Goal: Task Accomplishment & Management: Use online tool/utility

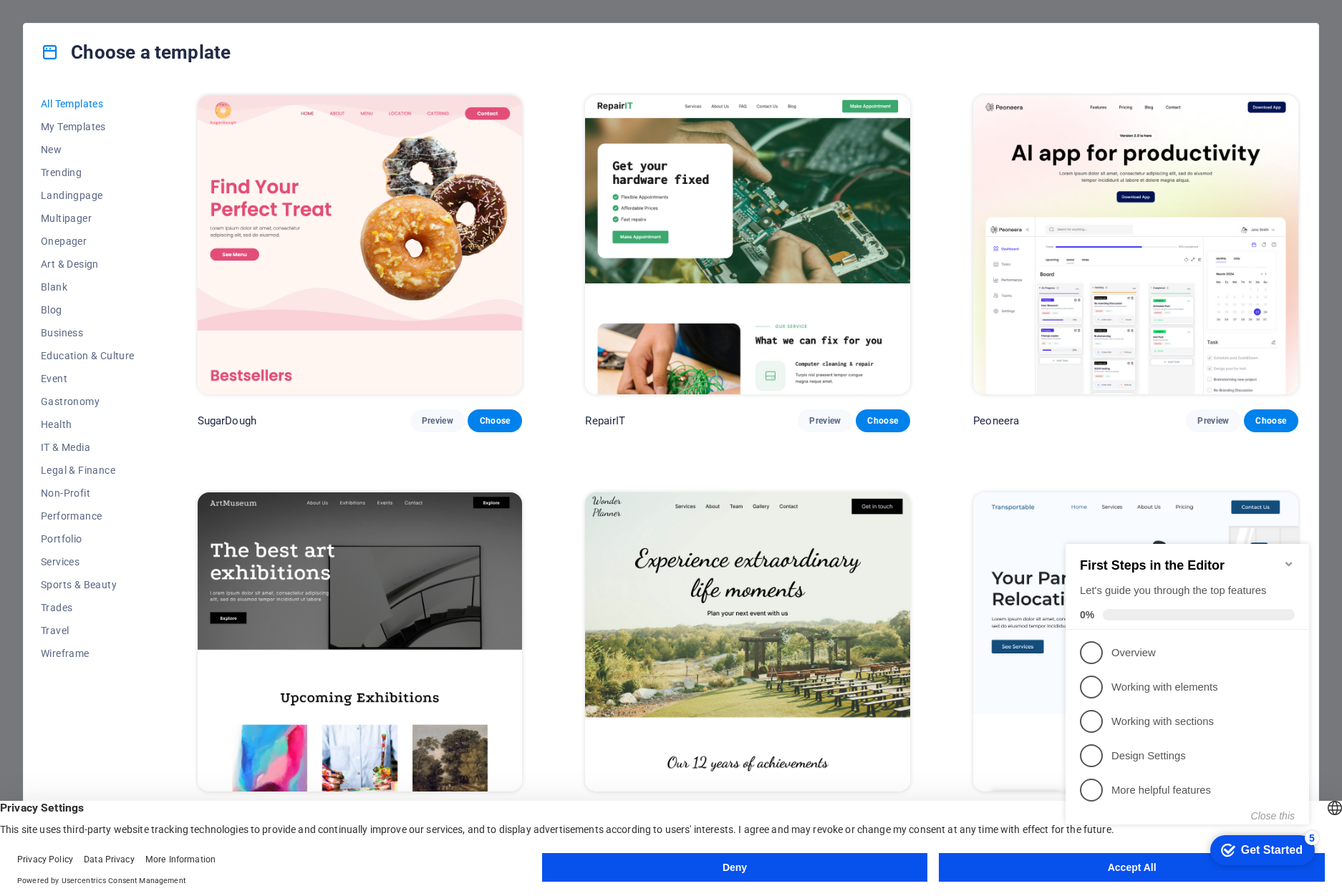
click at [802, 865] on button "Deny" at bounding box center [735, 867] width 386 height 28
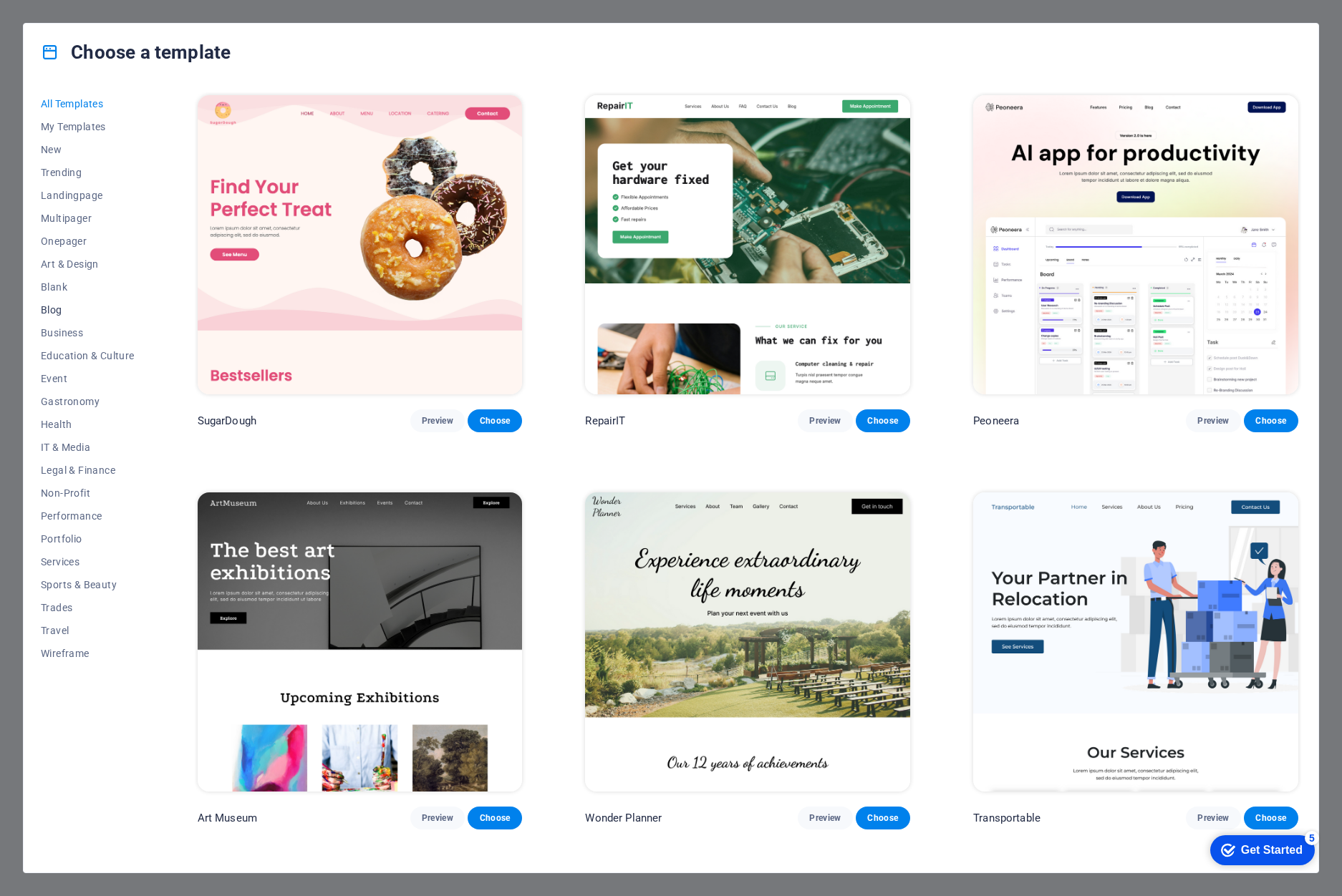
click at [77, 314] on span "Blog" at bounding box center [88, 309] width 94 height 11
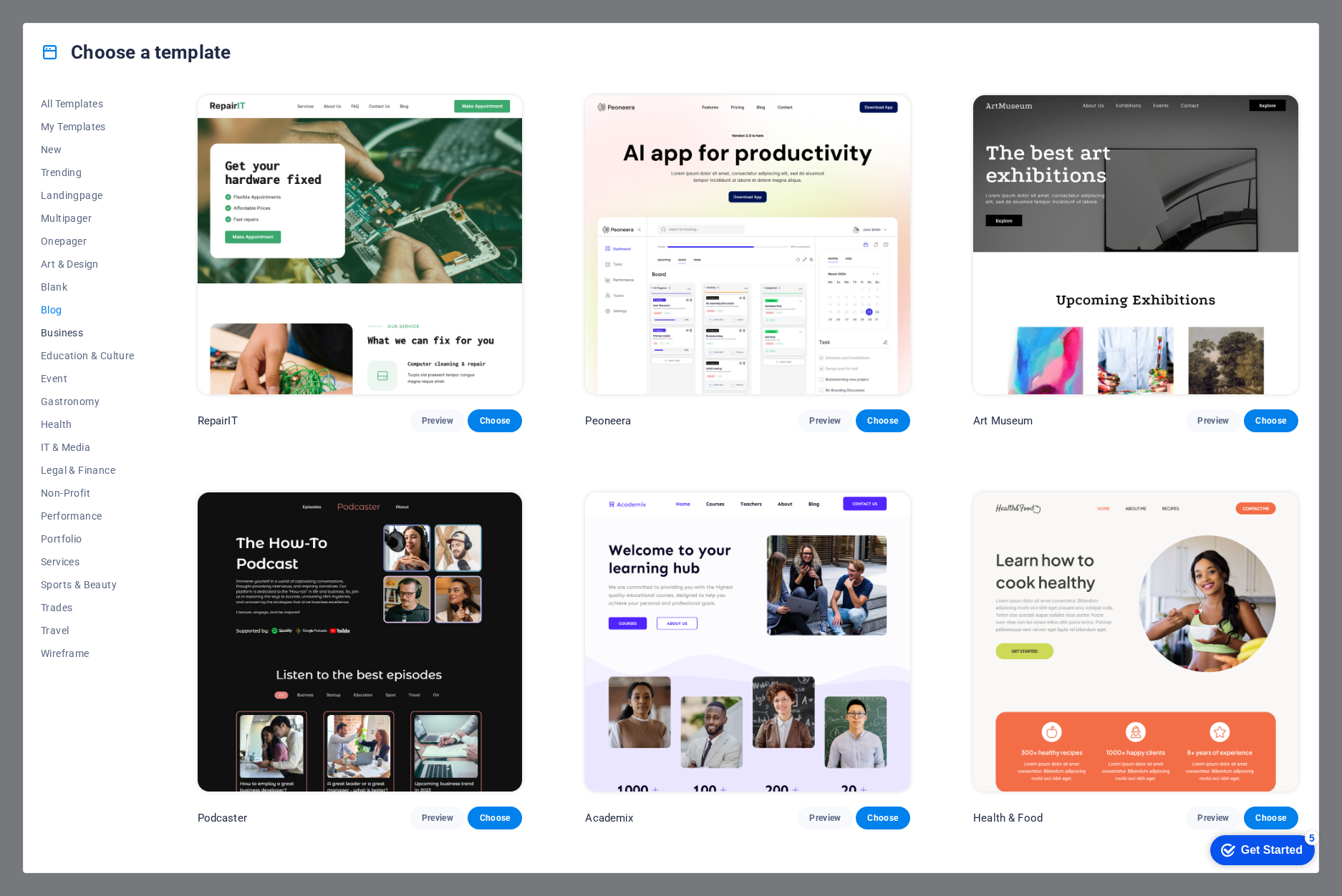
click at [72, 339] on button "Business" at bounding box center [88, 332] width 94 height 23
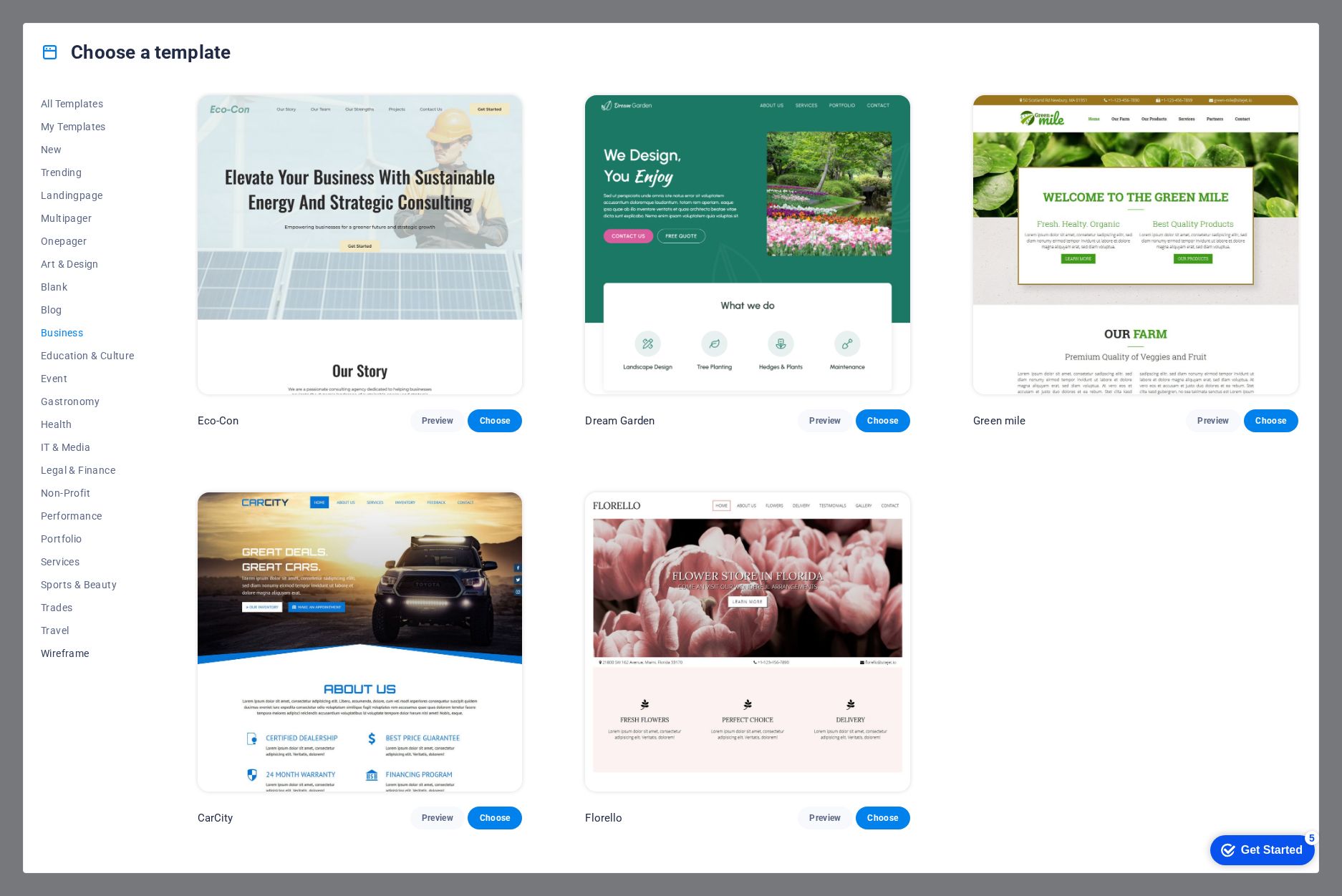
click at [65, 652] on span "Wireframe" at bounding box center [88, 653] width 94 height 11
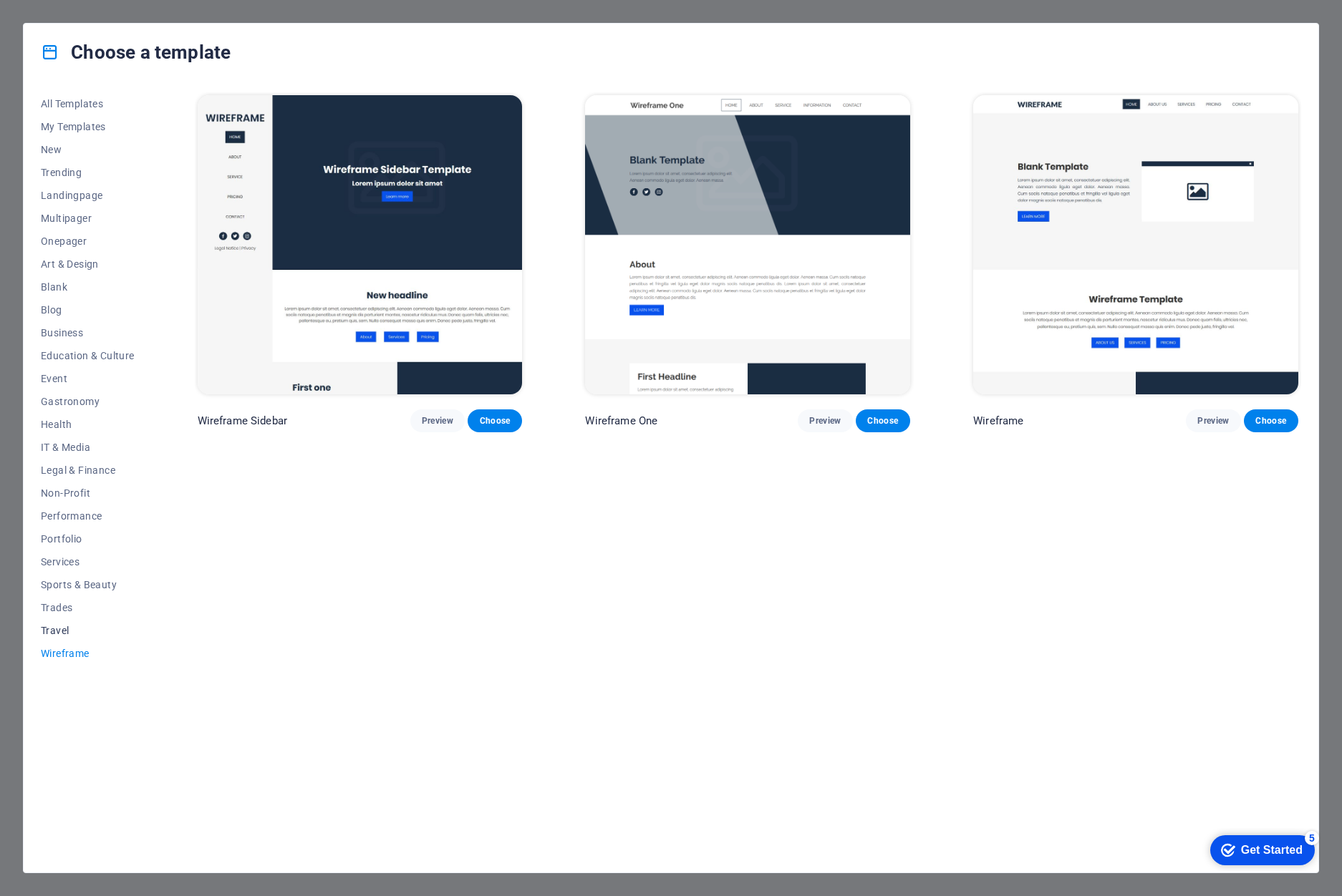
click at [63, 631] on span "Travel" at bounding box center [88, 630] width 94 height 11
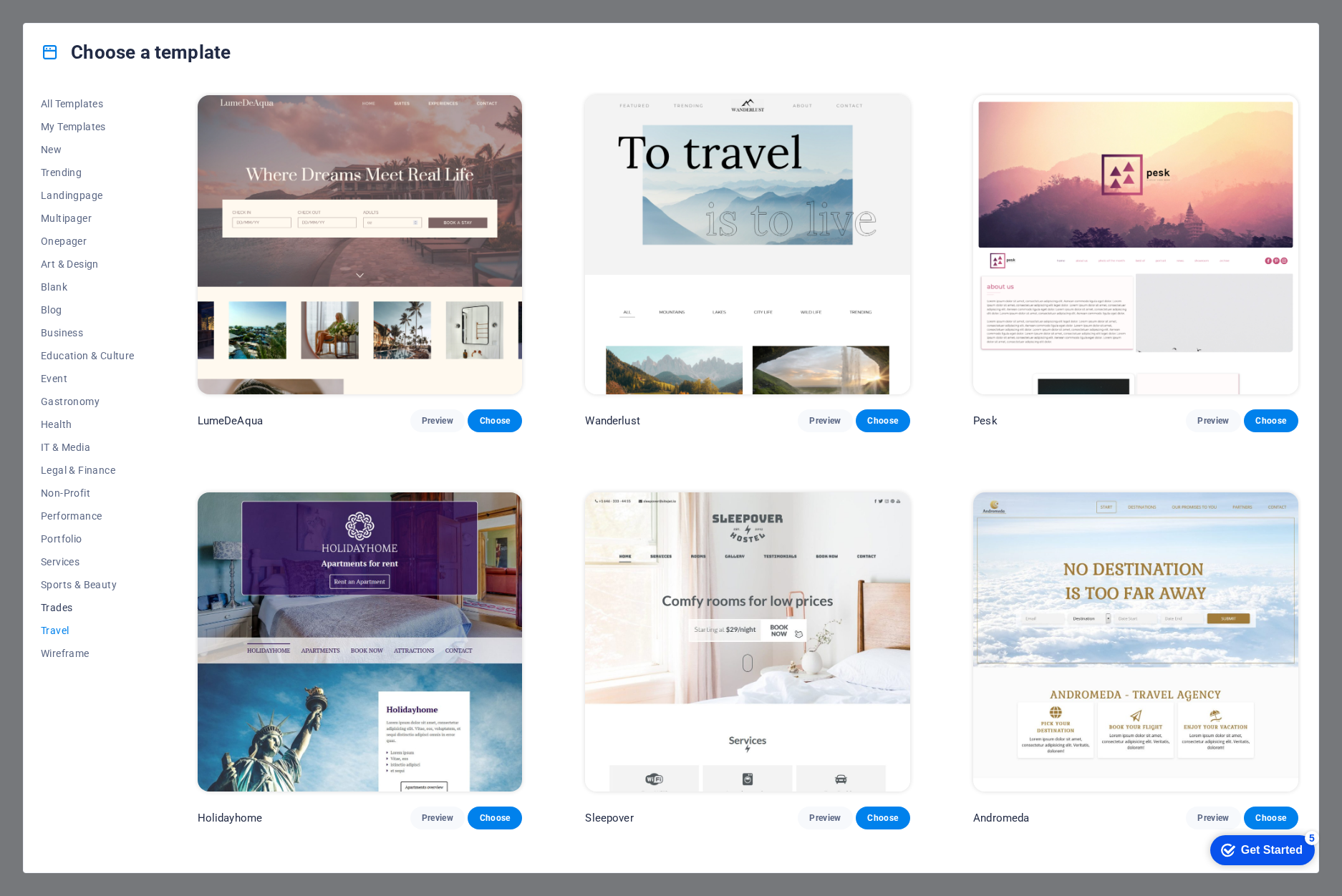
click at [59, 606] on span "Trades" at bounding box center [88, 607] width 94 height 11
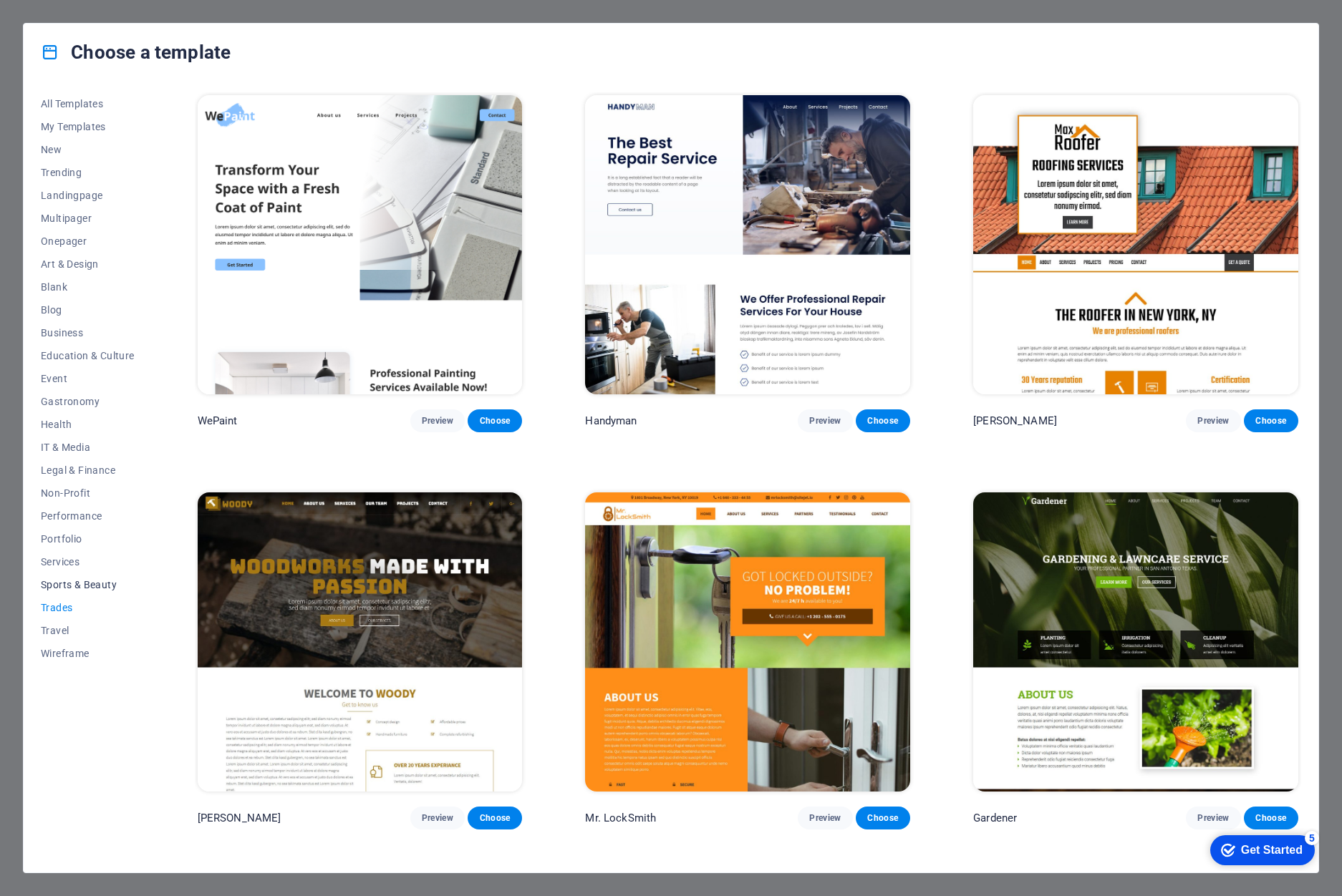
click at [64, 576] on button "Sports & Beauty" at bounding box center [88, 585] width 94 height 23
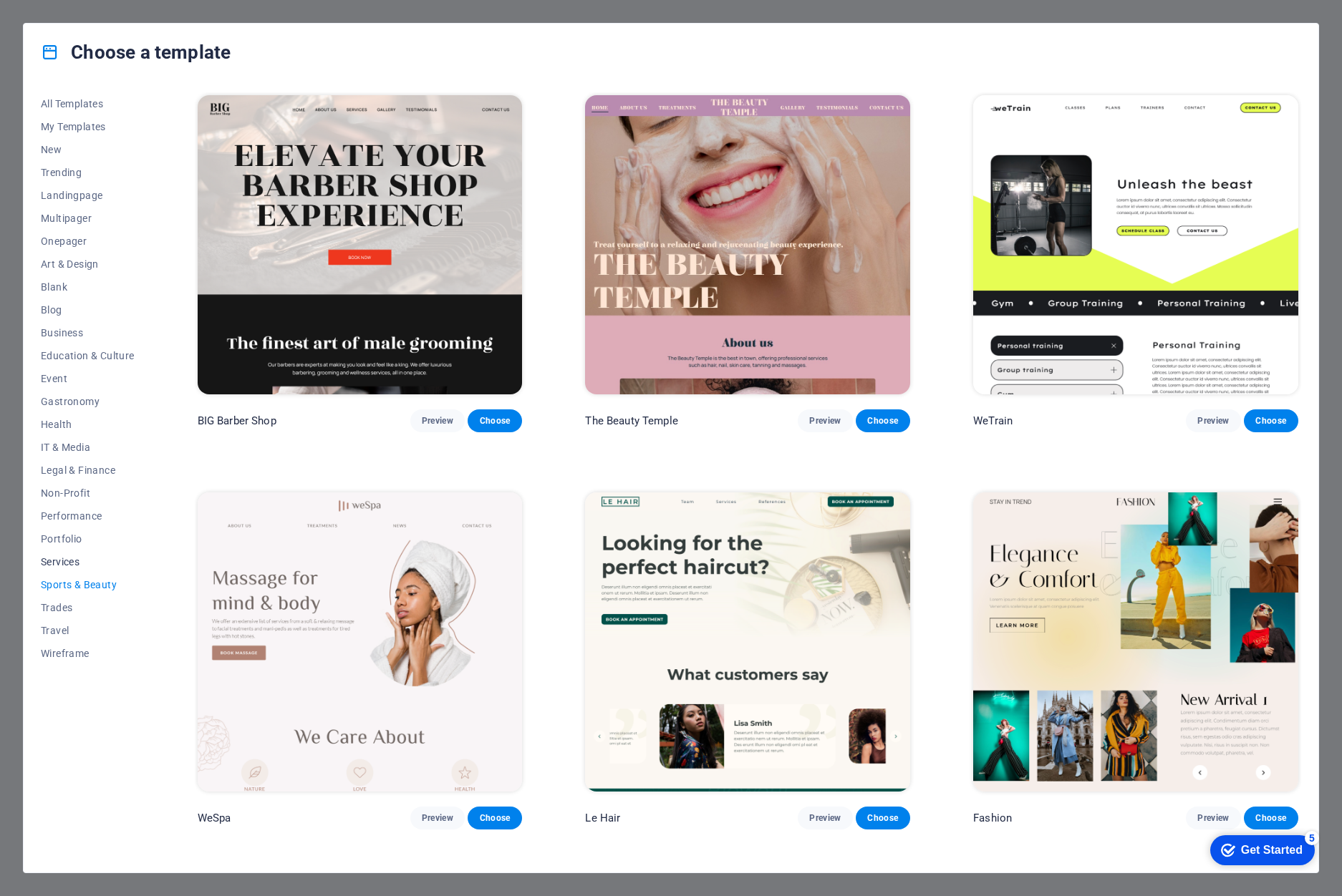
click at [64, 567] on span "Services" at bounding box center [88, 562] width 94 height 11
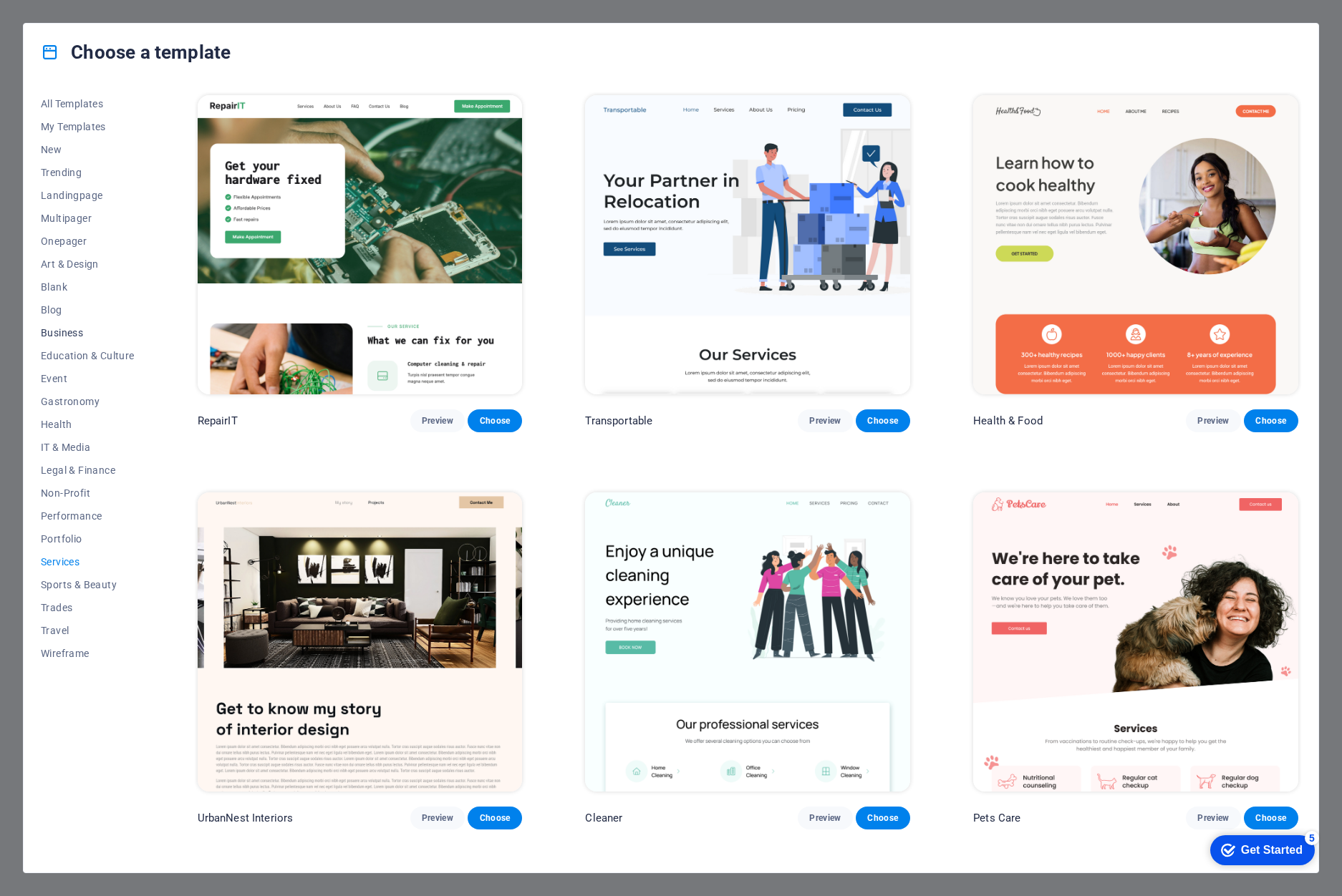
click at [76, 338] on span "Business" at bounding box center [88, 332] width 94 height 11
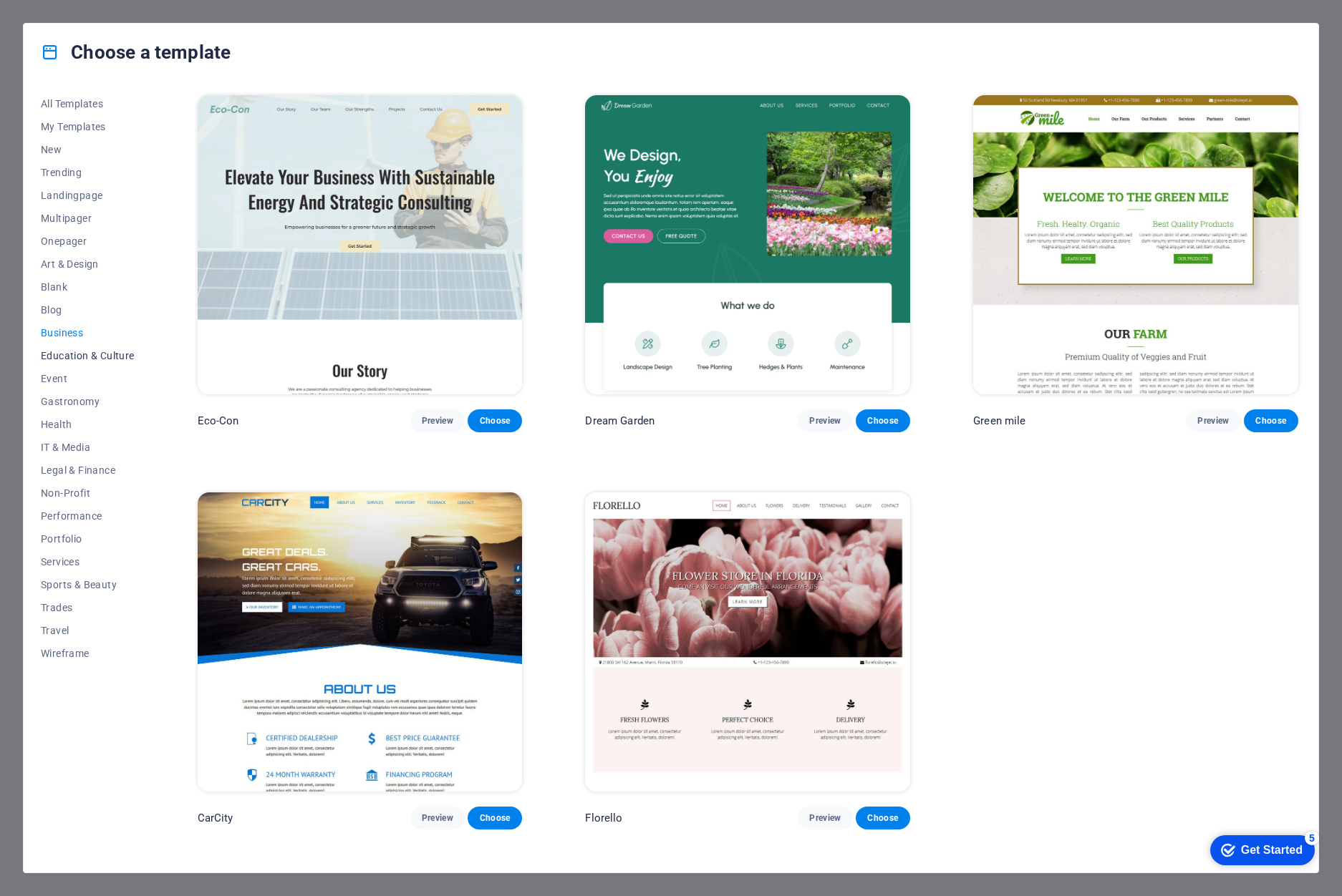
click at [84, 364] on button "Education & Culture" at bounding box center [88, 355] width 94 height 23
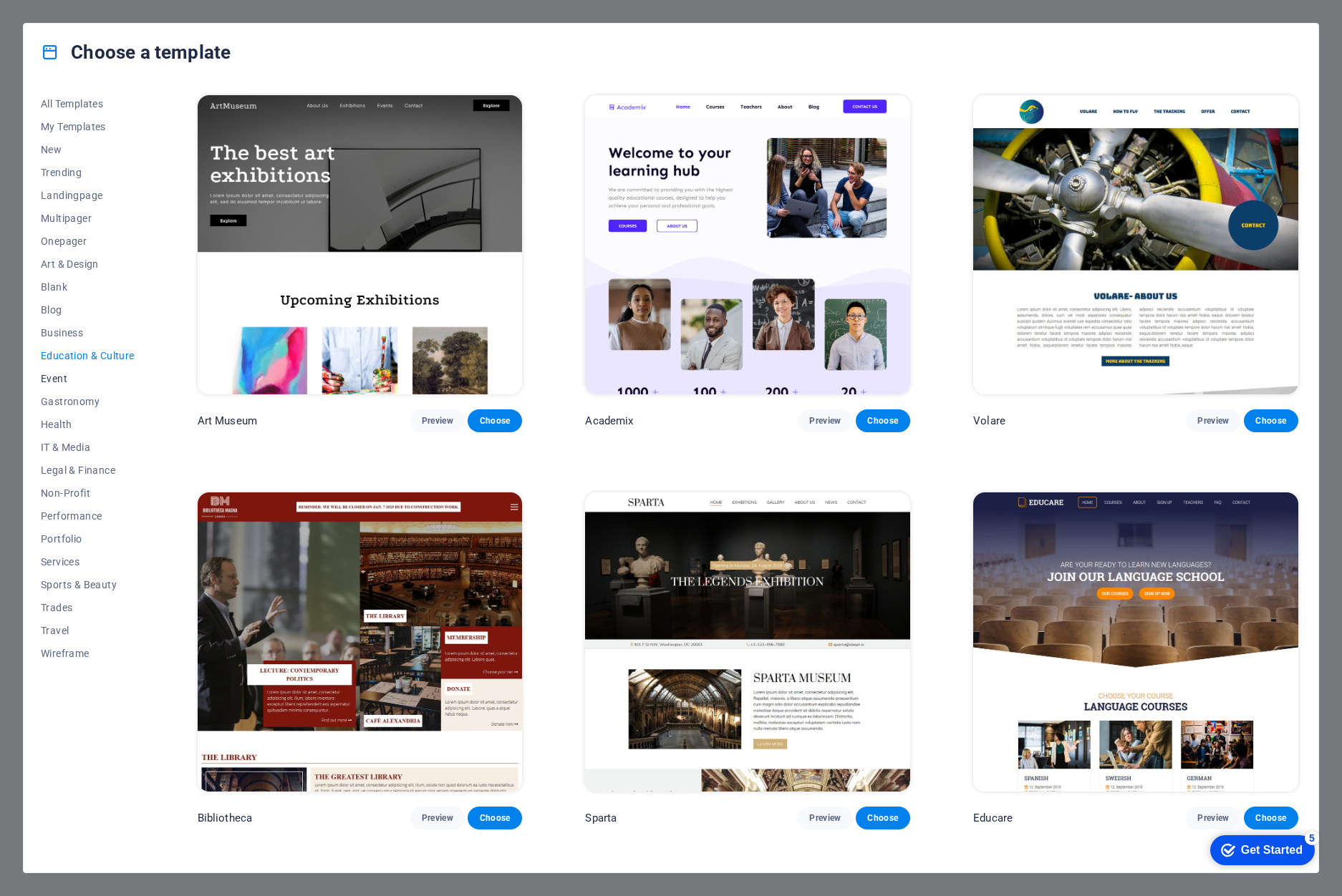
click at [76, 369] on button "Event" at bounding box center [88, 378] width 94 height 23
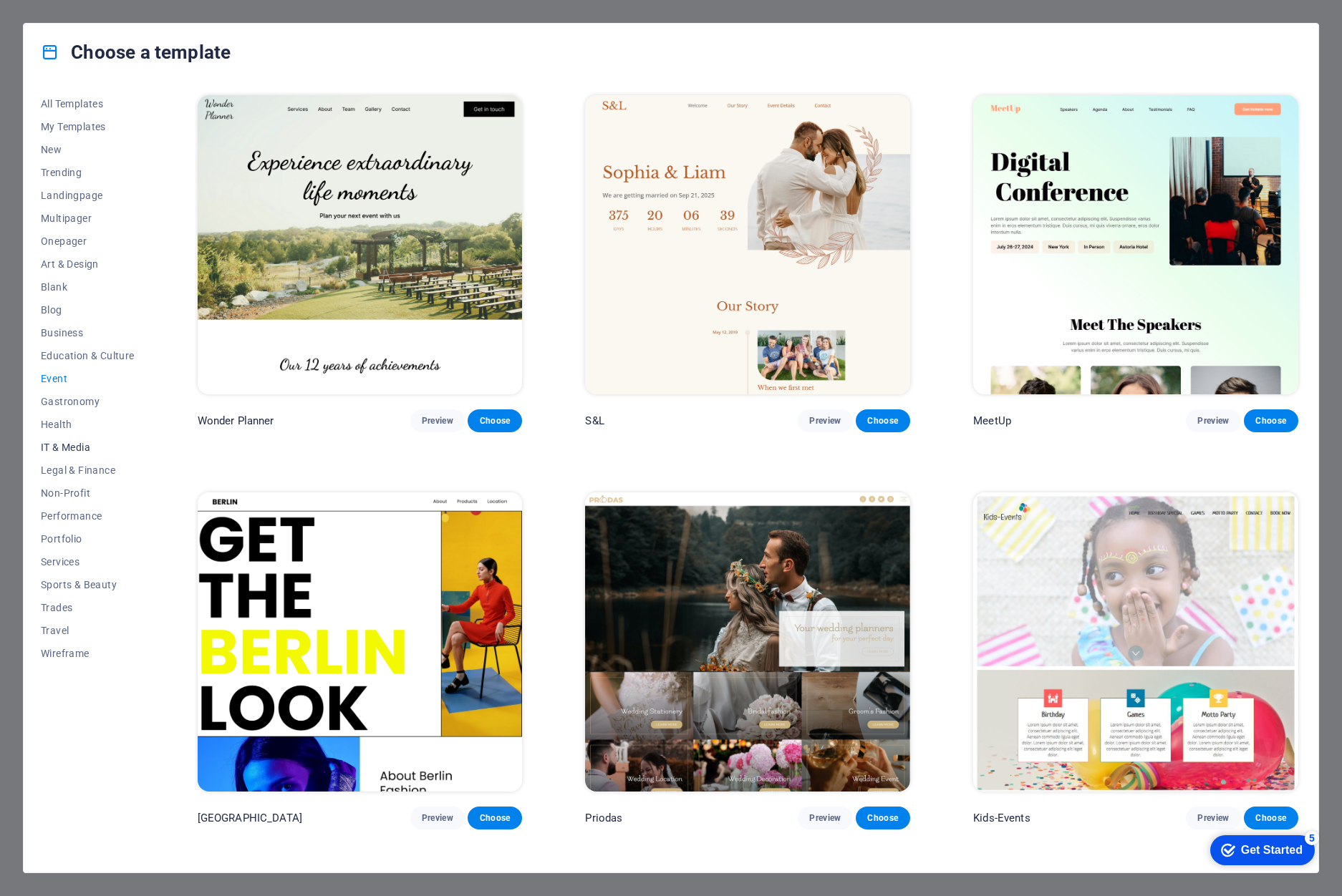
click at [72, 444] on span "IT & Media" at bounding box center [88, 447] width 94 height 11
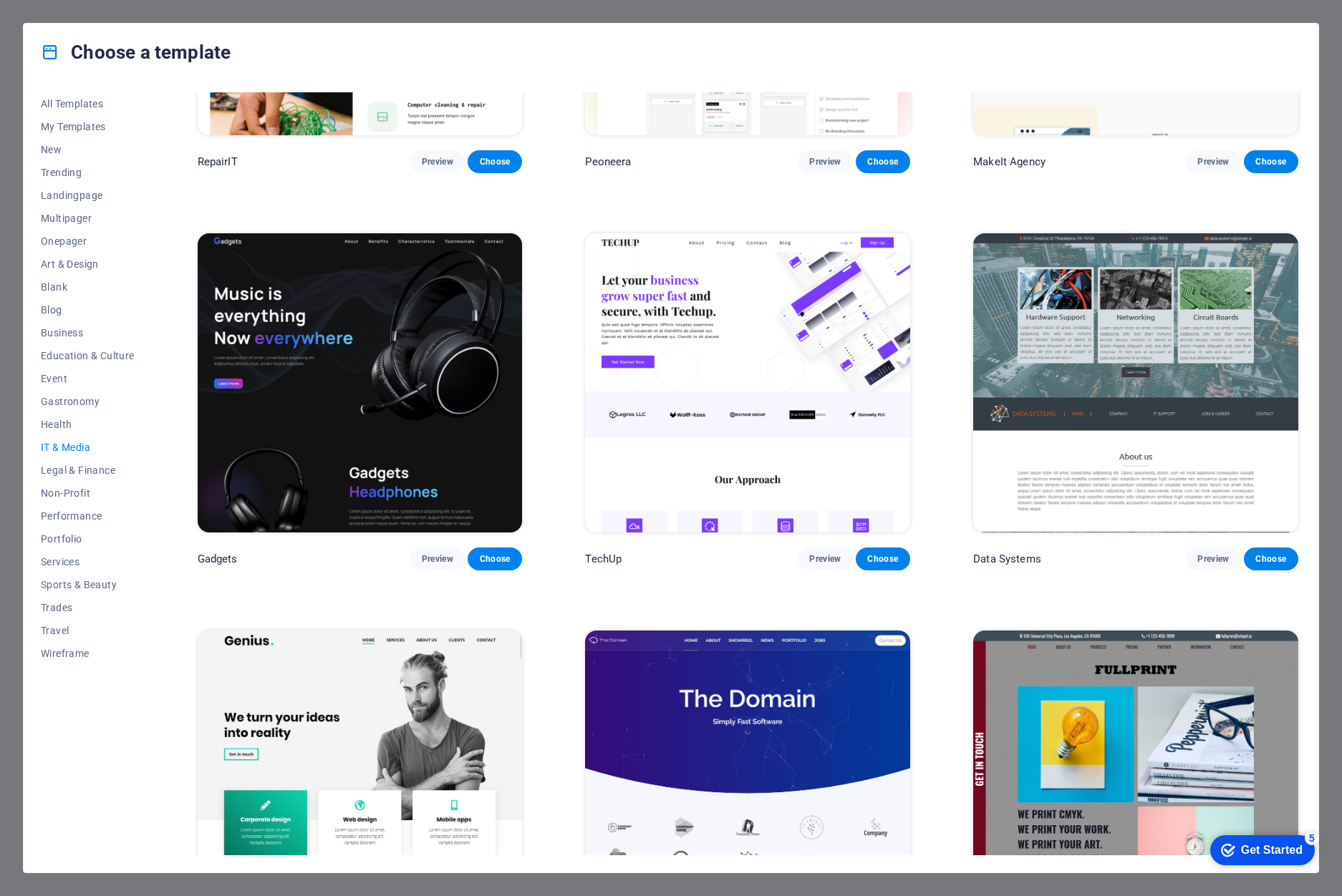
scroll to position [763, 0]
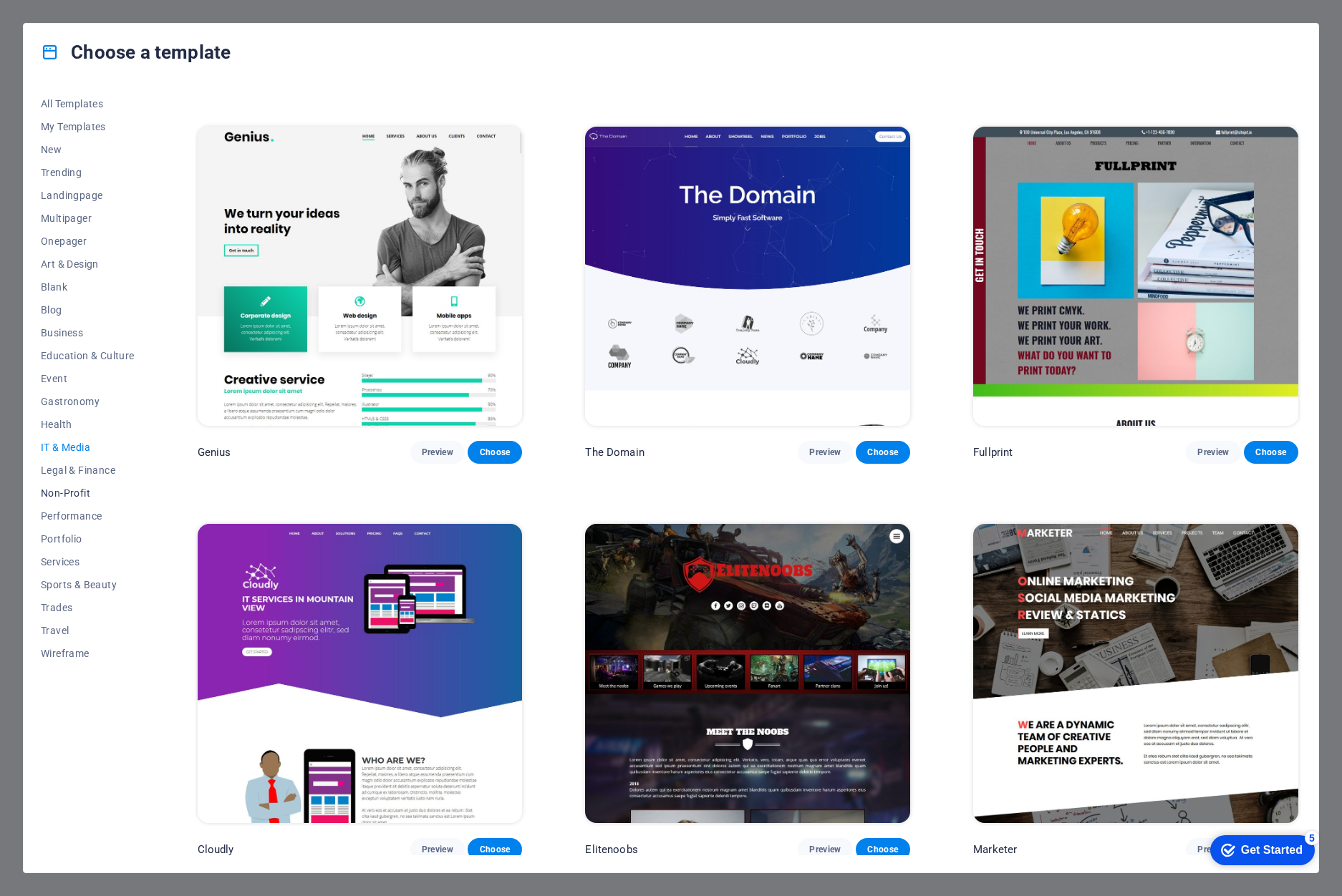
click at [80, 493] on span "Non-Profit" at bounding box center [88, 492] width 94 height 11
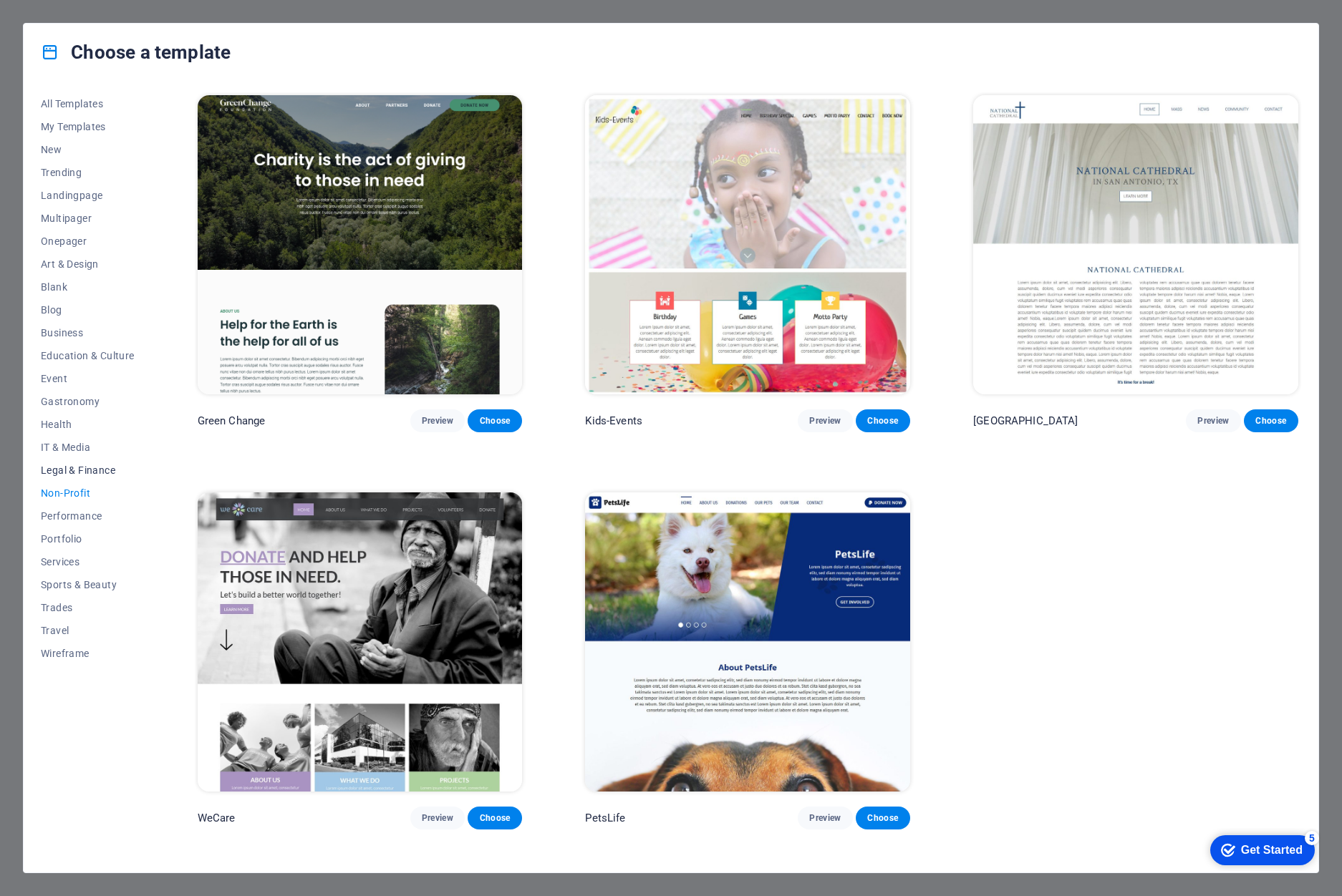
click at [75, 478] on button "Legal & Finance" at bounding box center [88, 470] width 94 height 23
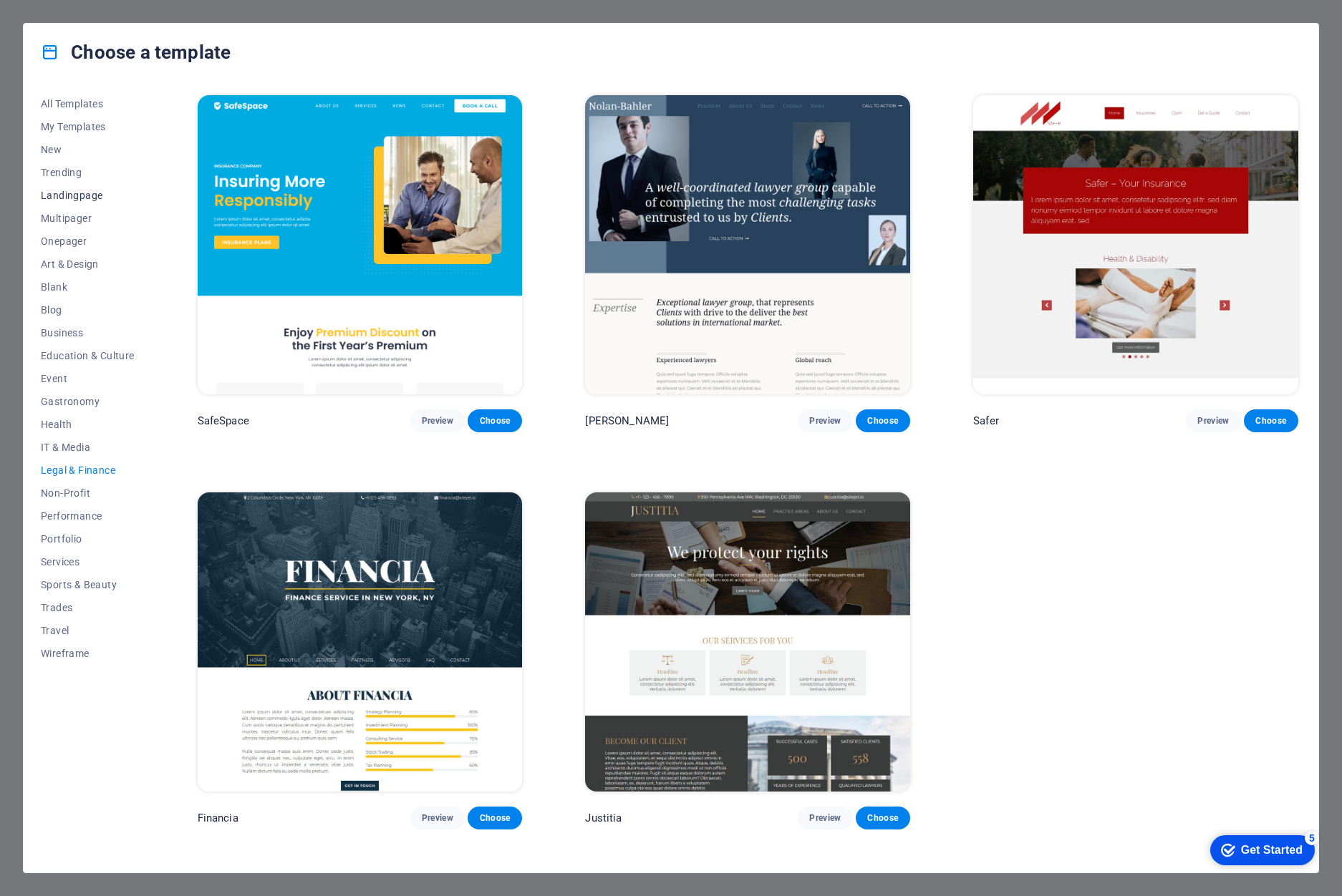
click at [101, 185] on button "Landingpage" at bounding box center [88, 195] width 94 height 23
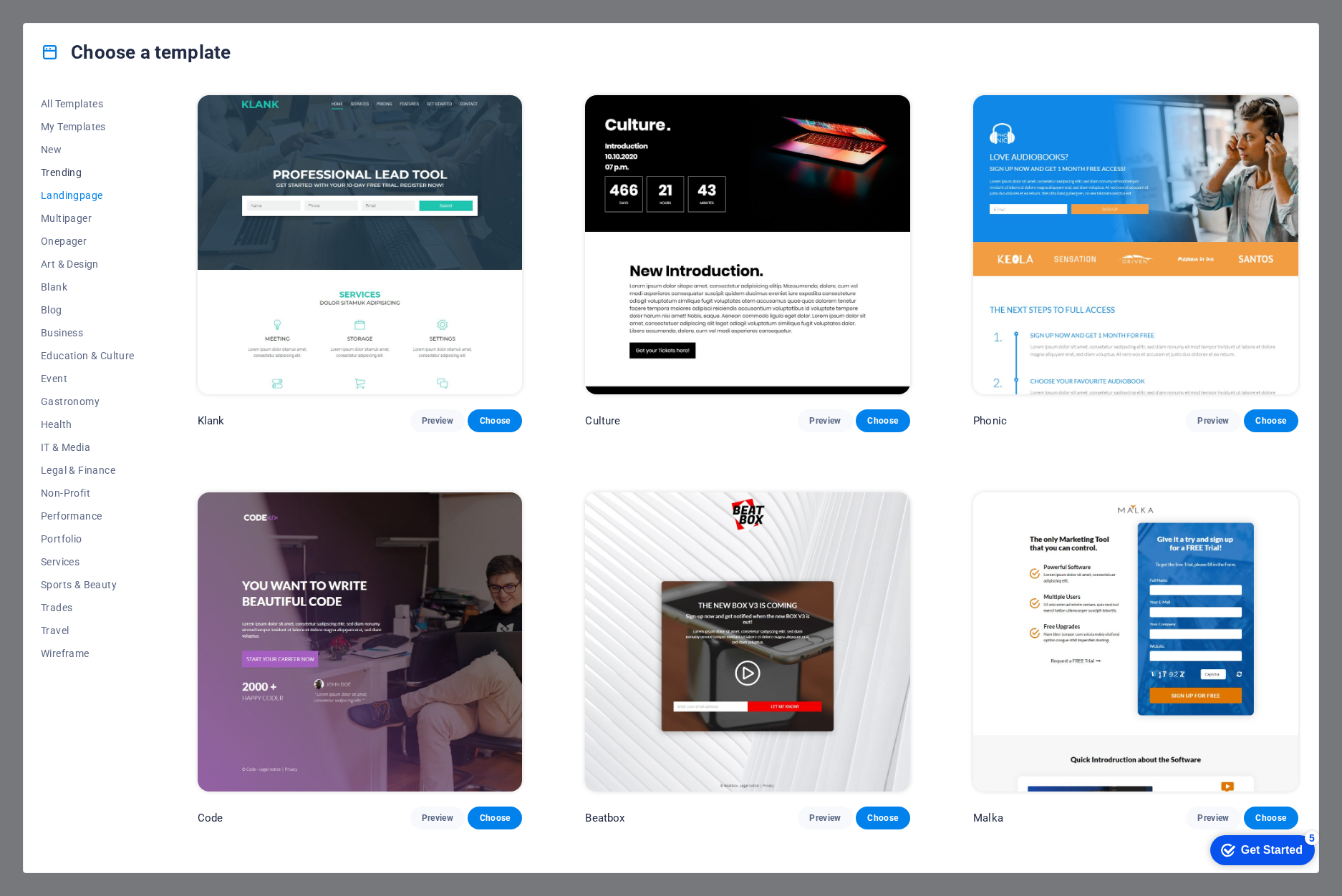
click at [72, 171] on span "Trending" at bounding box center [88, 172] width 94 height 11
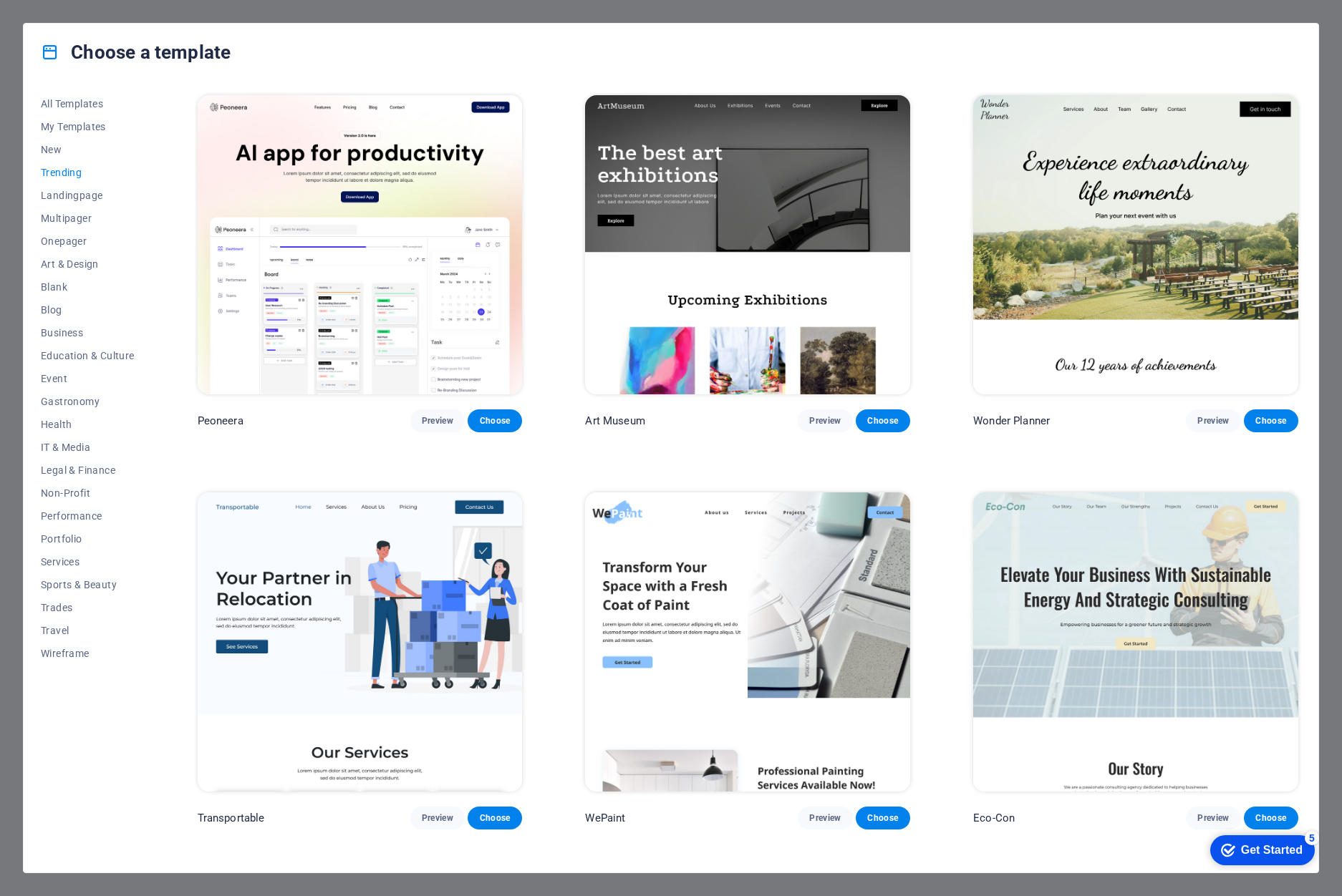
click at [338, 602] on img at bounding box center [360, 642] width 325 height 299
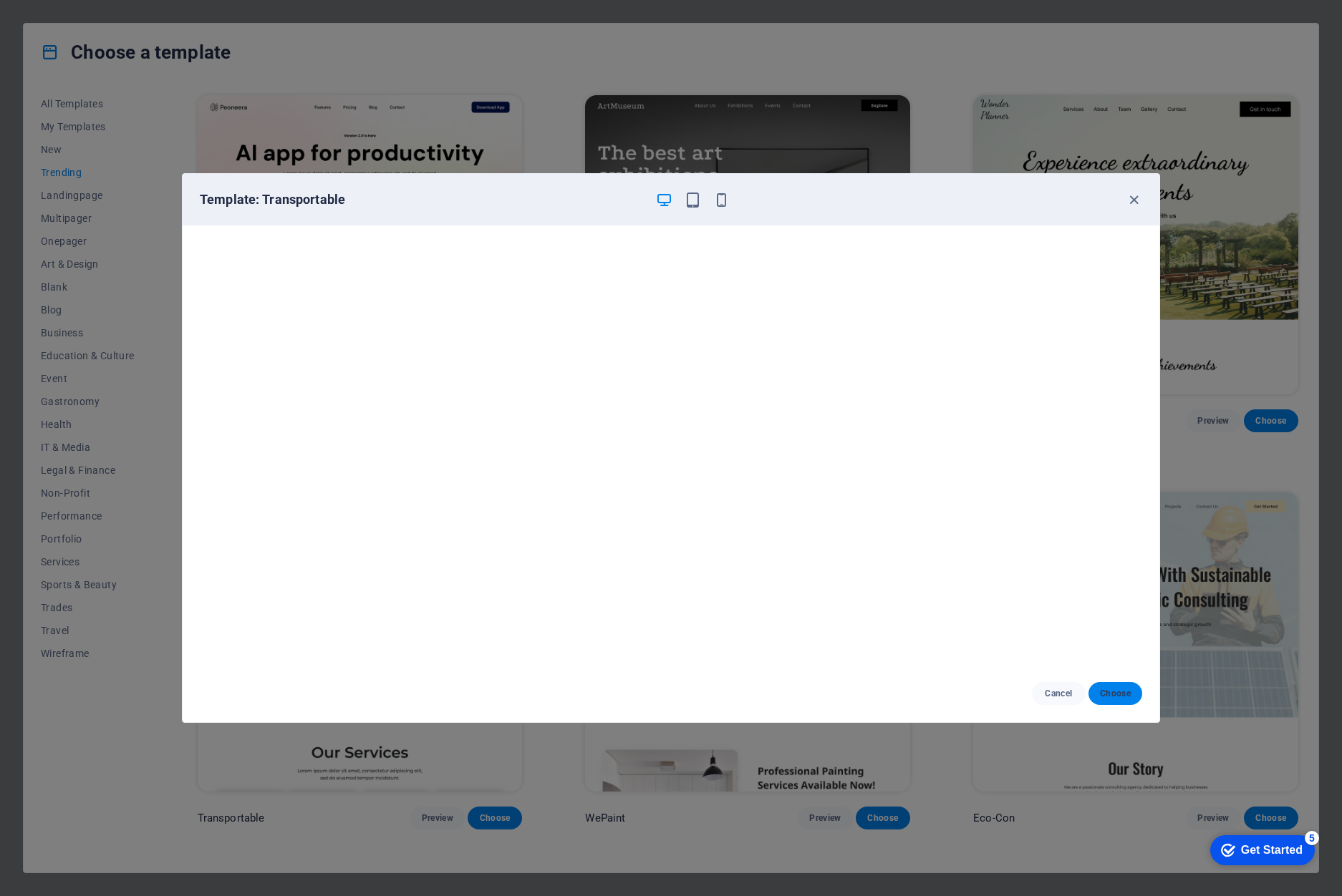
click at [1099, 687] on button "Choose" at bounding box center [1115, 693] width 54 height 23
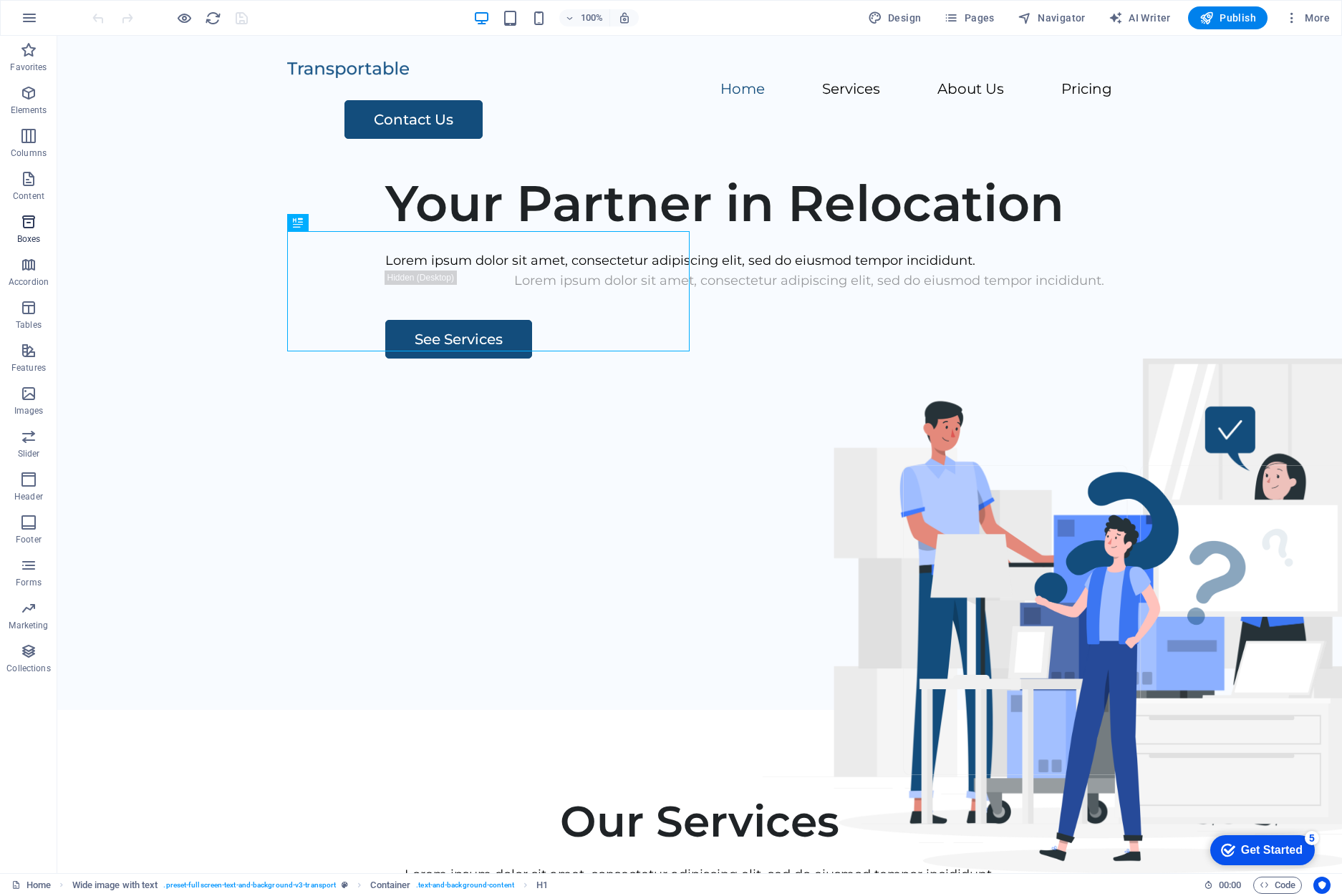
click at [42, 242] on span "Boxes" at bounding box center [28, 230] width 57 height 34
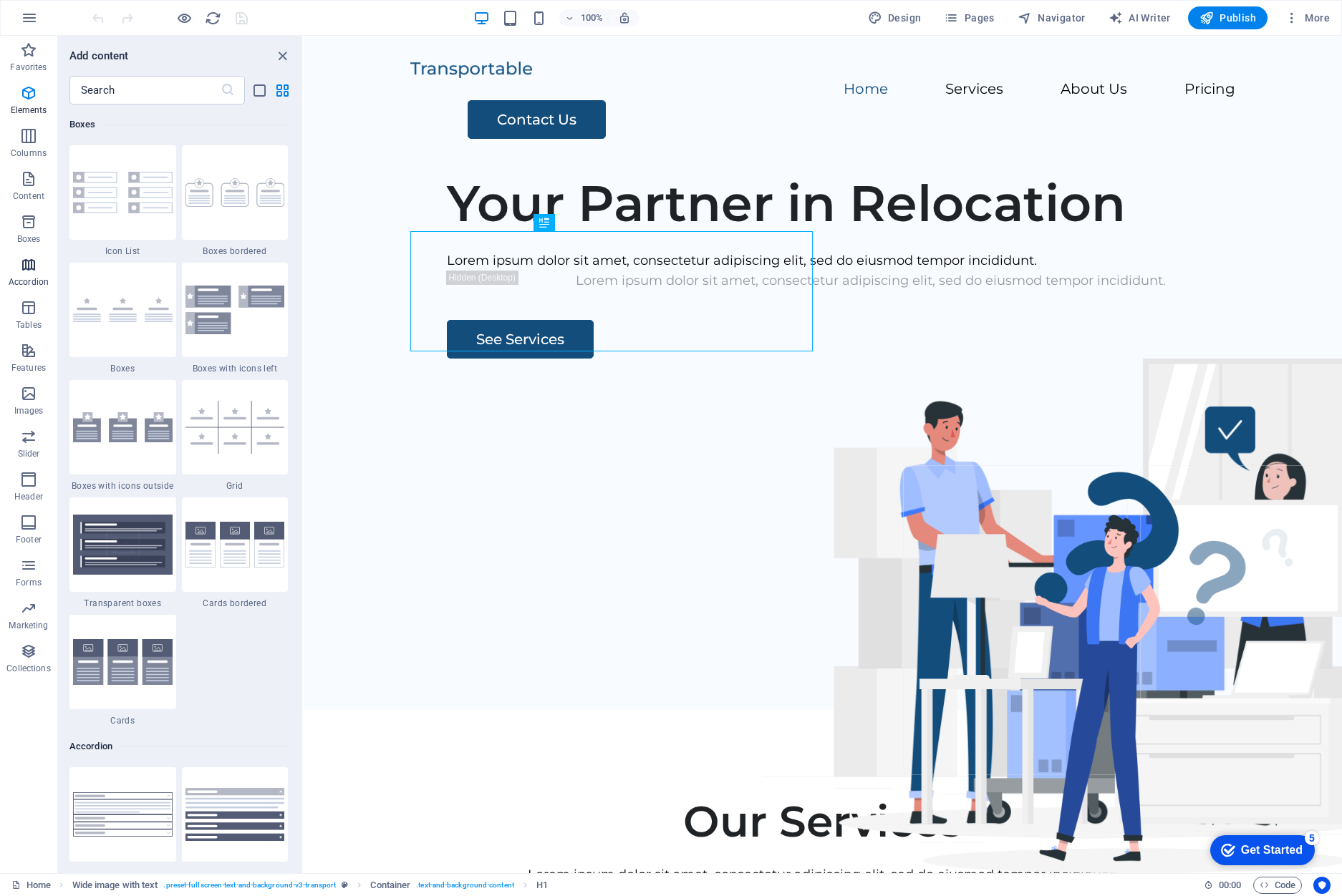
click at [41, 281] on p "Accordion" at bounding box center [29, 282] width 40 height 11
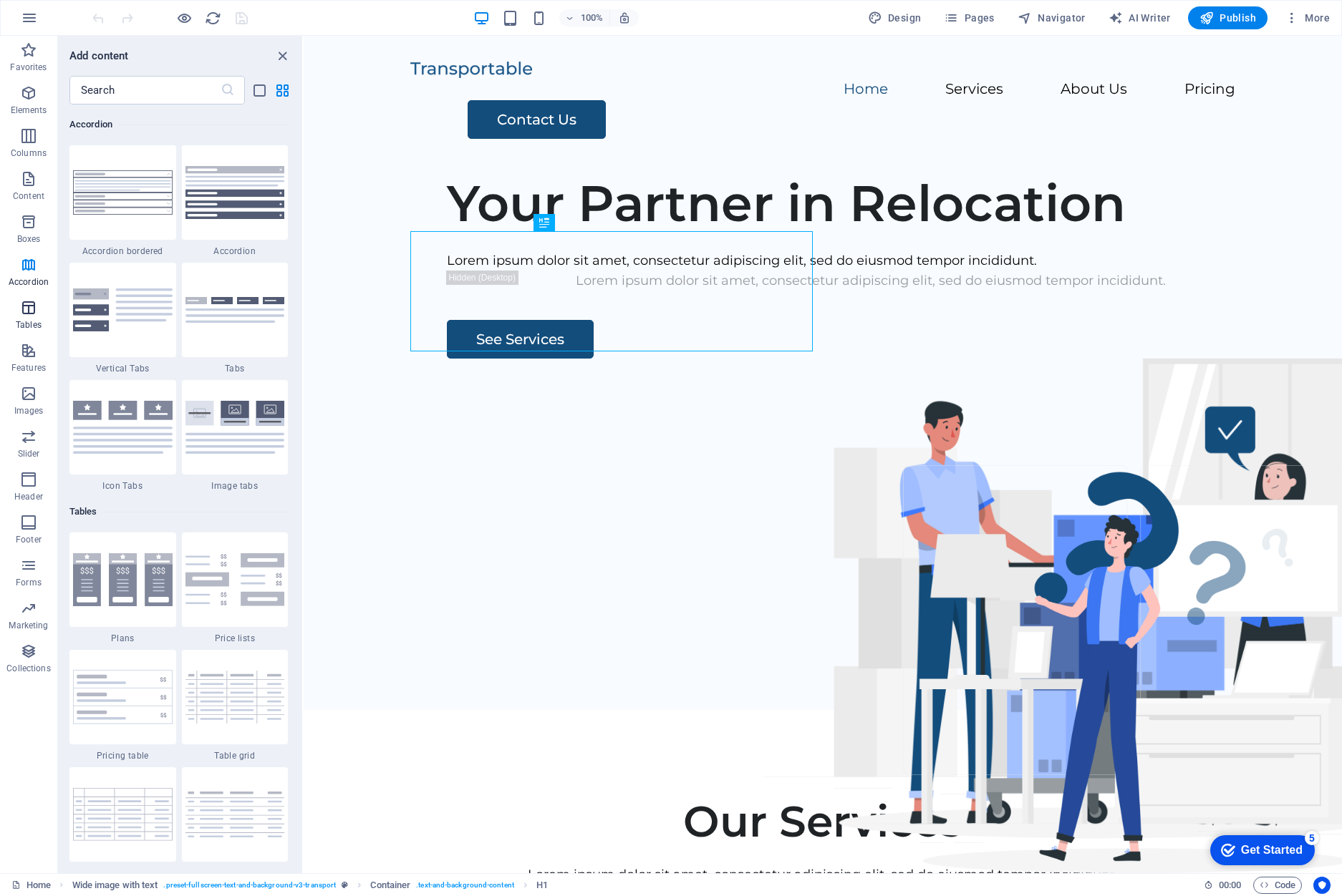
click at [39, 309] on span "Tables" at bounding box center [28, 317] width 57 height 34
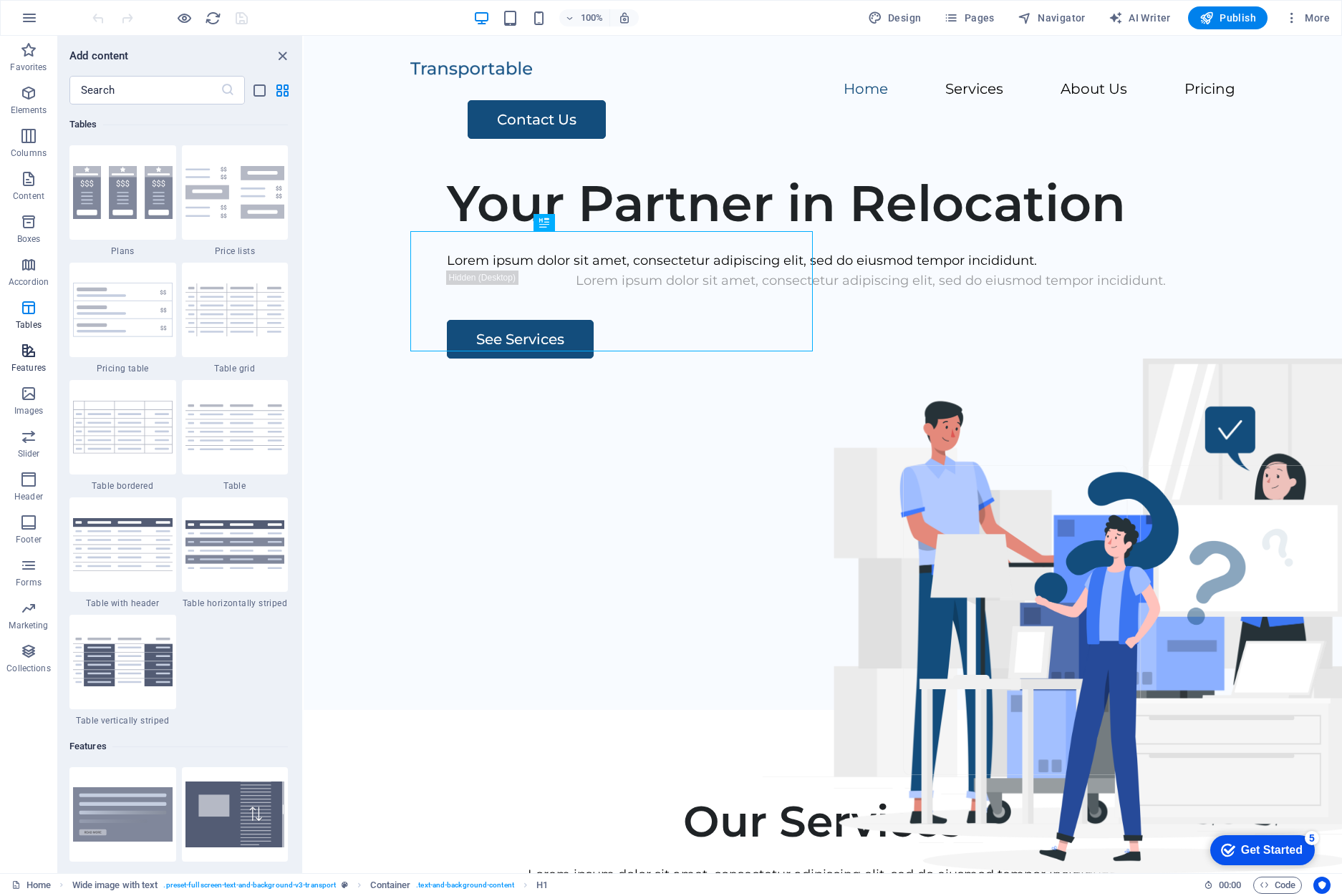
click at [24, 360] on span "Features" at bounding box center [28, 359] width 57 height 34
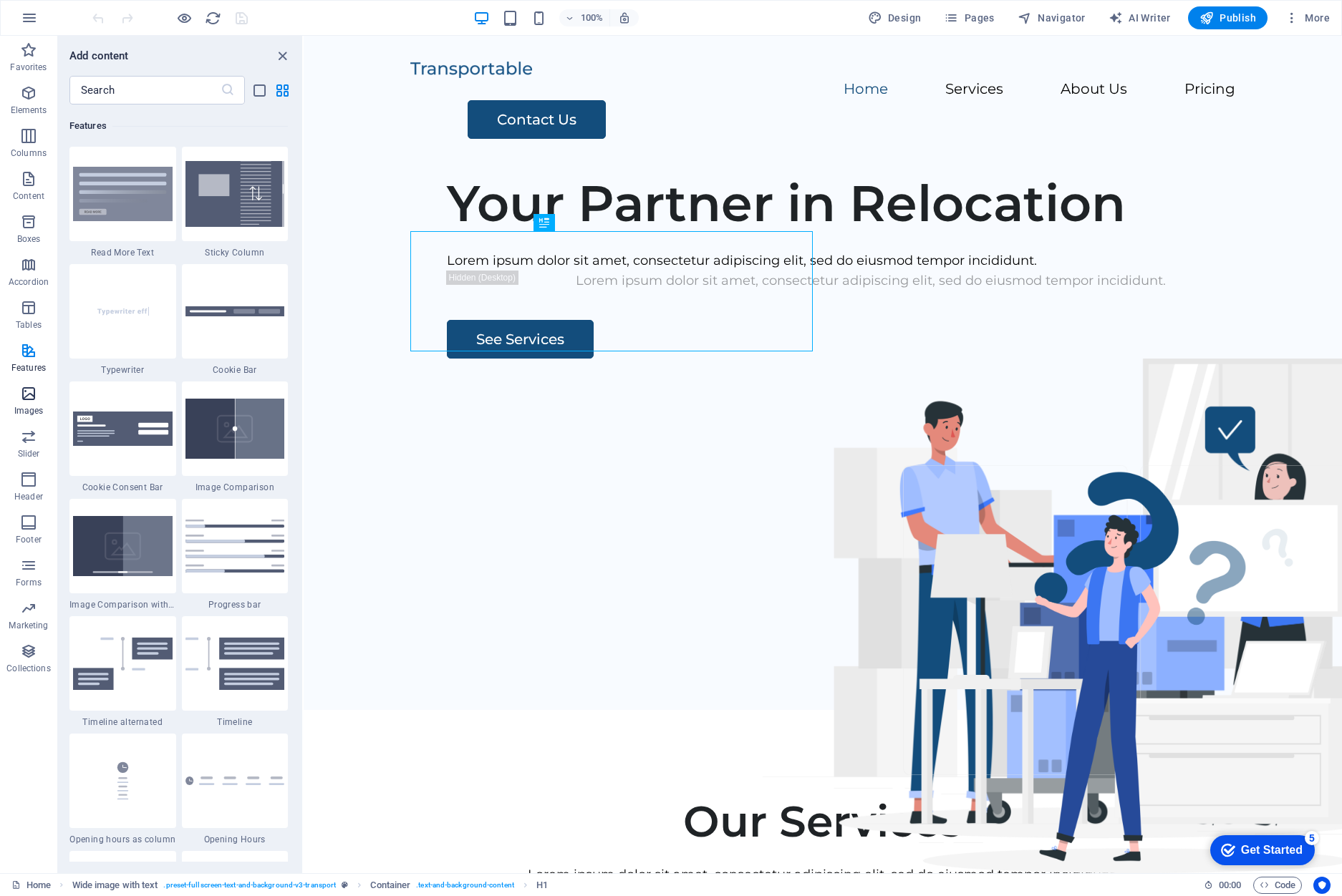
scroll to position [5579, 0]
click at [38, 398] on span "Images" at bounding box center [28, 402] width 57 height 34
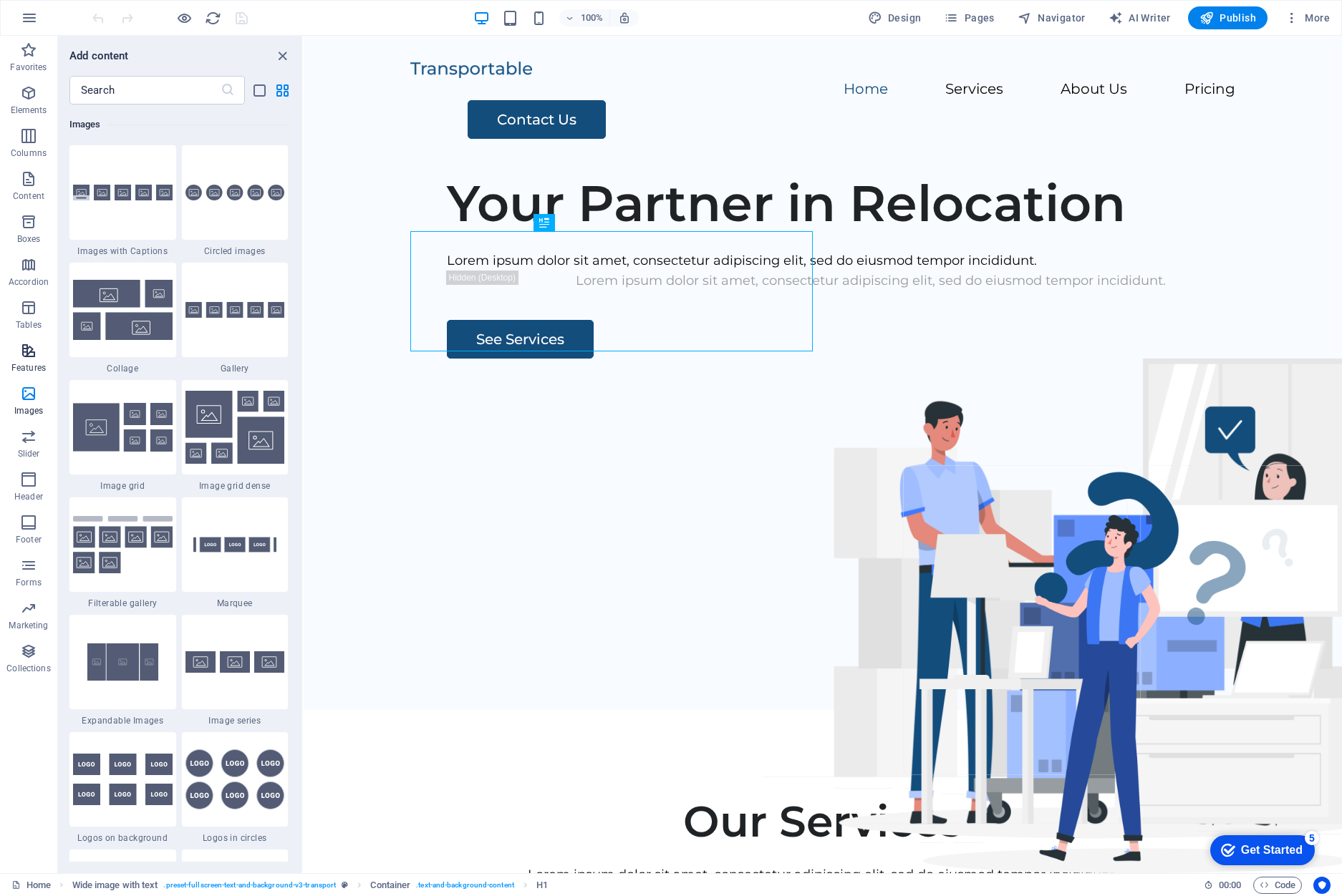
click at [34, 355] on icon "button" at bounding box center [28, 350] width 17 height 17
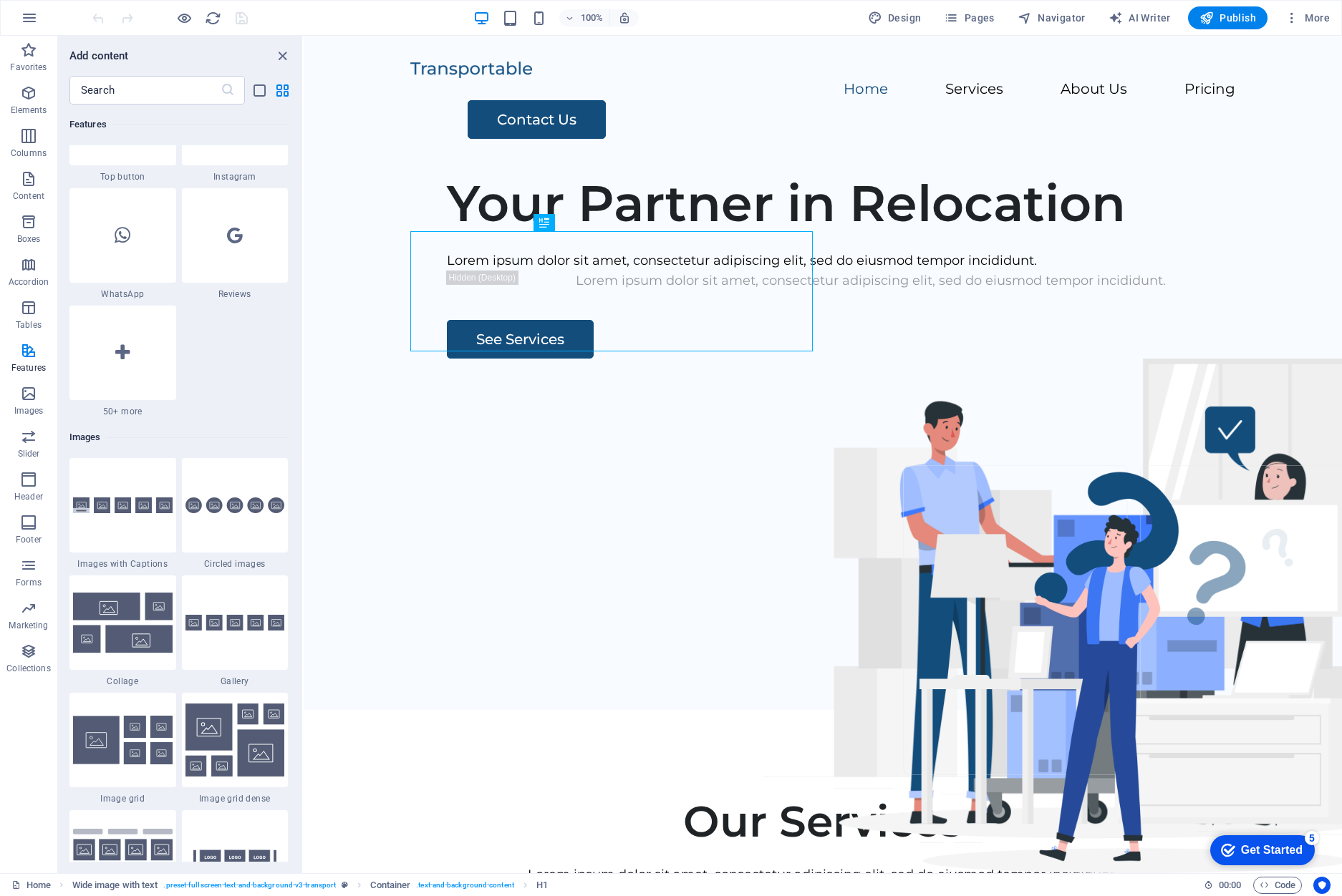
scroll to position [7145, 0]
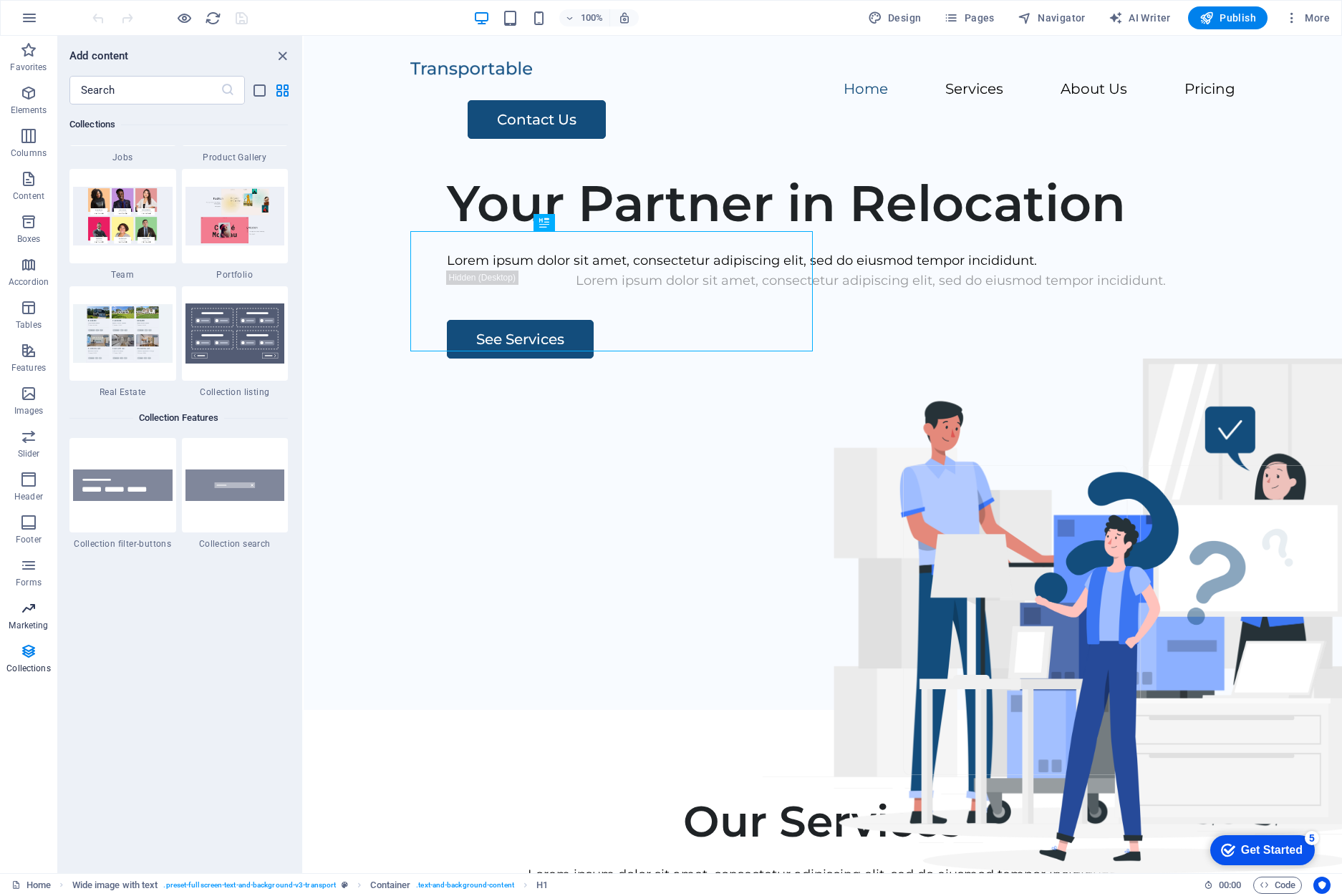
click at [16, 610] on span "Marketing" at bounding box center [28, 617] width 57 height 34
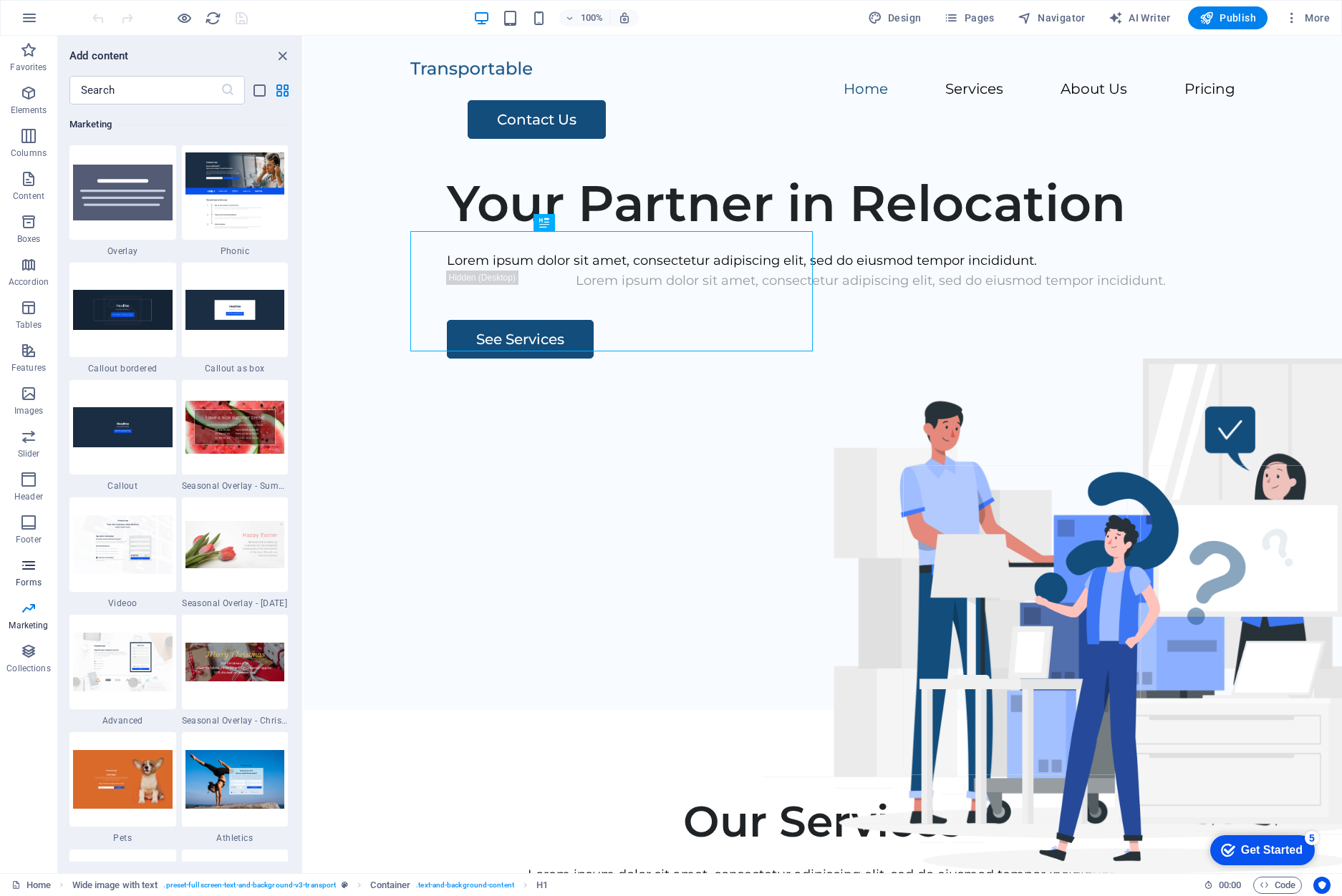
click at [22, 575] on span "Forms" at bounding box center [28, 574] width 57 height 34
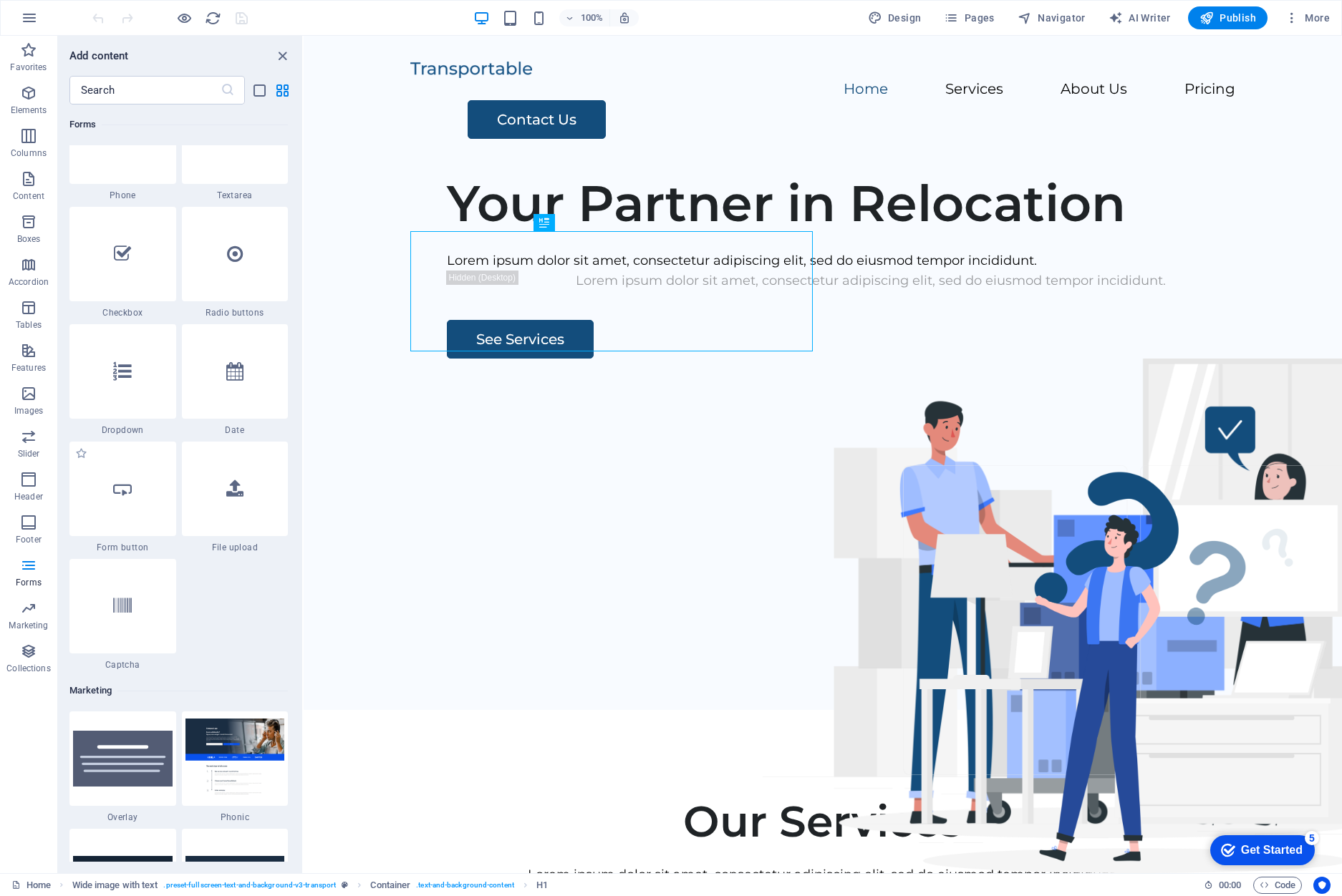
scroll to position [10989, 0]
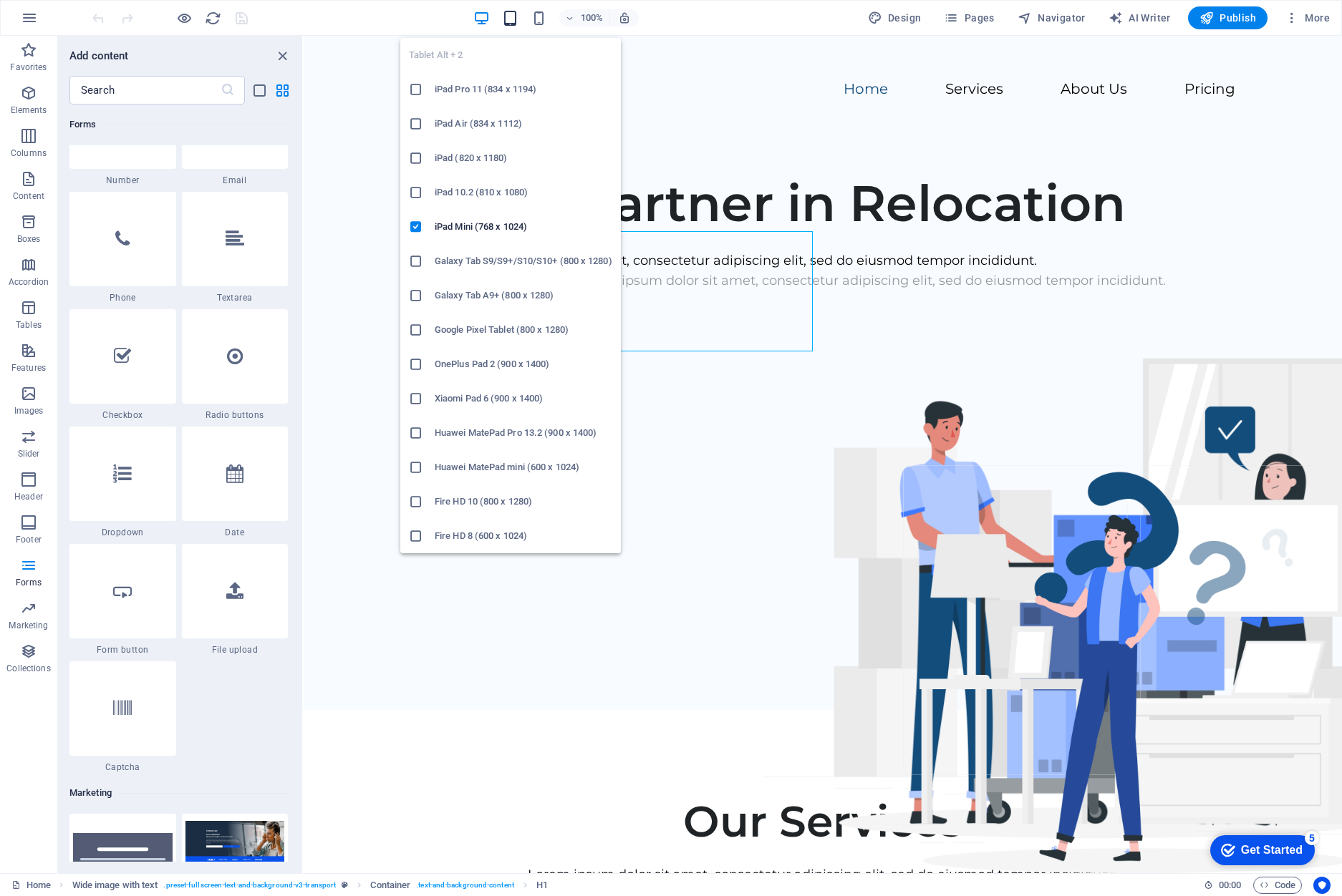
click at [511, 16] on icon "button" at bounding box center [510, 18] width 16 height 16
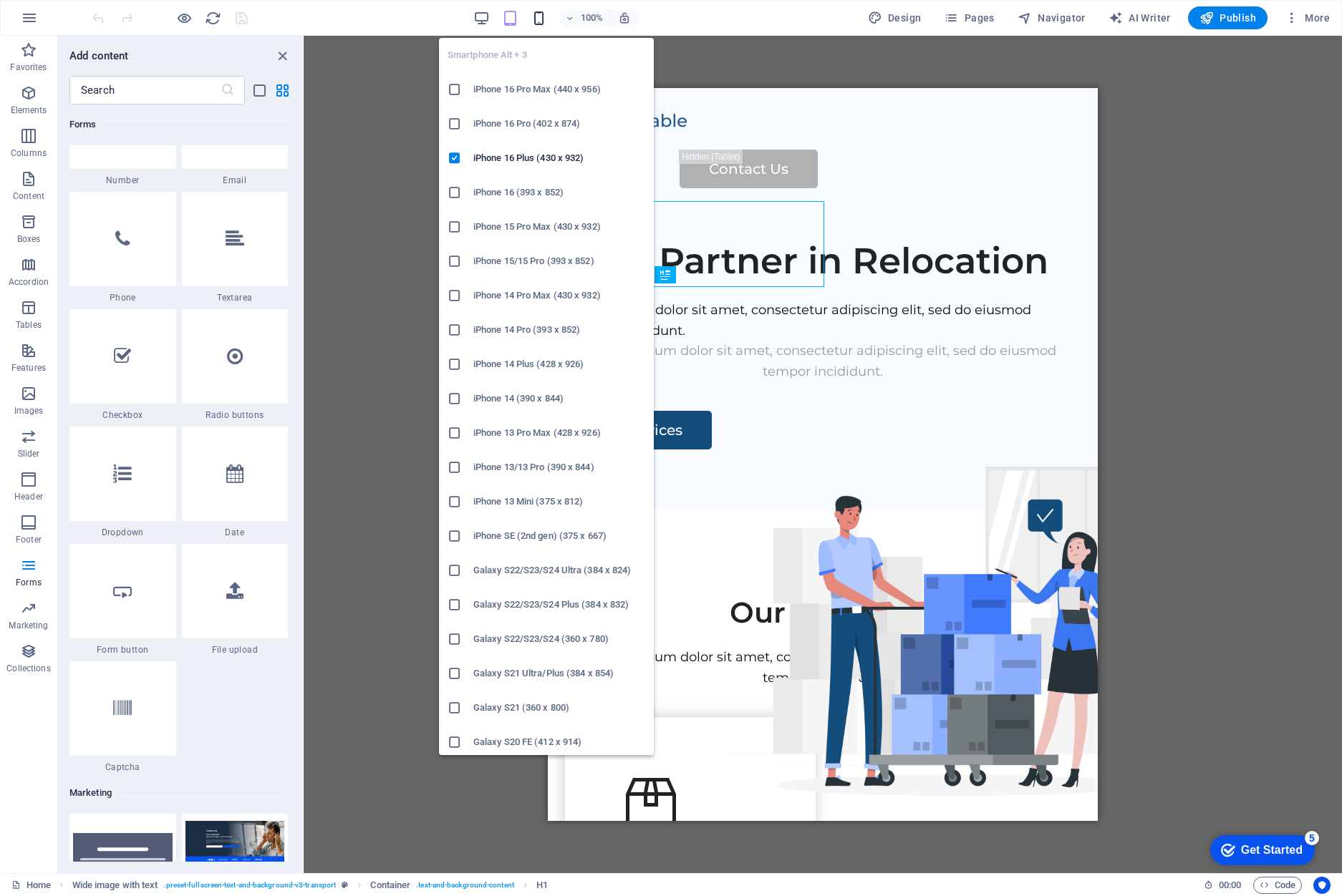
click at [532, 15] on span "button" at bounding box center [539, 18] width 17 height 16
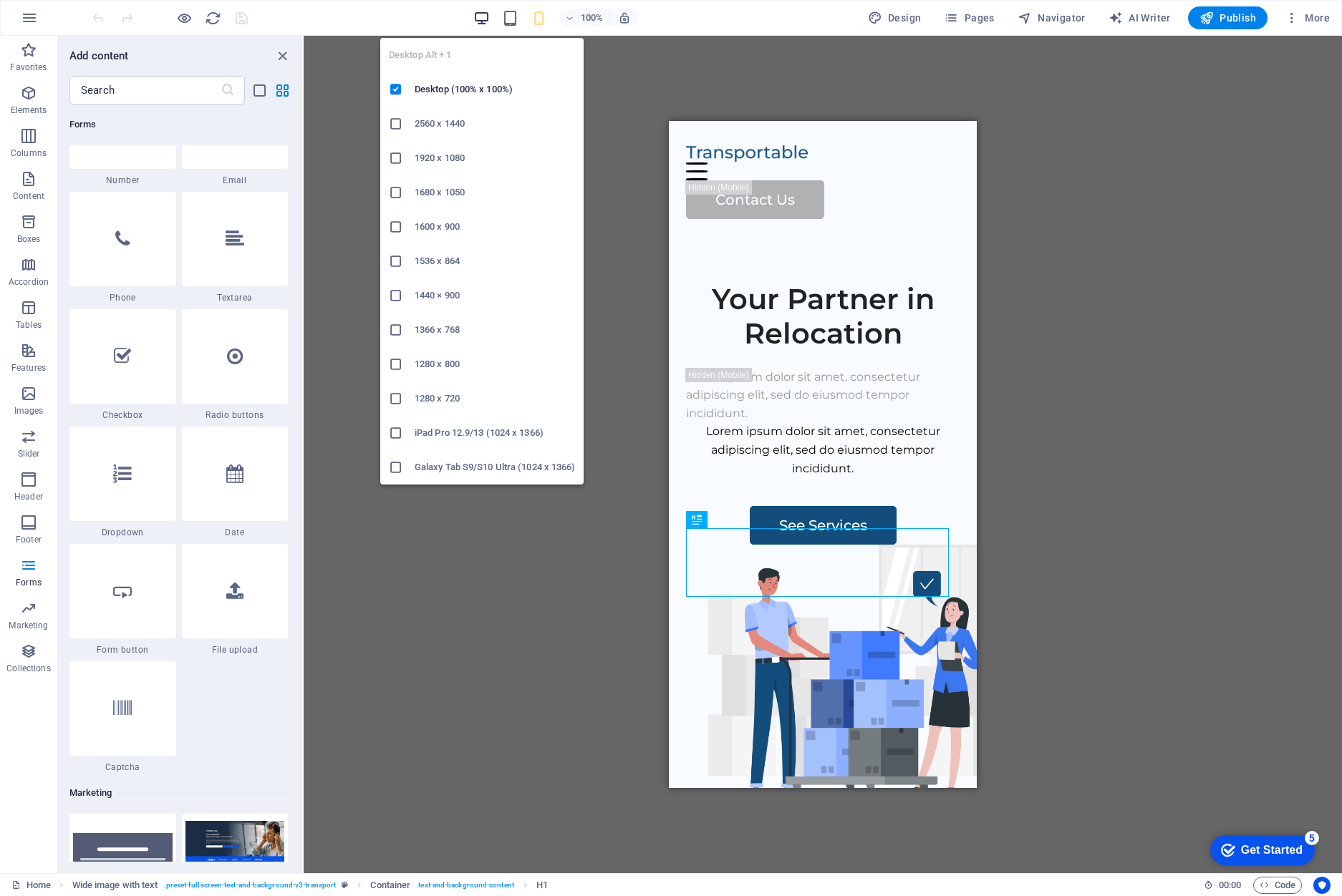
click at [490, 18] on icon "button" at bounding box center [481, 18] width 16 height 16
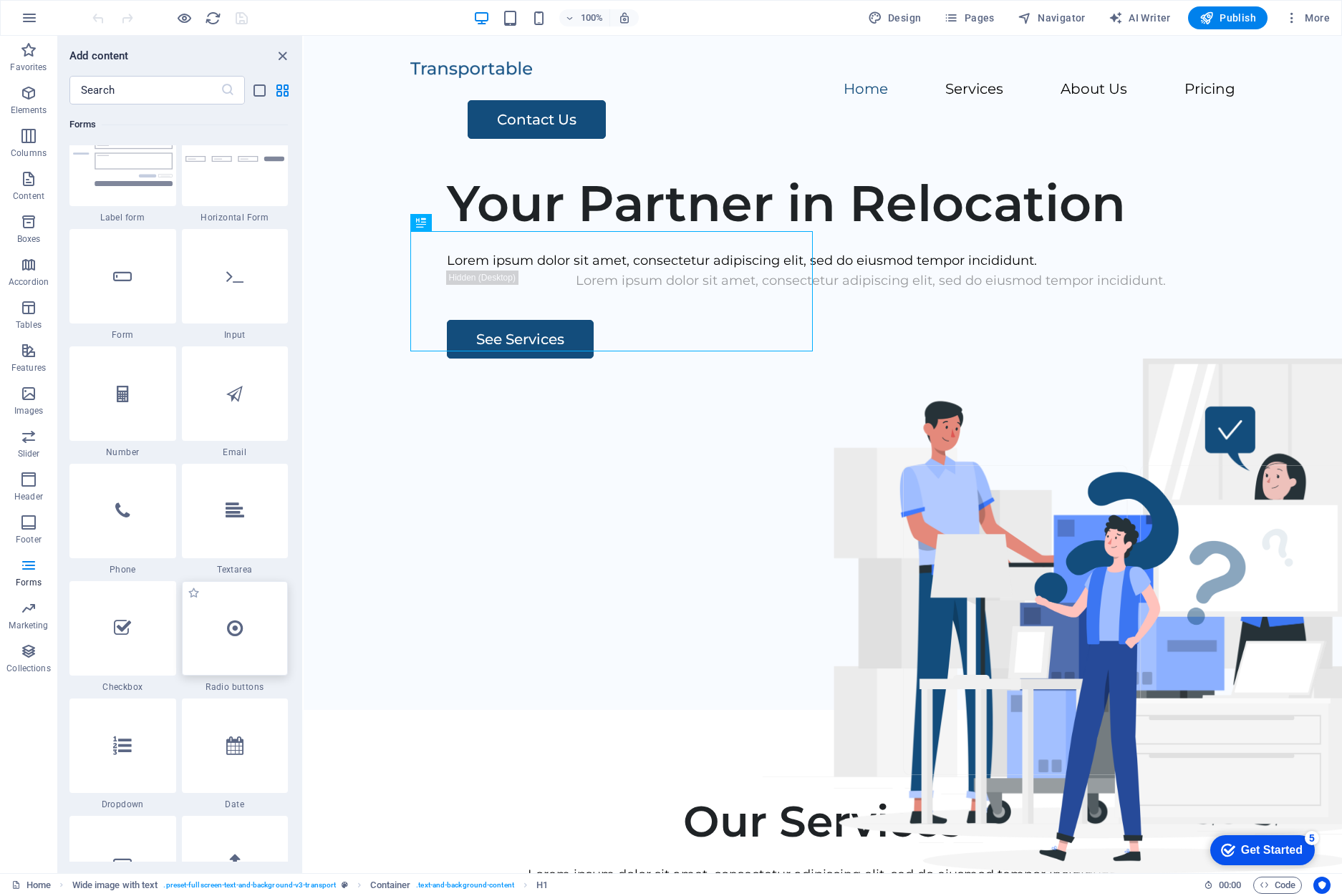
scroll to position [10441, 0]
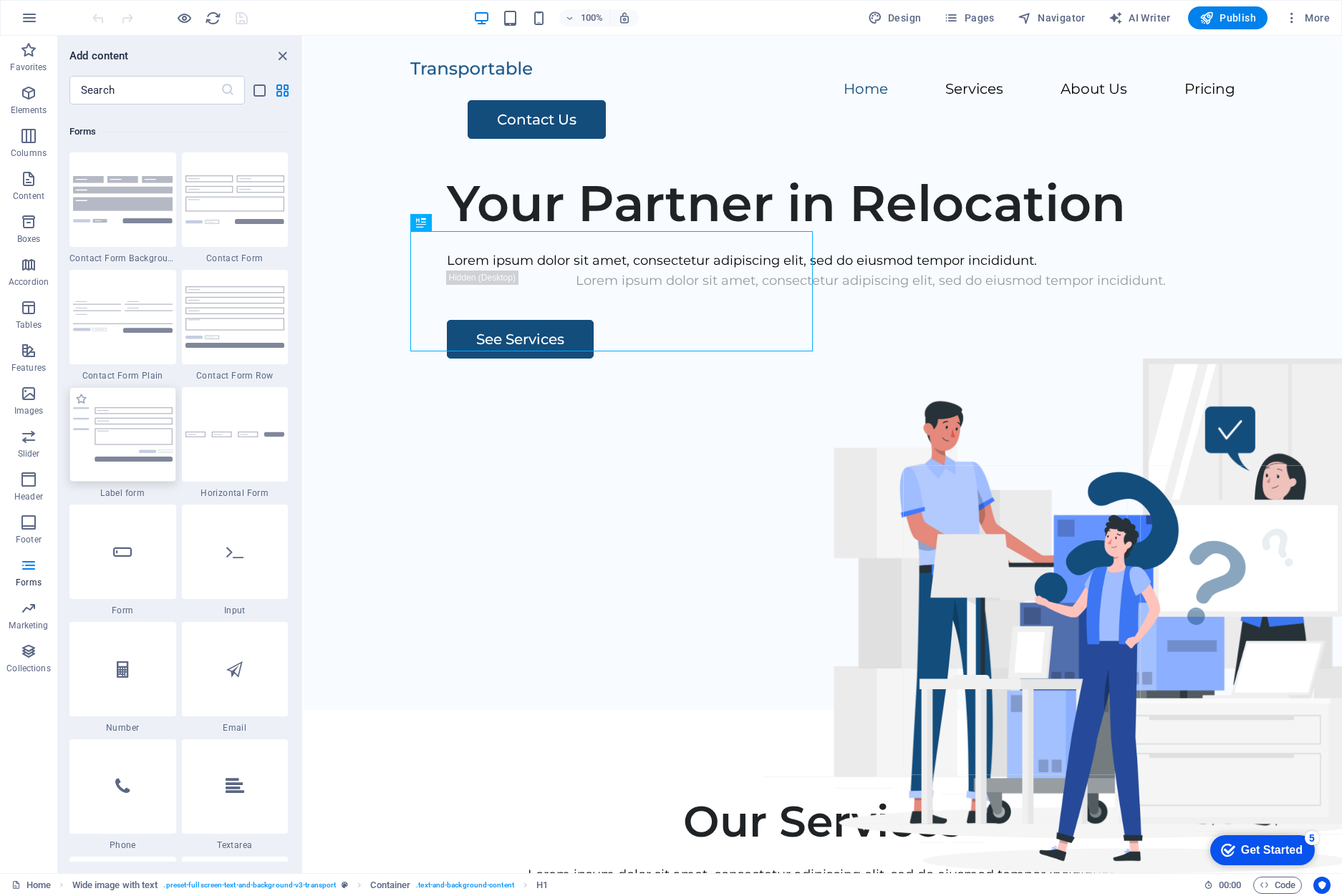
click at [106, 433] on img at bounding box center [123, 434] width 100 height 54
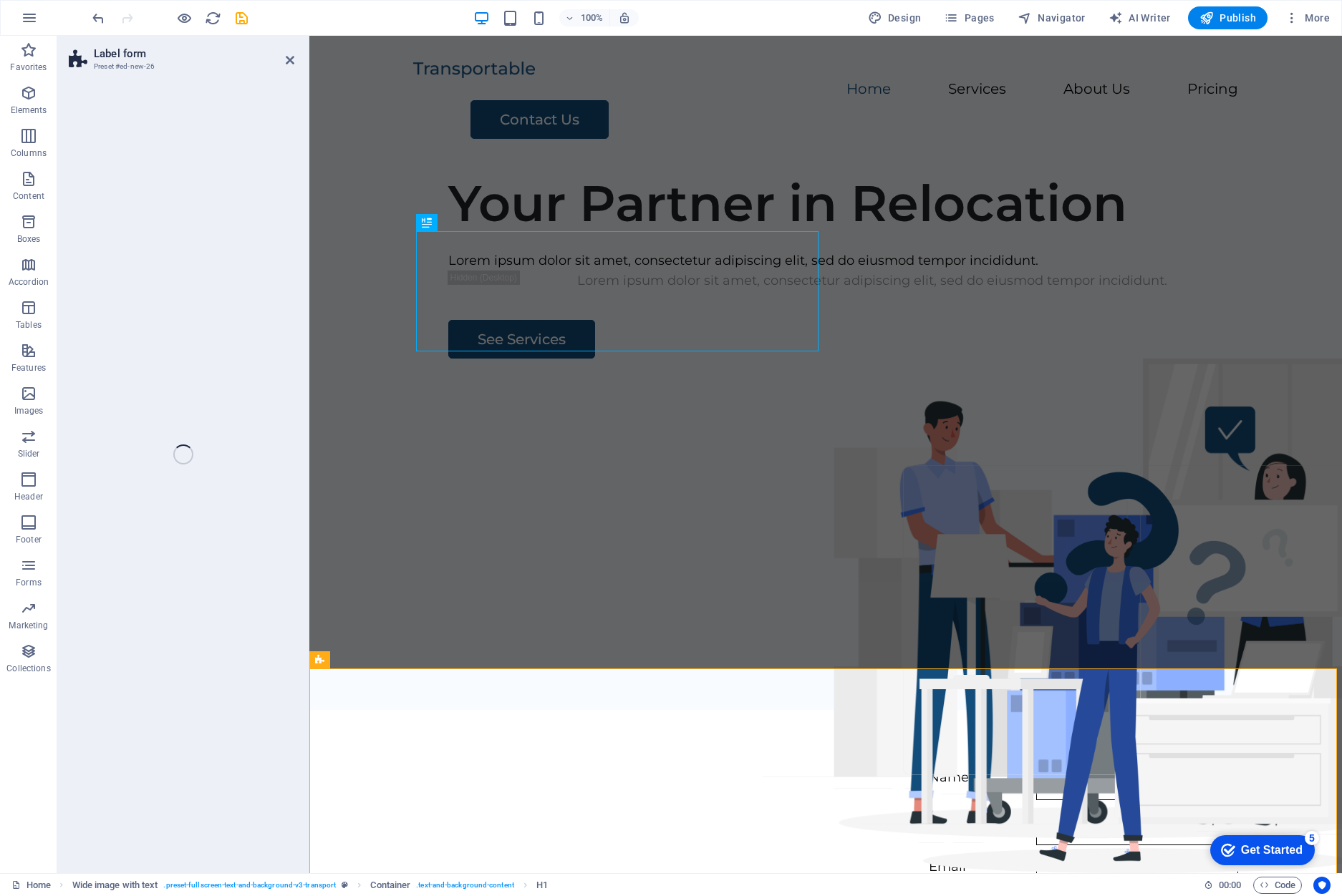
select select "rem"
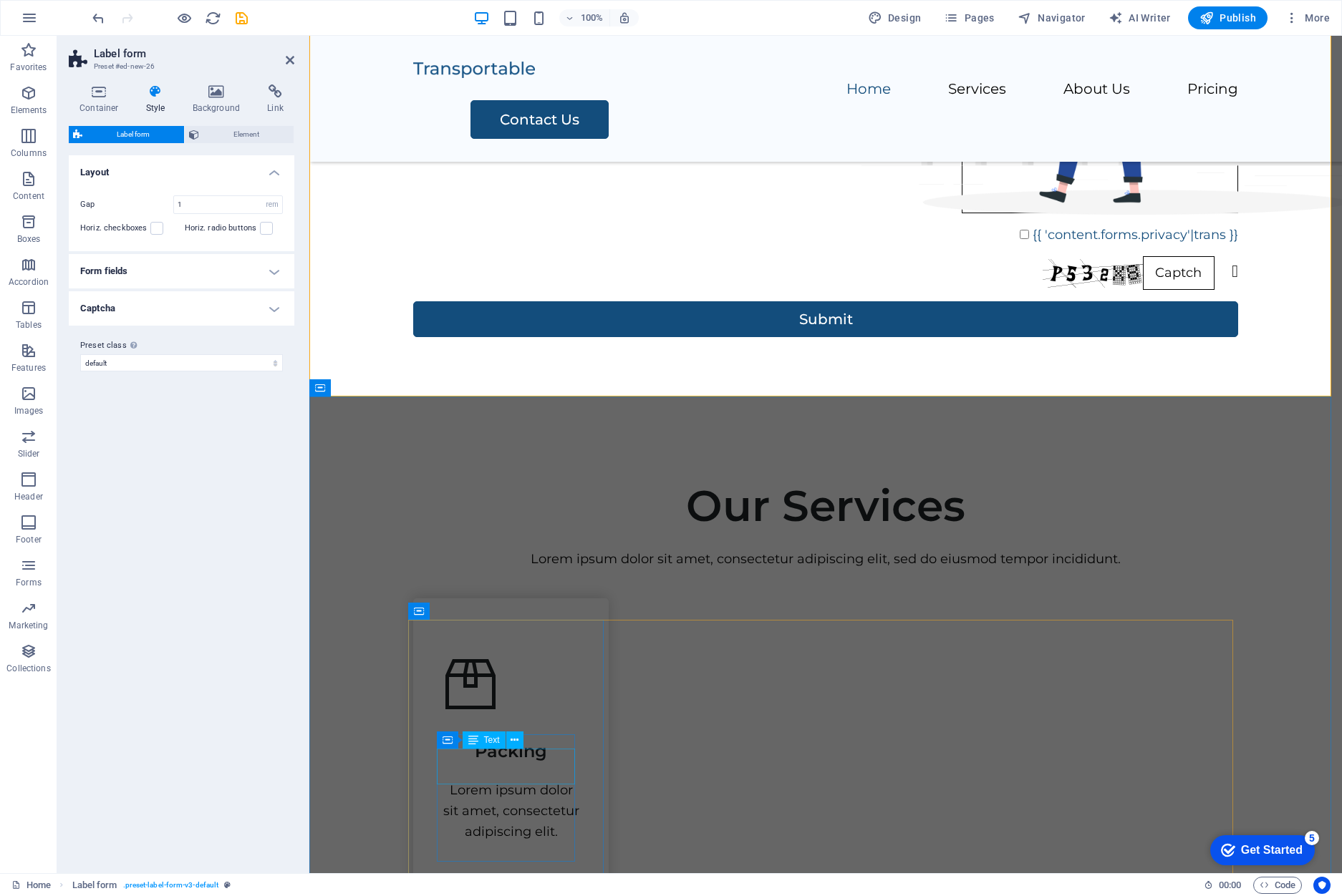
scroll to position [375, 0]
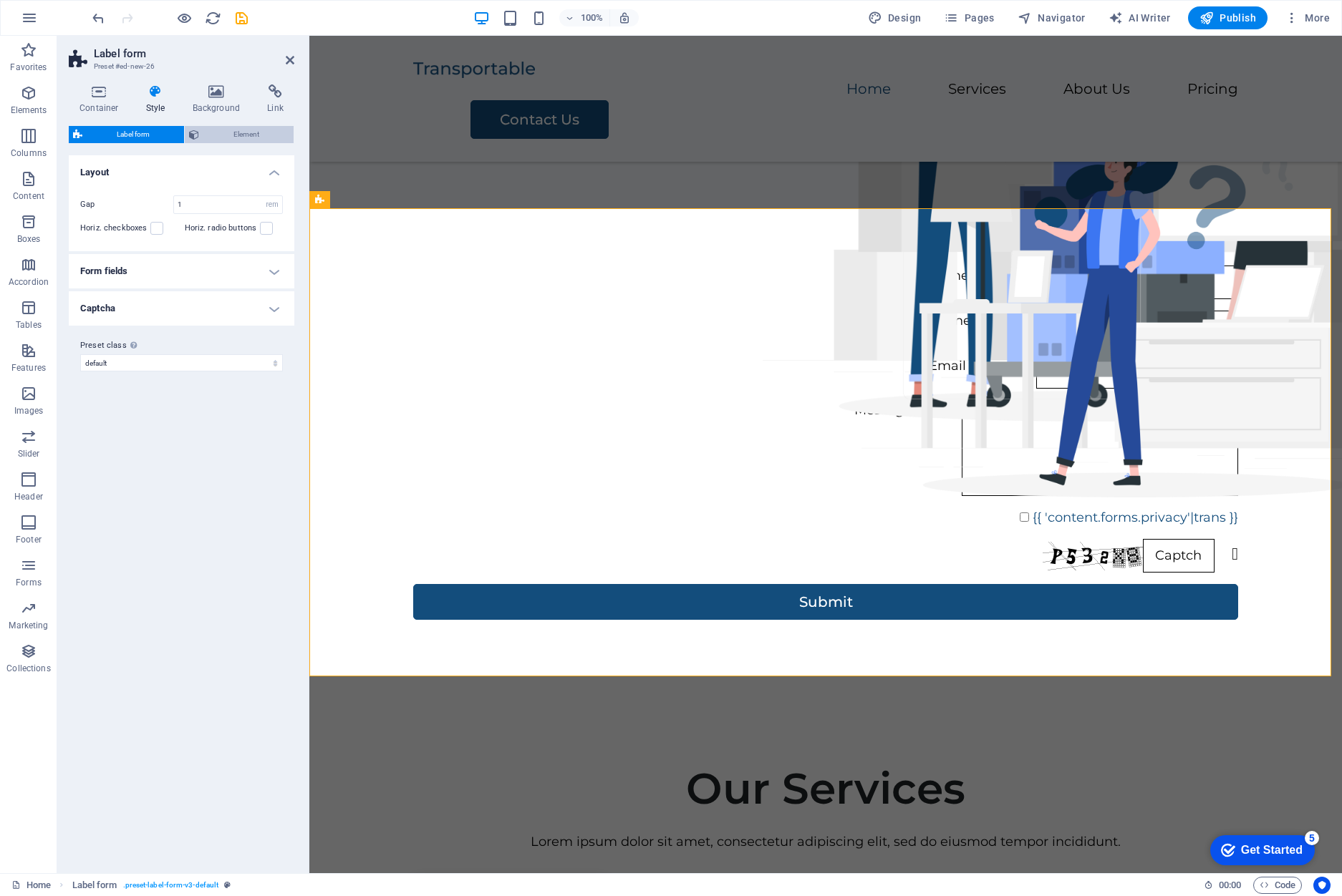
click at [241, 132] on span "Element" at bounding box center [246, 134] width 86 height 17
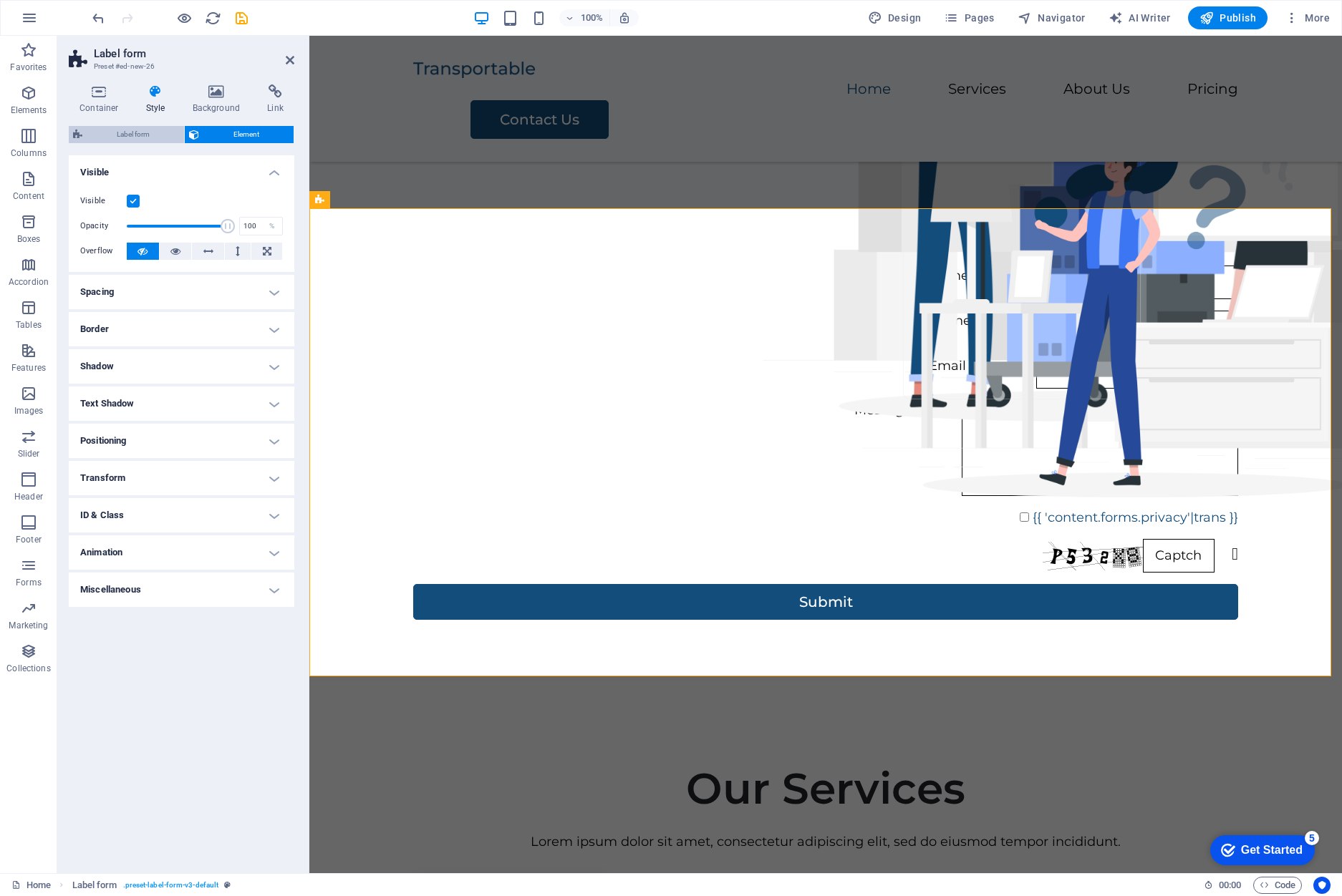
click at [145, 133] on span "Label form" at bounding box center [133, 134] width 93 height 17
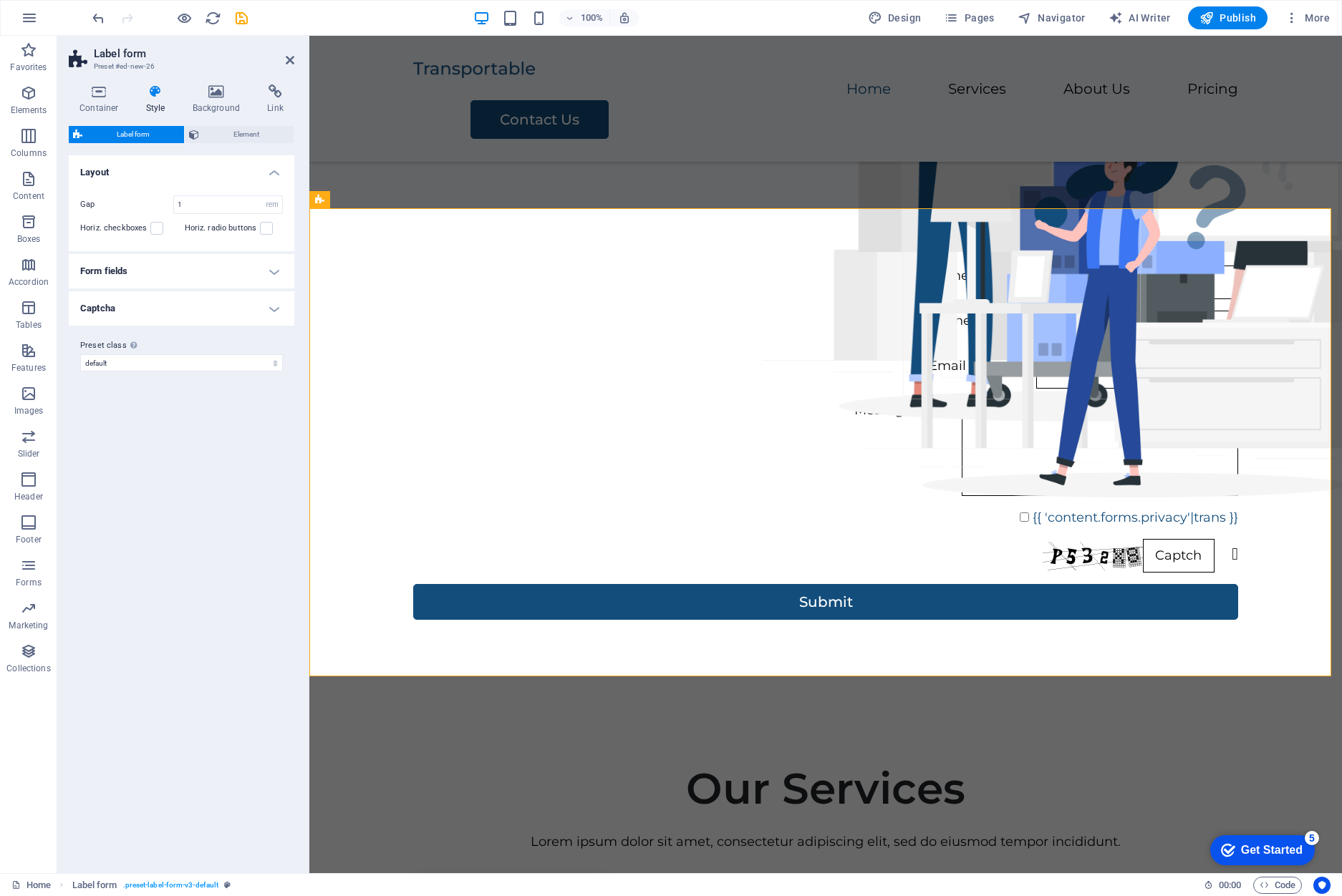
click at [153, 105] on h4 "Style" at bounding box center [159, 99] width 46 height 30
click at [220, 104] on h4 "Background" at bounding box center [219, 99] width 75 height 30
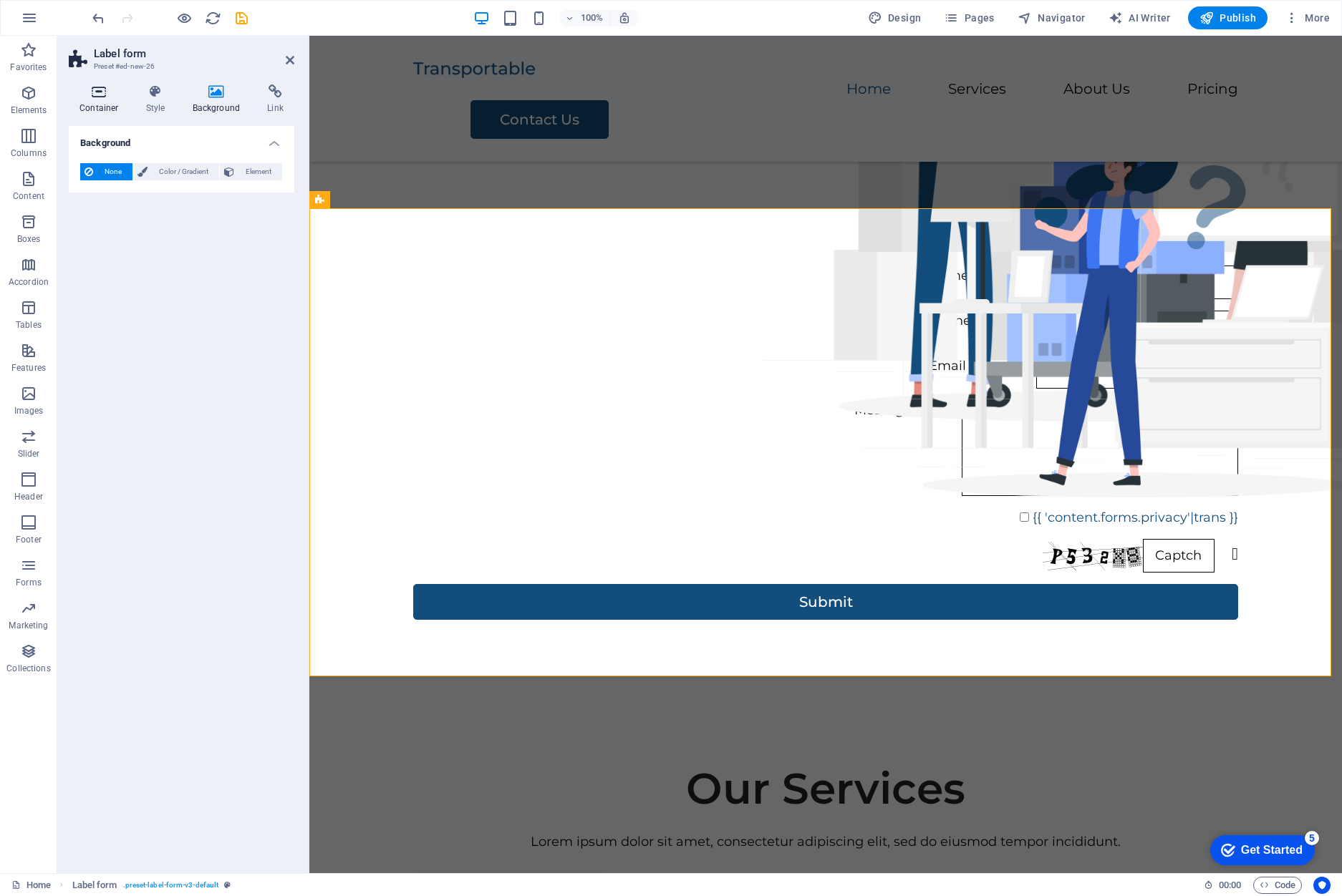
click at [92, 103] on h4 "Container" at bounding box center [101, 99] width 66 height 30
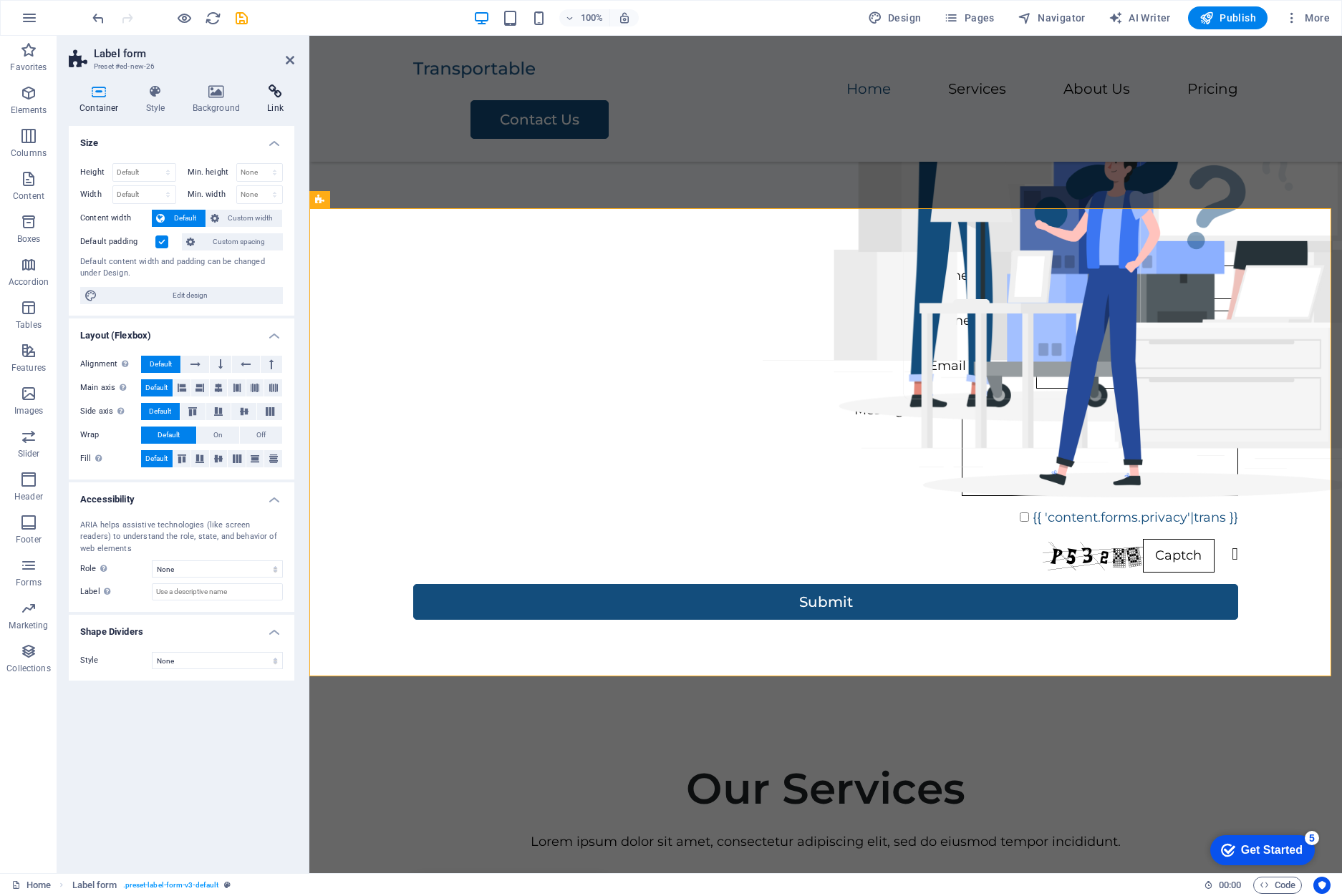
click at [267, 100] on h4 "Link" at bounding box center [275, 99] width 38 height 30
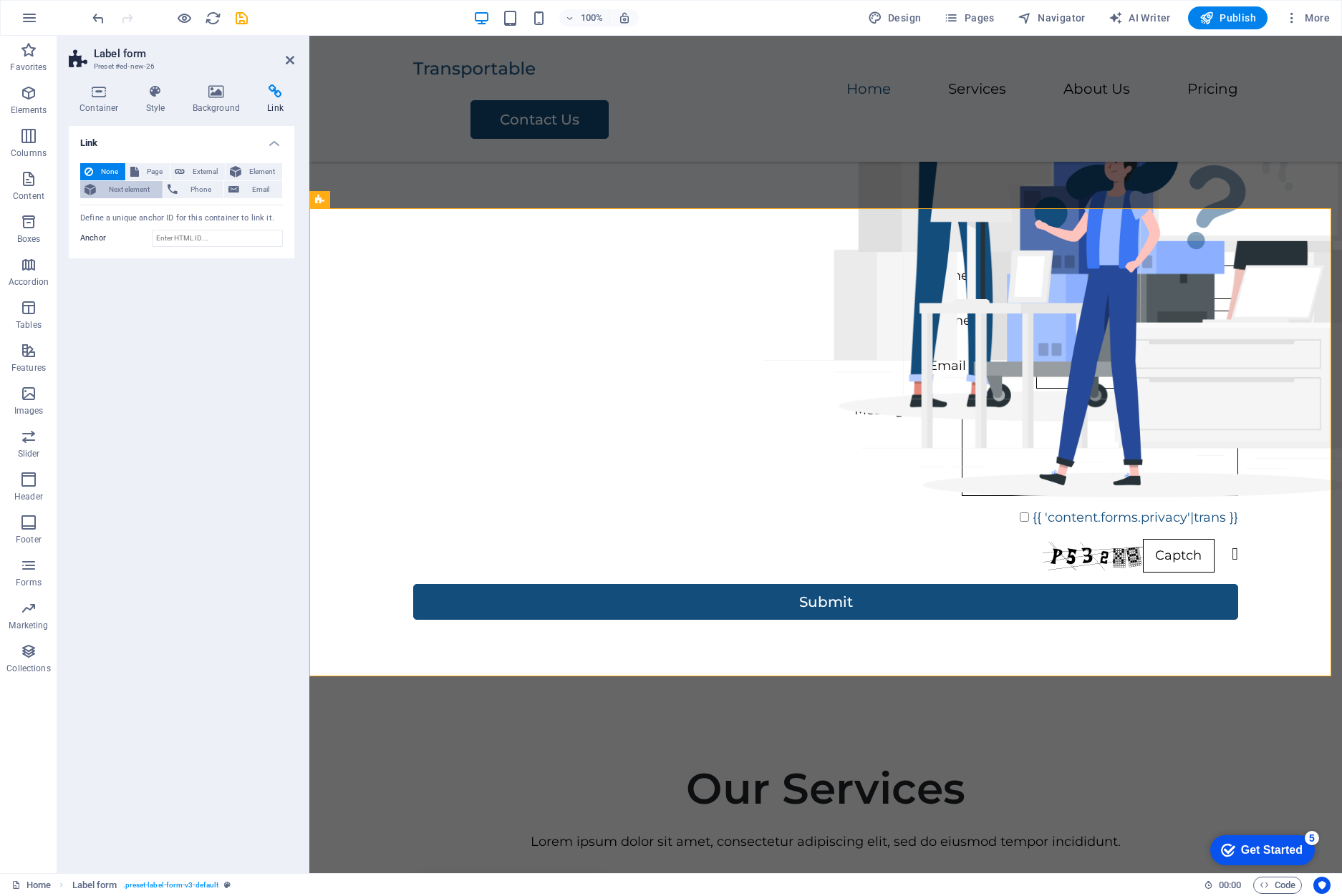
click at [90, 189] on icon at bounding box center [89, 189] width 11 height 17
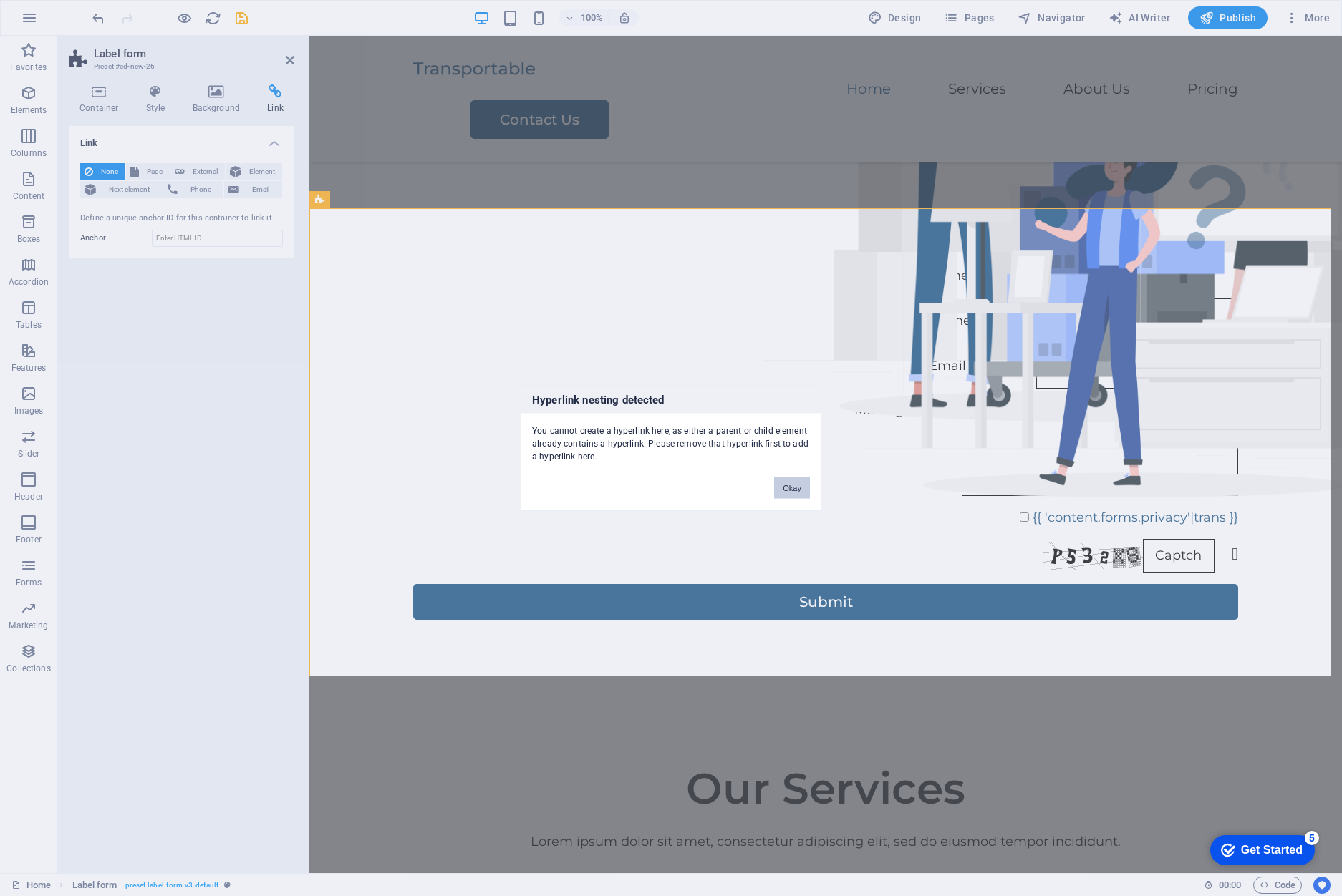
drag, startPoint x: 802, startPoint y: 486, endPoint x: 492, endPoint y: 451, distance: 312.0
click at [802, 486] on button "Okay" at bounding box center [792, 488] width 36 height 22
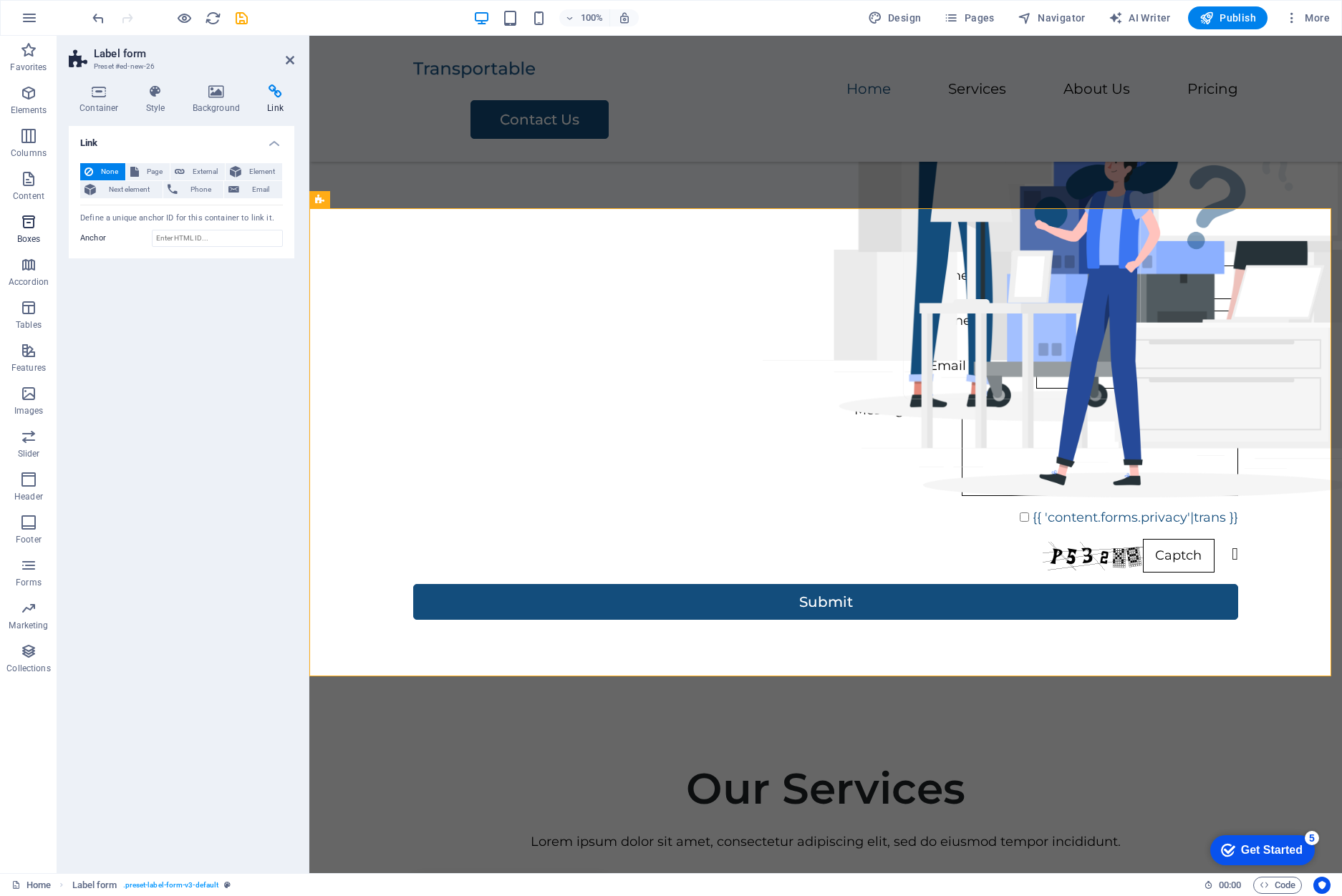
click at [46, 241] on span "Boxes" at bounding box center [28, 230] width 57 height 34
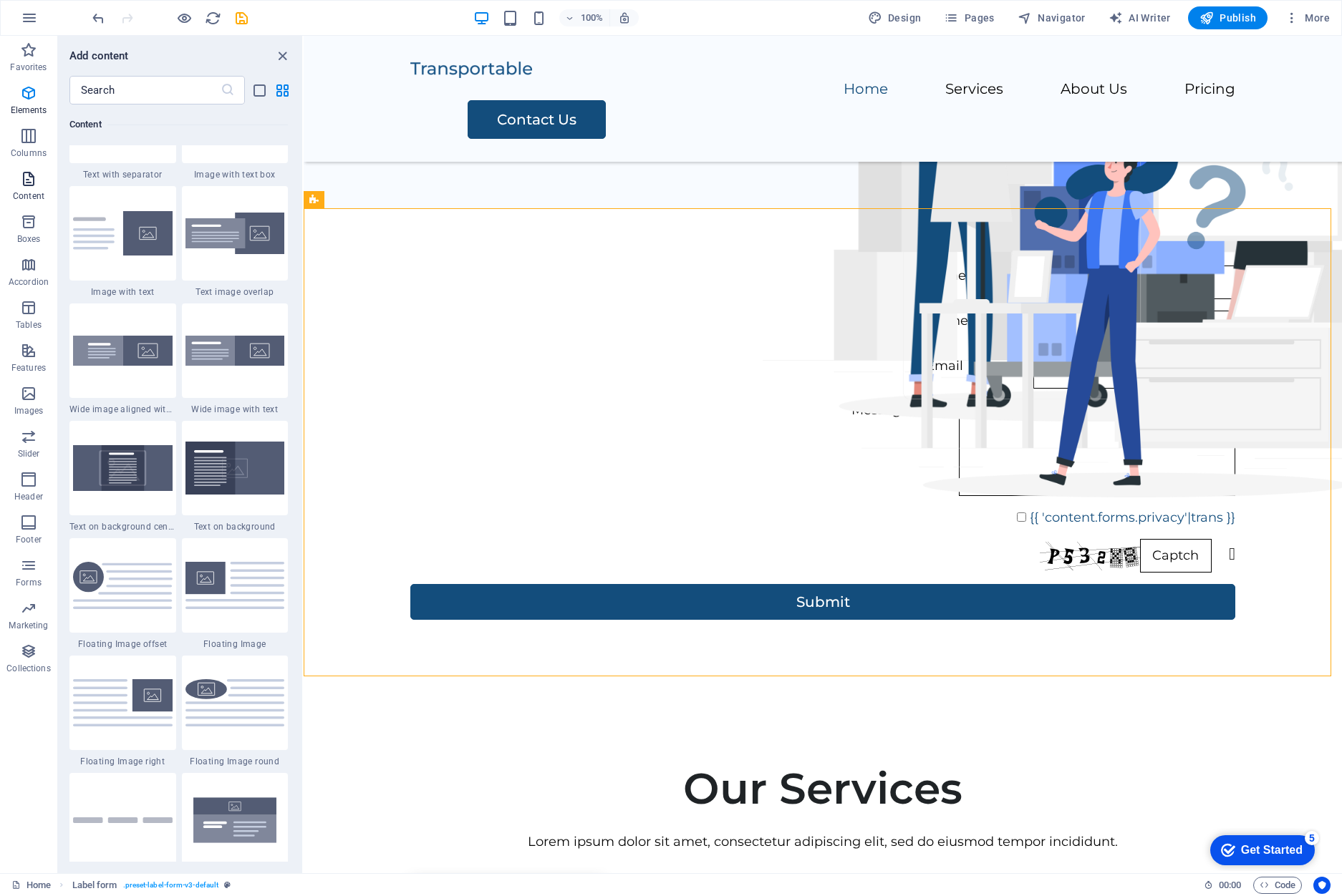
click at [35, 177] on icon "button" at bounding box center [28, 179] width 17 height 17
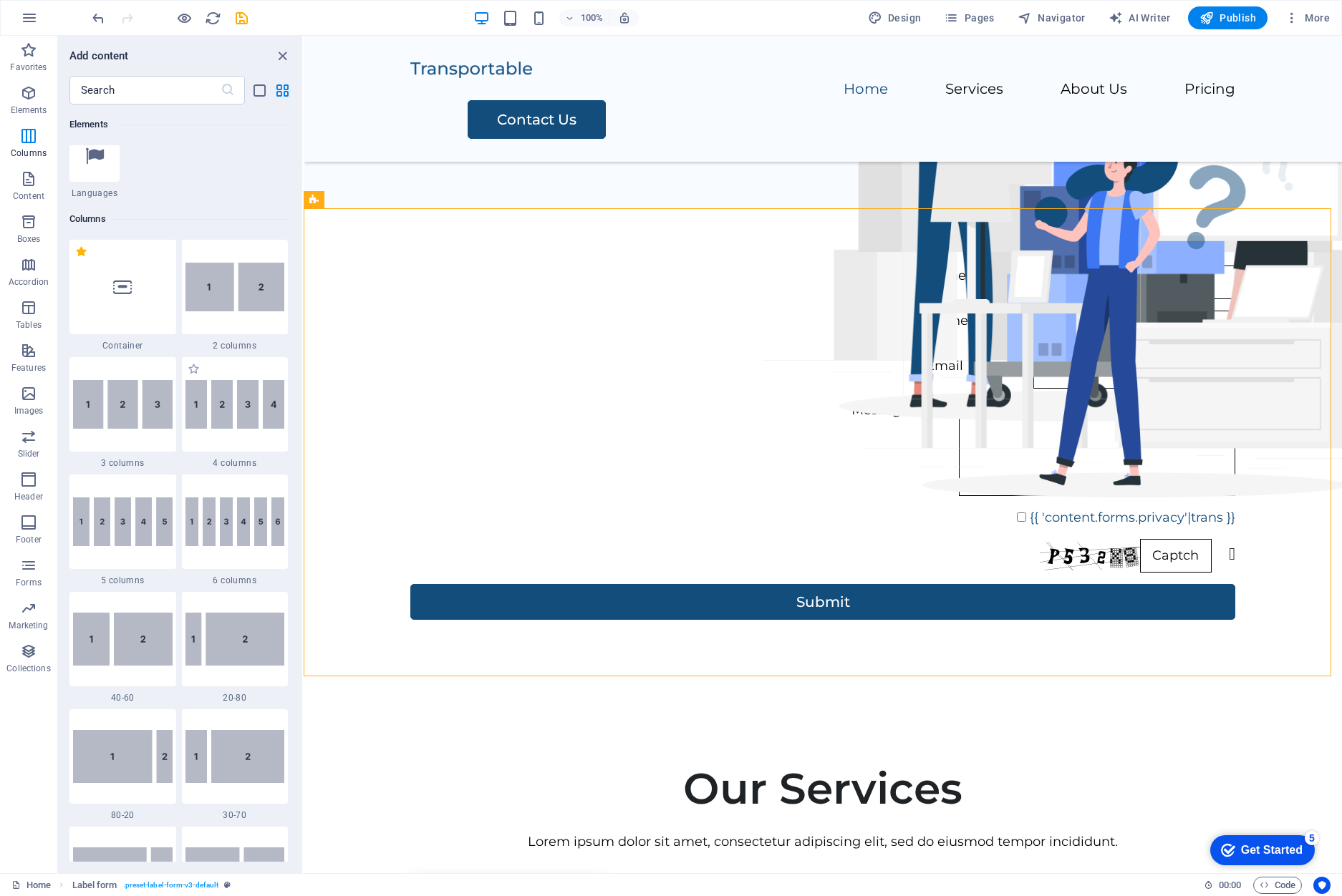
scroll to position [0, 0]
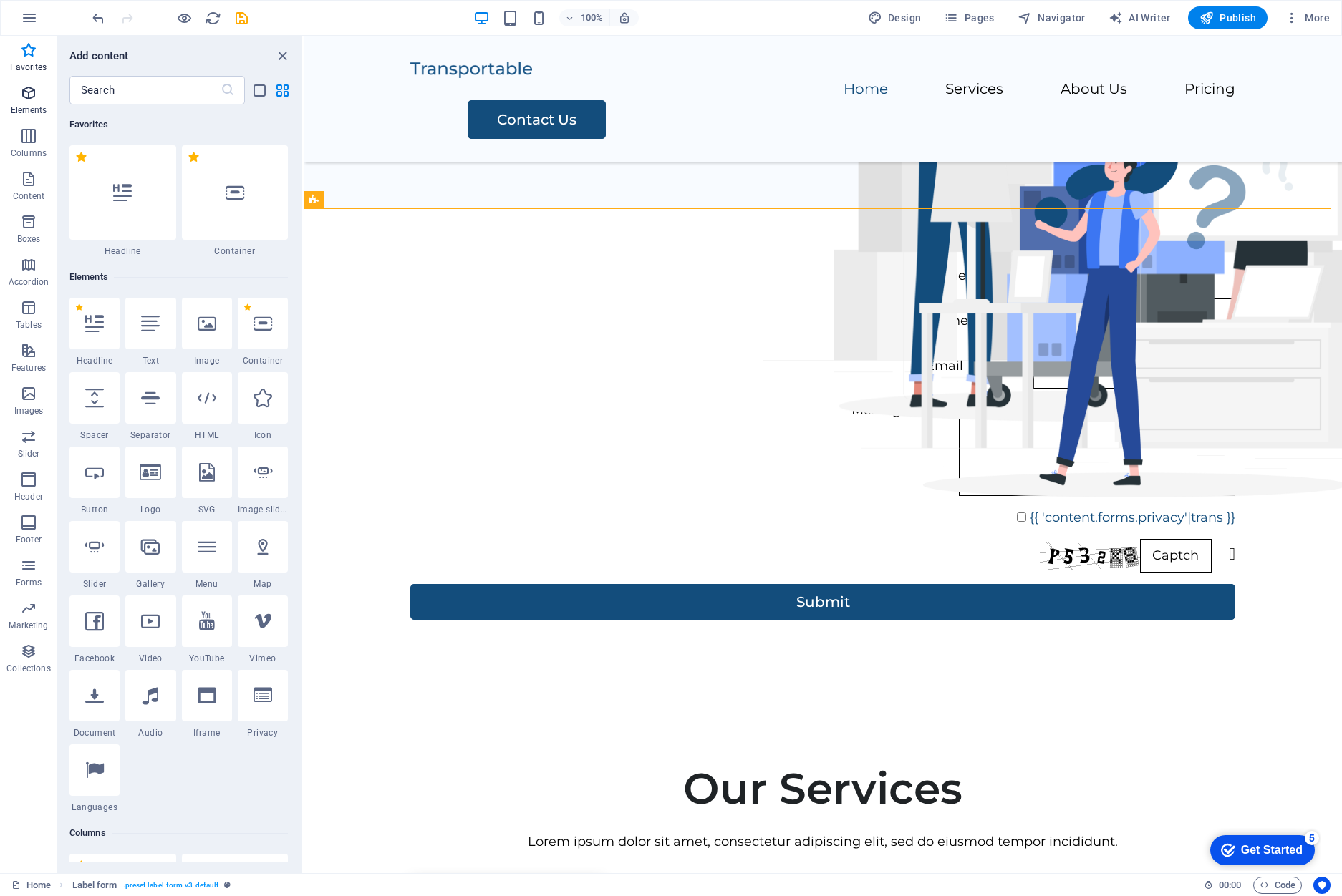
click at [34, 100] on icon "button" at bounding box center [28, 92] width 17 height 17
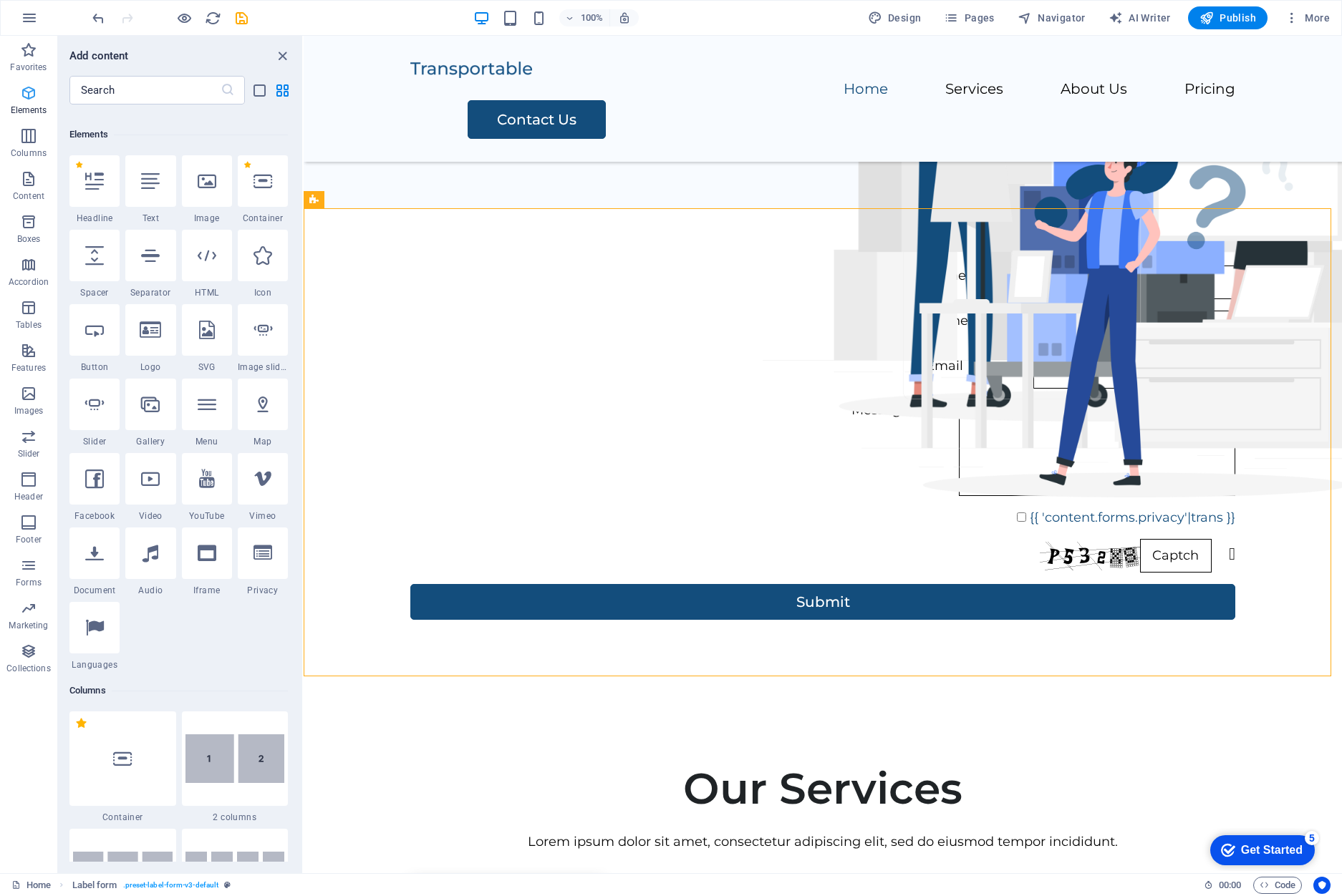
scroll to position [153, 0]
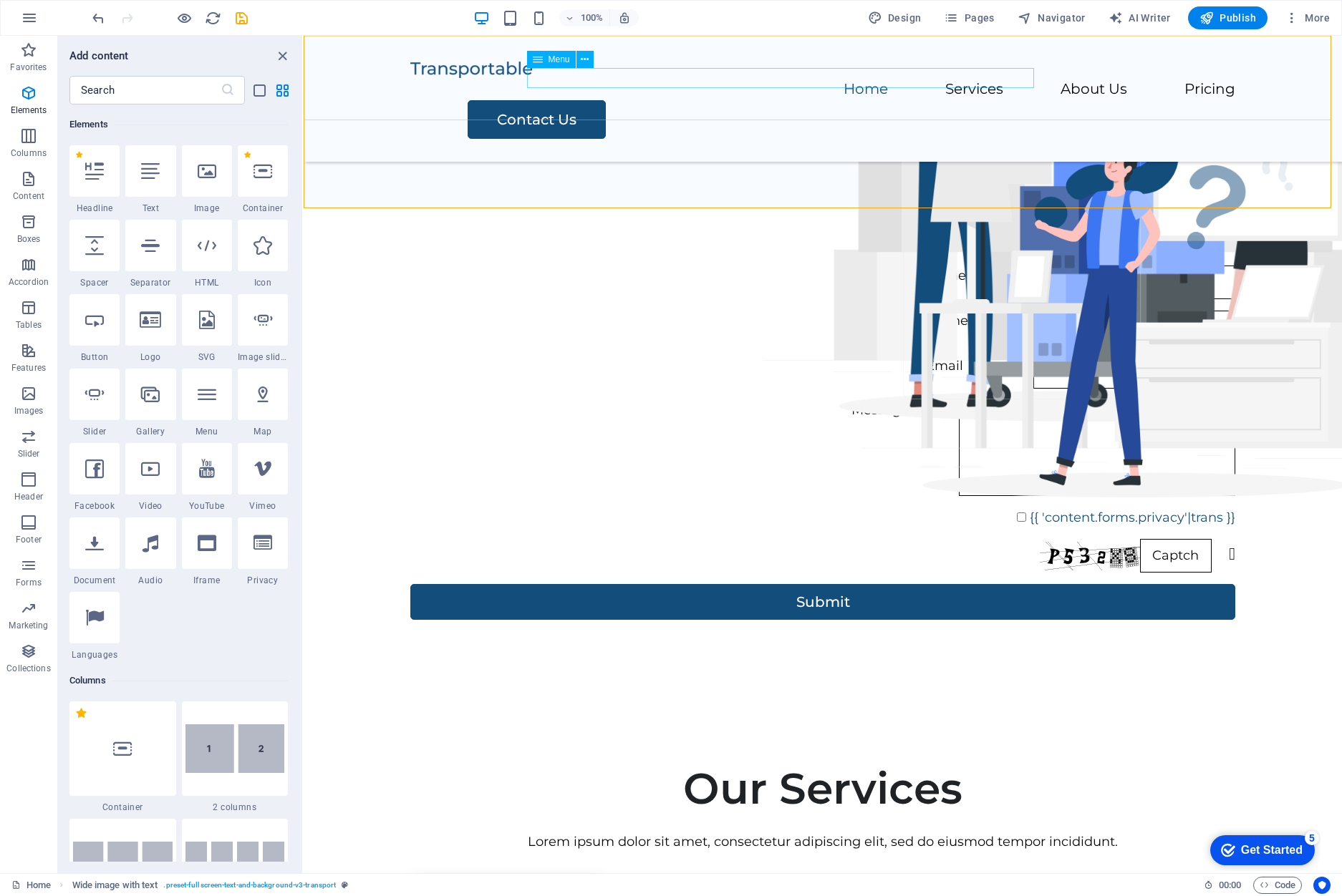
click at [911, 80] on nav "Home Services About Us Pricing" at bounding box center [823, 90] width 825 height 21
click at [762, 80] on nav "Home Services About Us Pricing" at bounding box center [823, 90] width 825 height 21
click at [1076, 75] on div "Home Services About Us Pricing Contact Us" at bounding box center [822, 98] width 1038 height 126
click at [1112, 101] on div "Contact Us" at bounding box center [851, 120] width 767 height 39
click at [1162, 19] on span "AI Writer" at bounding box center [1139, 17] width 63 height 14
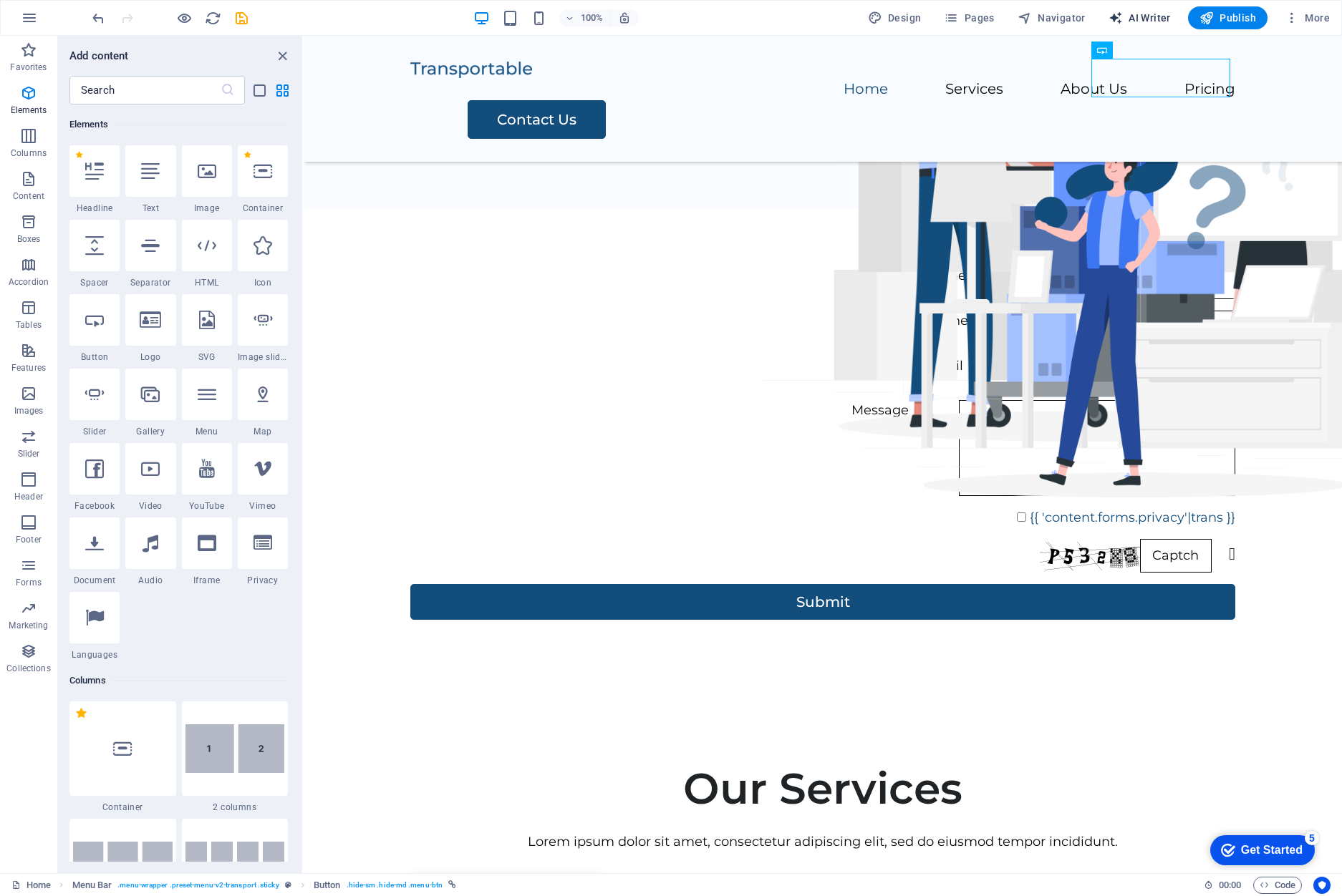
select select "English"
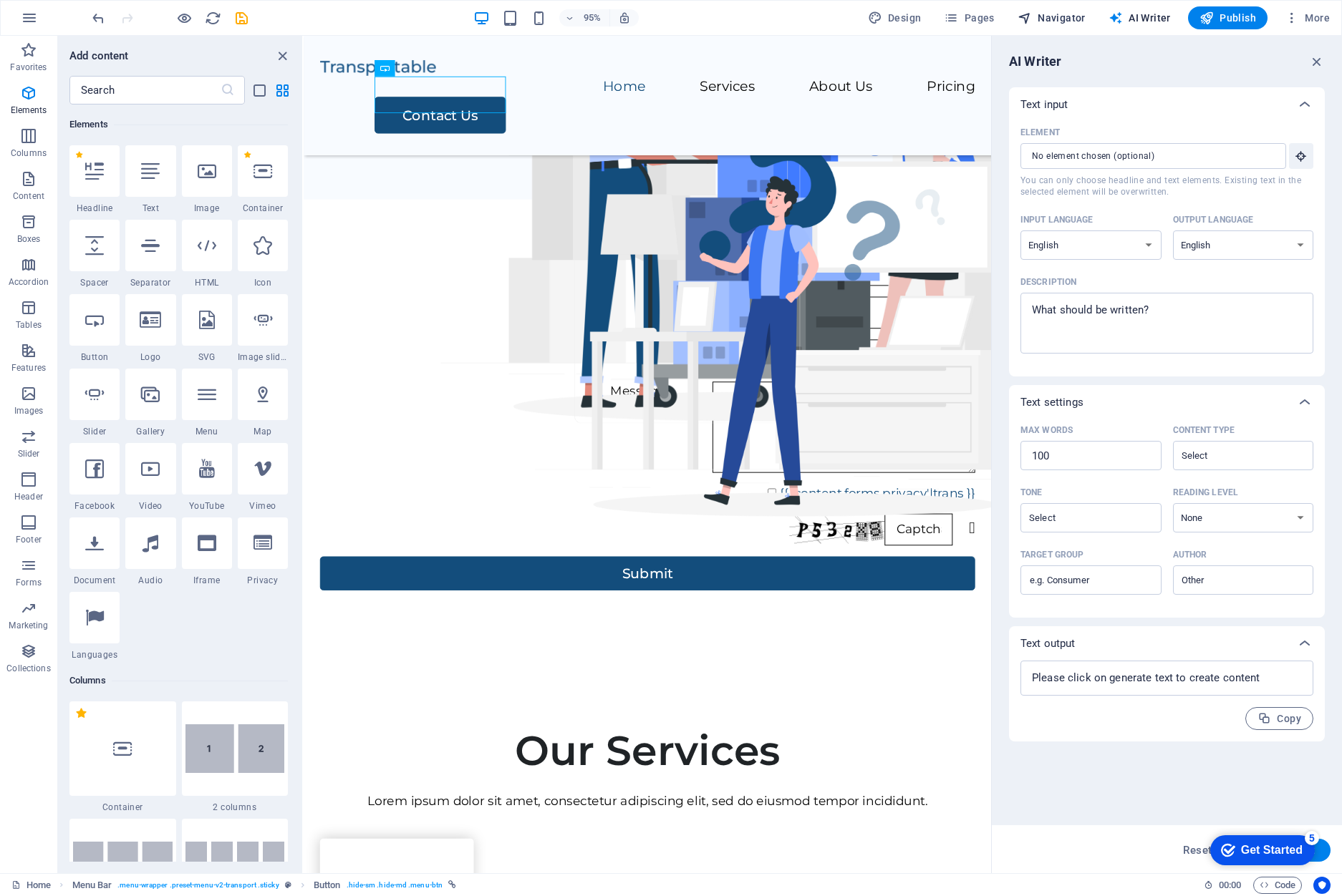
click at [1052, 18] on span "Navigator" at bounding box center [1051, 17] width 68 height 14
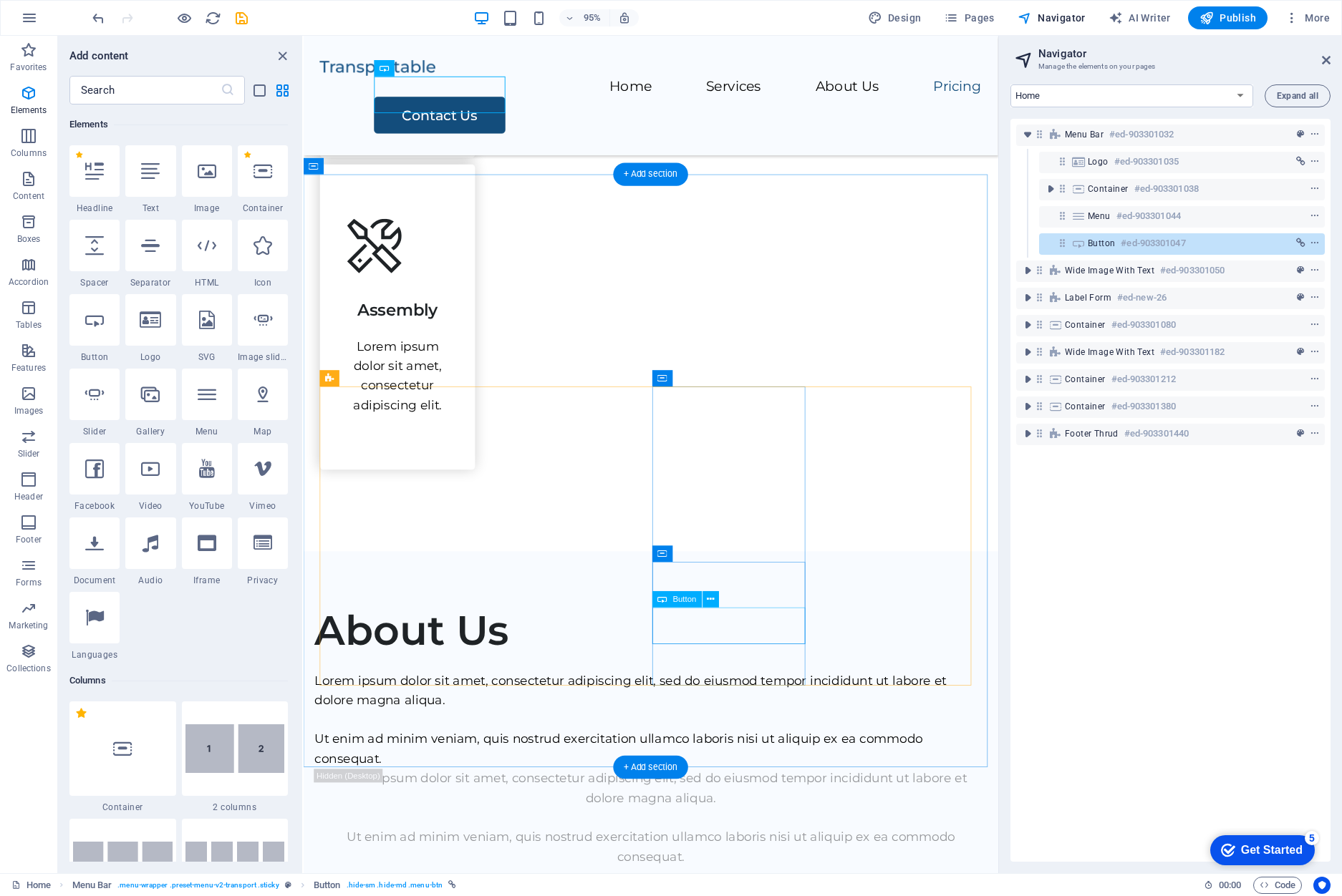
scroll to position [2870, 0]
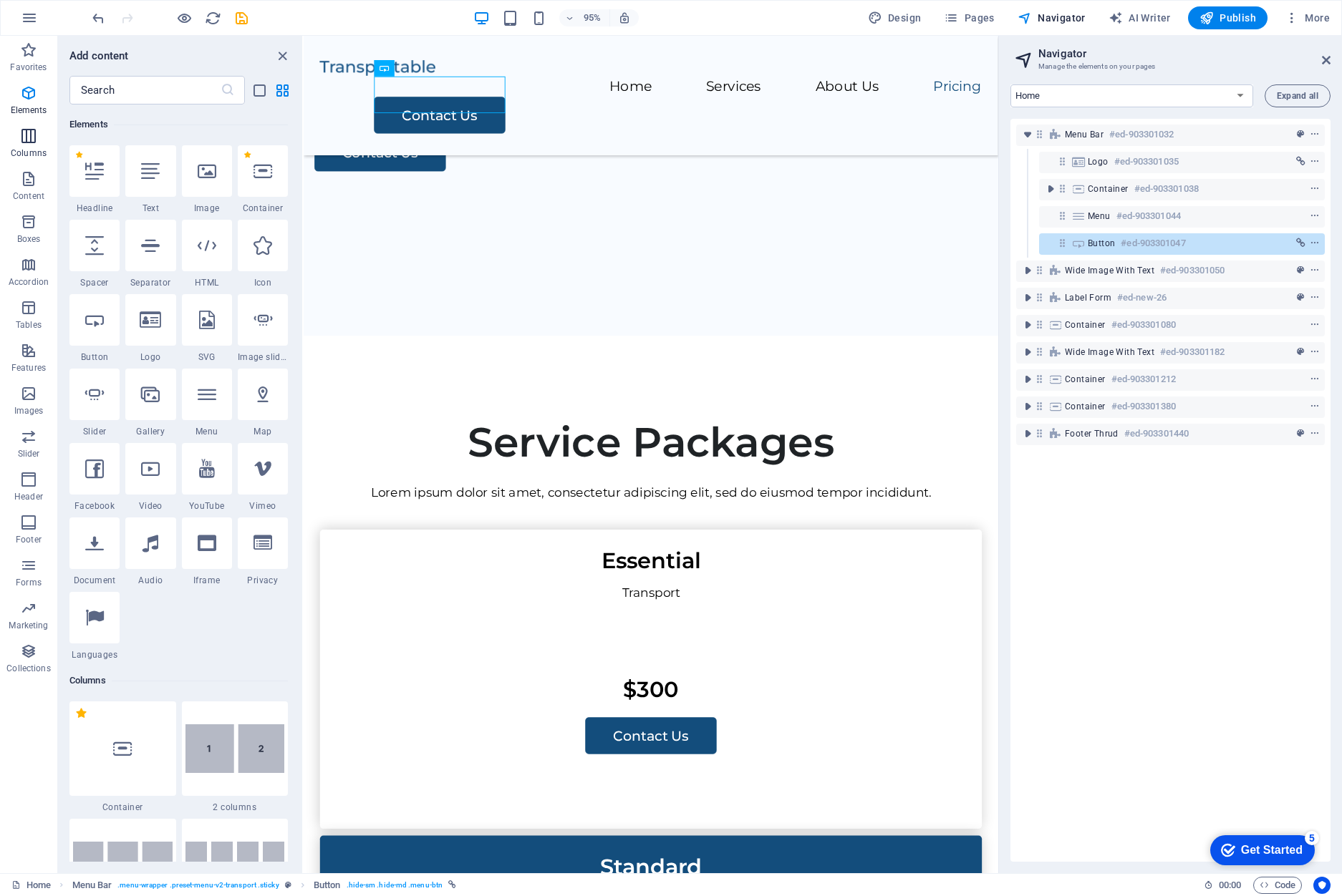
click at [27, 124] on button "Columns" at bounding box center [28, 143] width 57 height 43
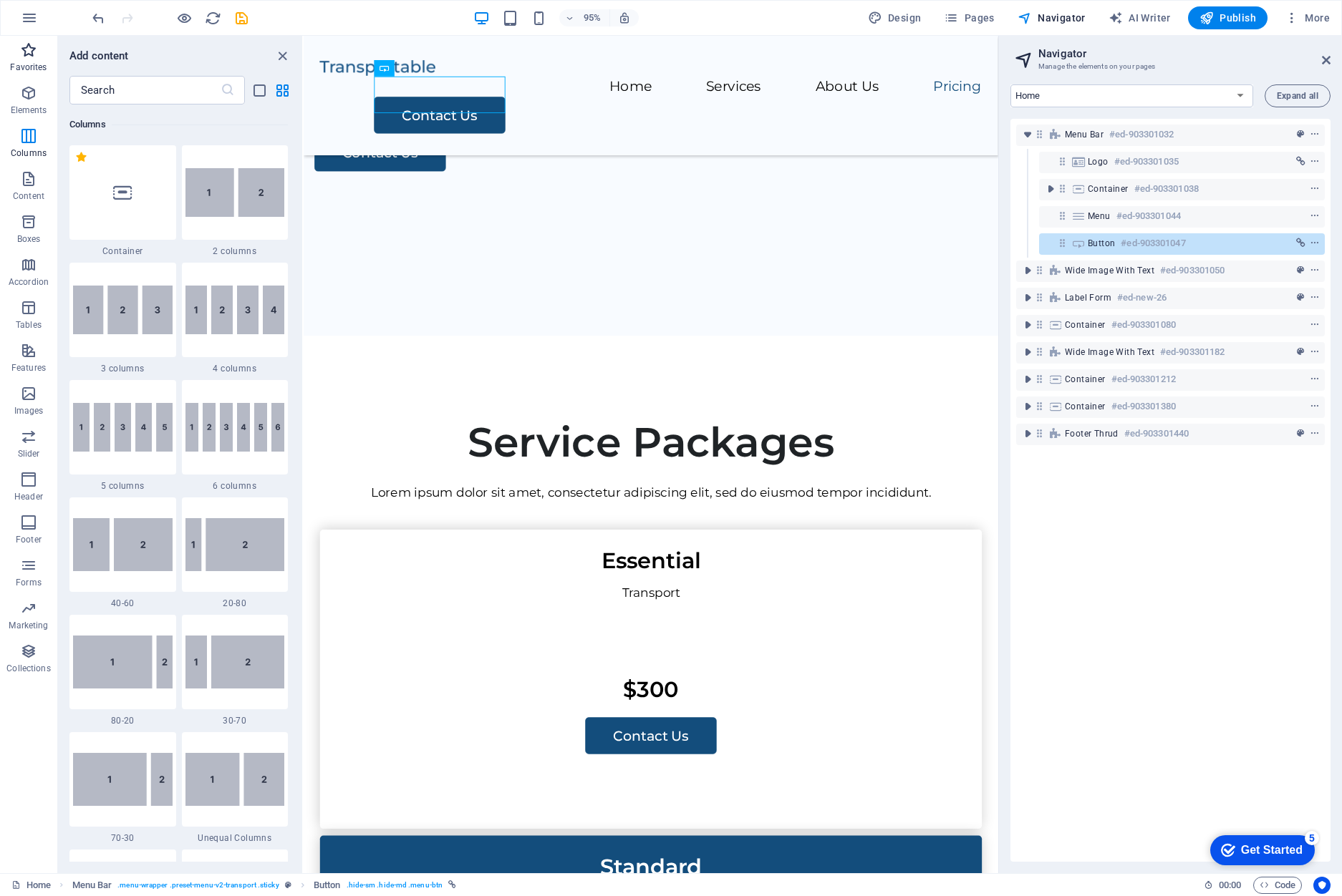
click at [31, 60] on span "Favorites" at bounding box center [28, 59] width 57 height 34
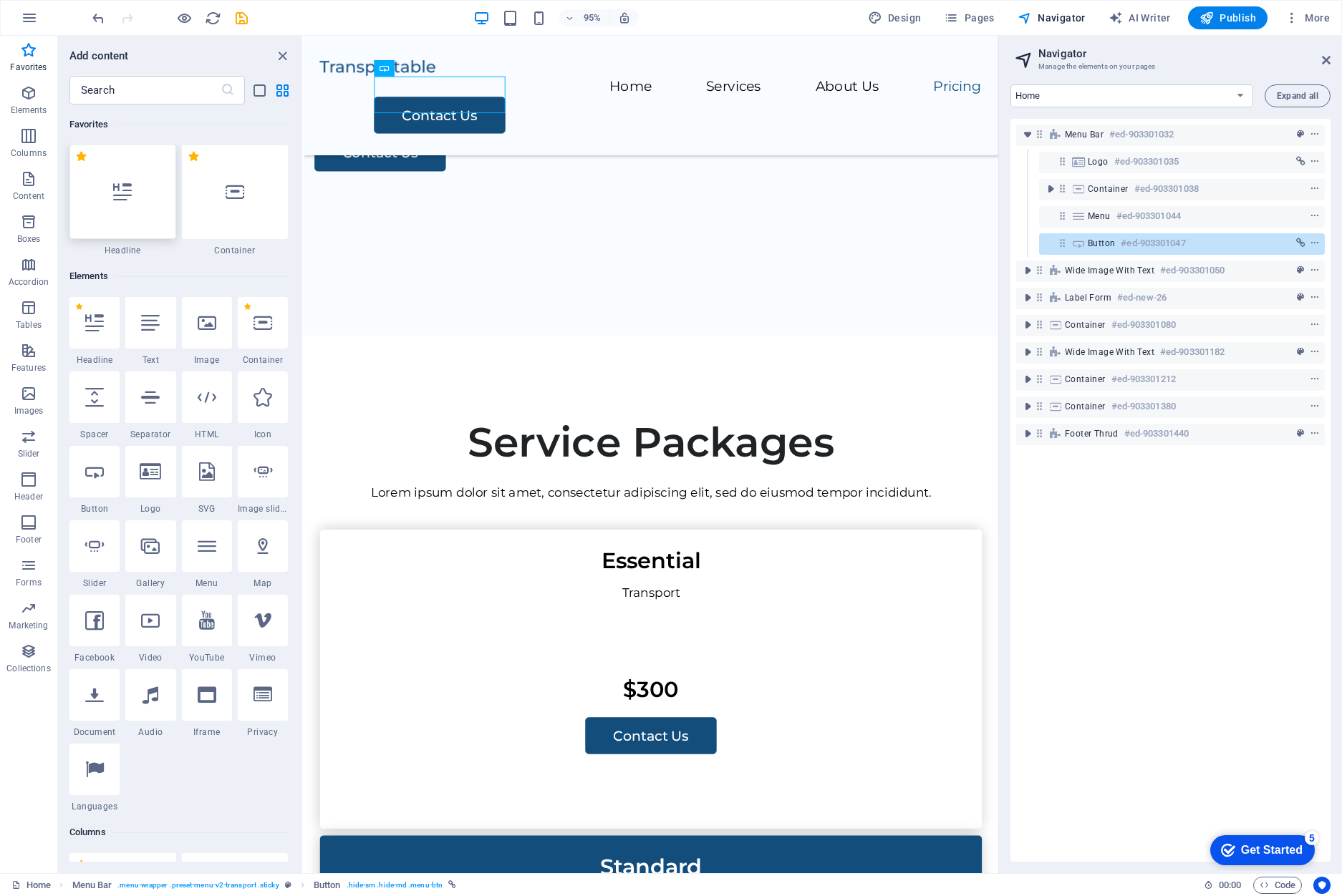
scroll to position [0, 0]
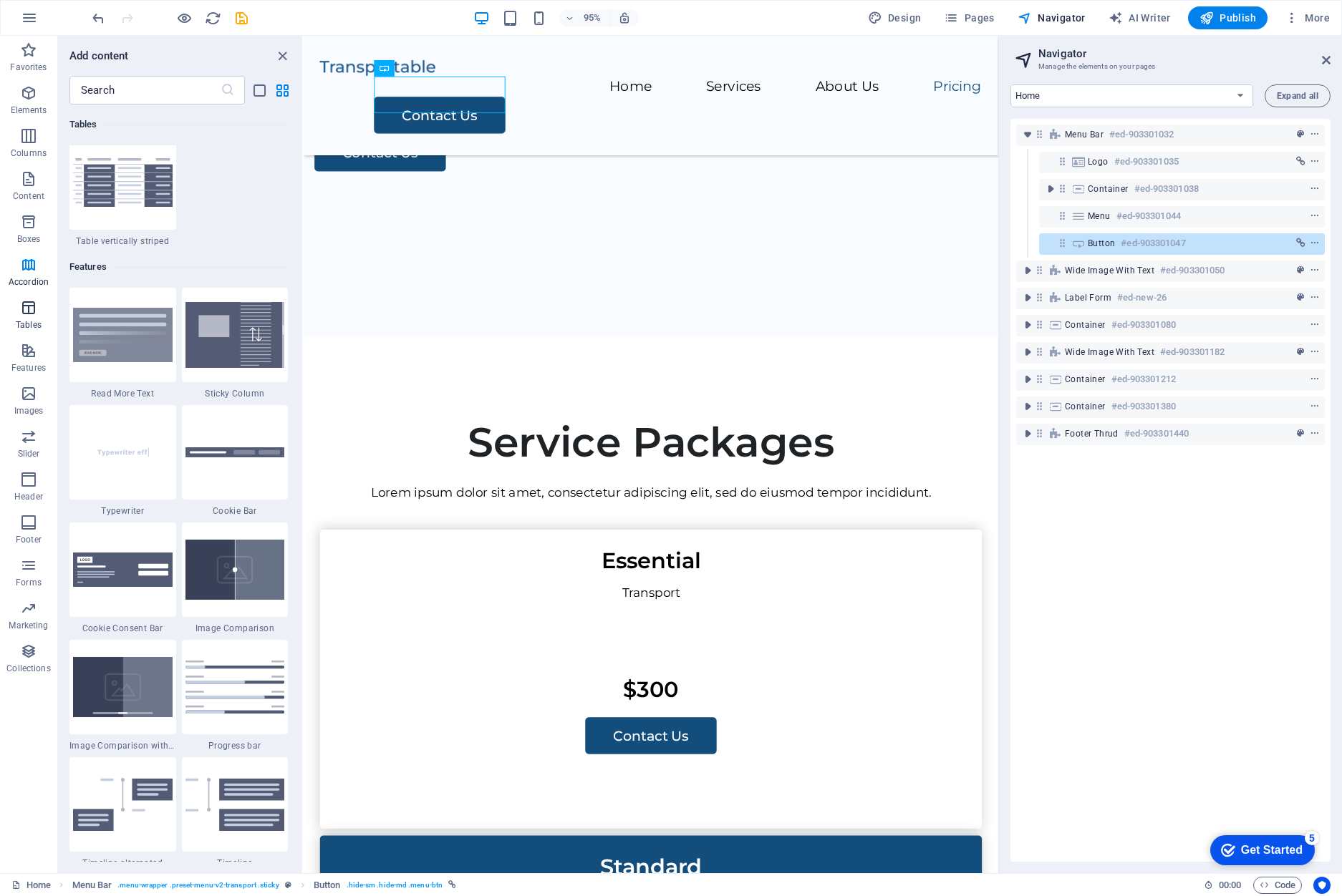
click at [34, 304] on icon "button" at bounding box center [28, 308] width 17 height 17
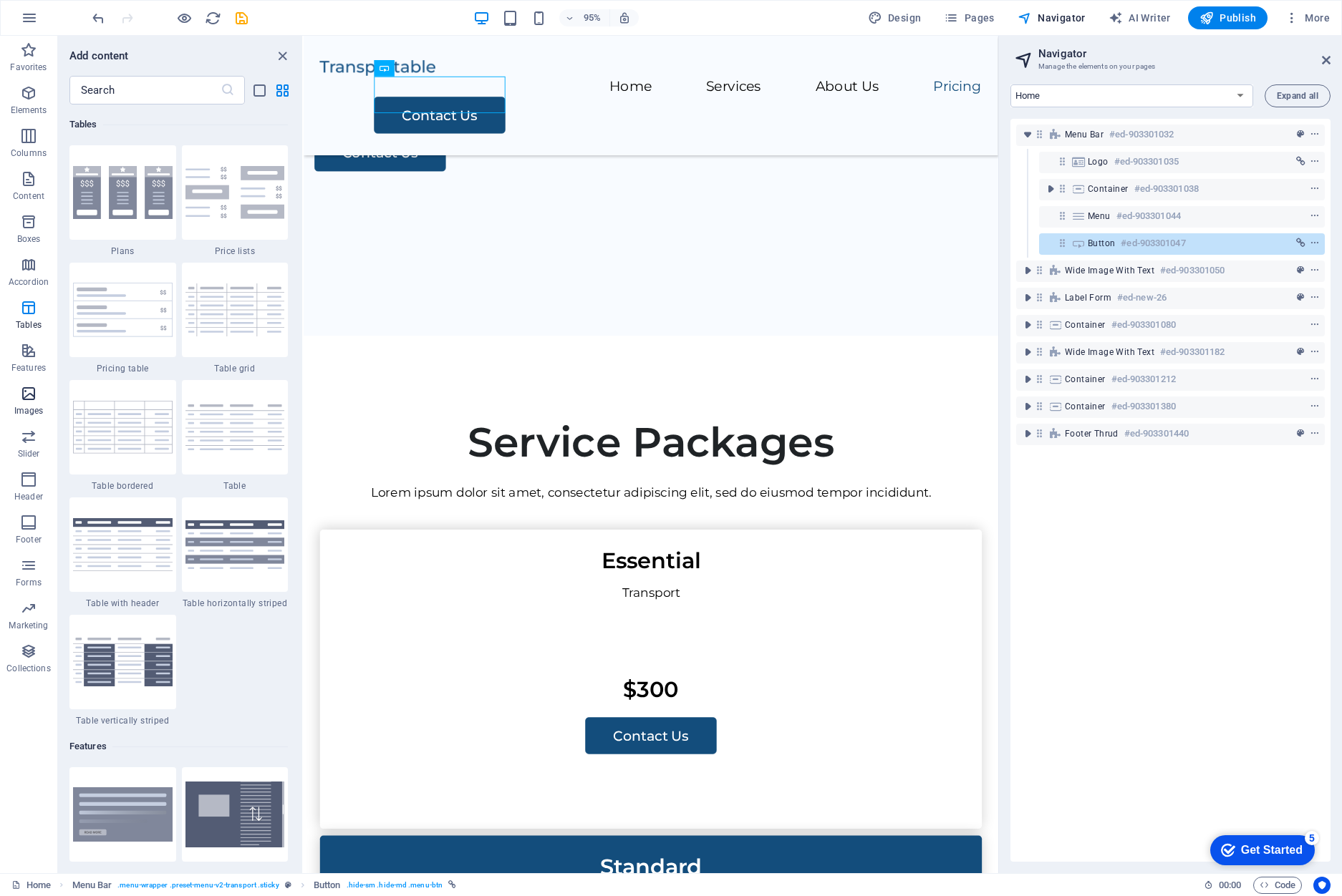
click at [45, 418] on span "Images" at bounding box center [28, 402] width 57 height 34
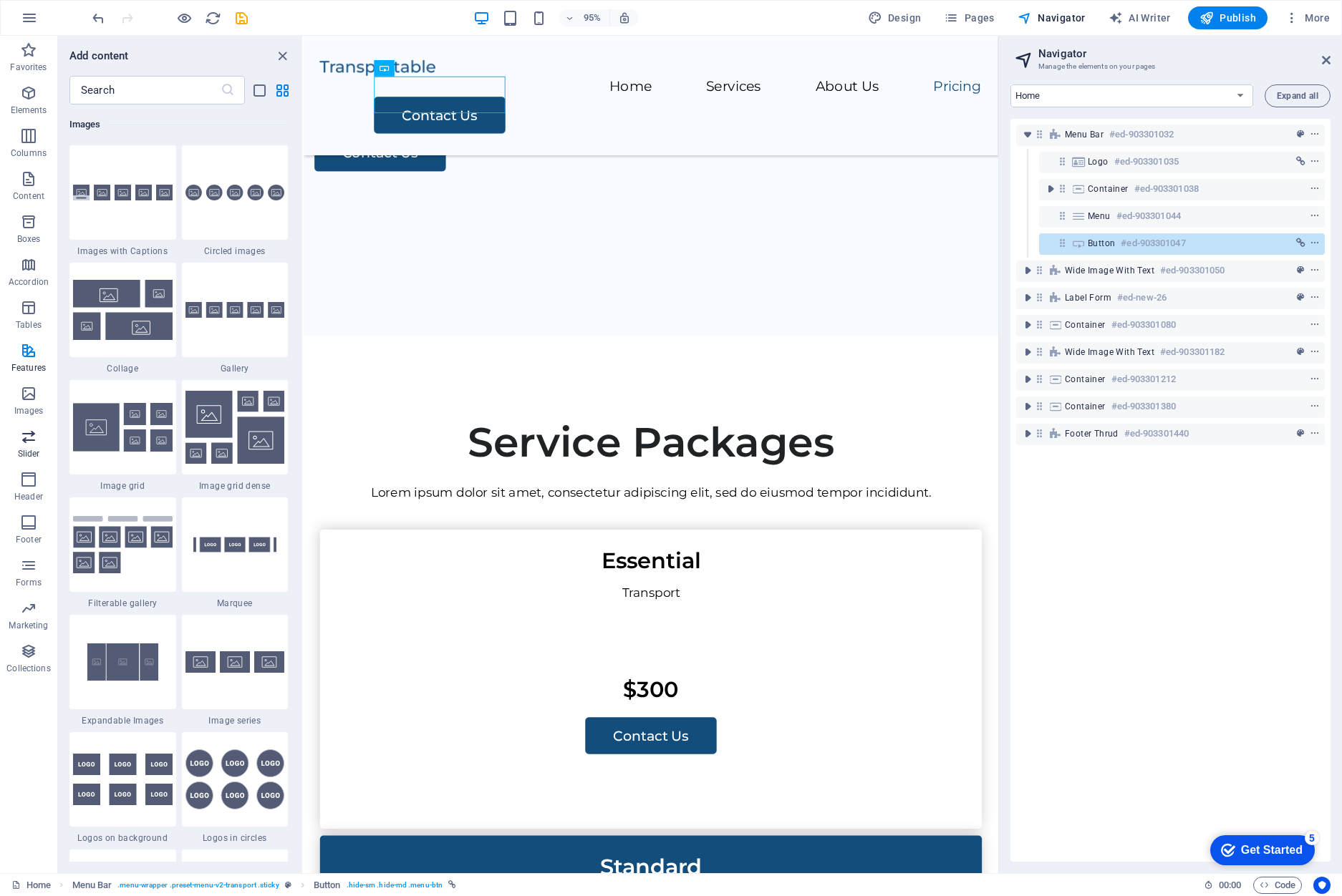
click at [29, 451] on p "Slider" at bounding box center [29, 453] width 22 height 11
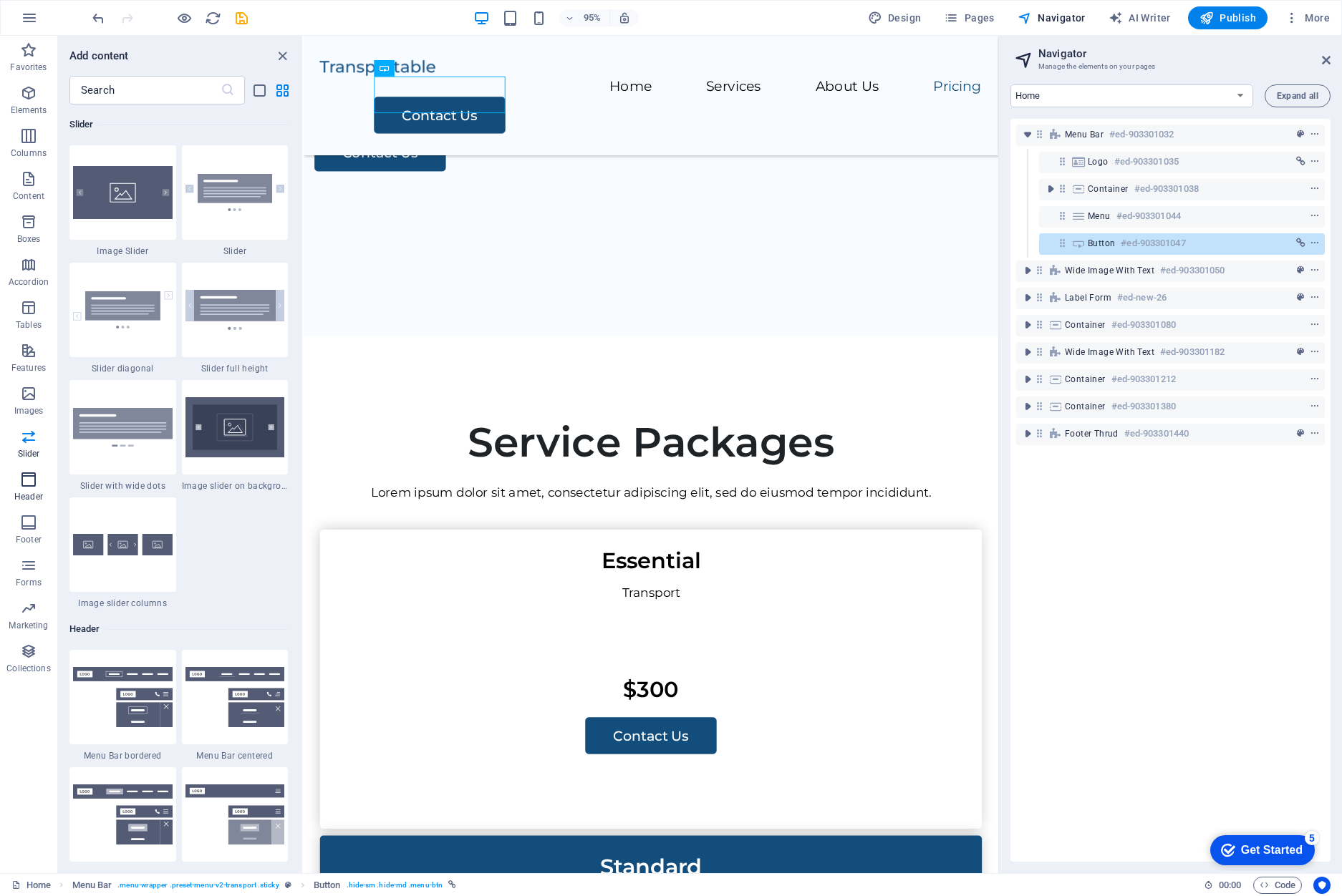
click at [41, 489] on span "Header" at bounding box center [28, 488] width 57 height 34
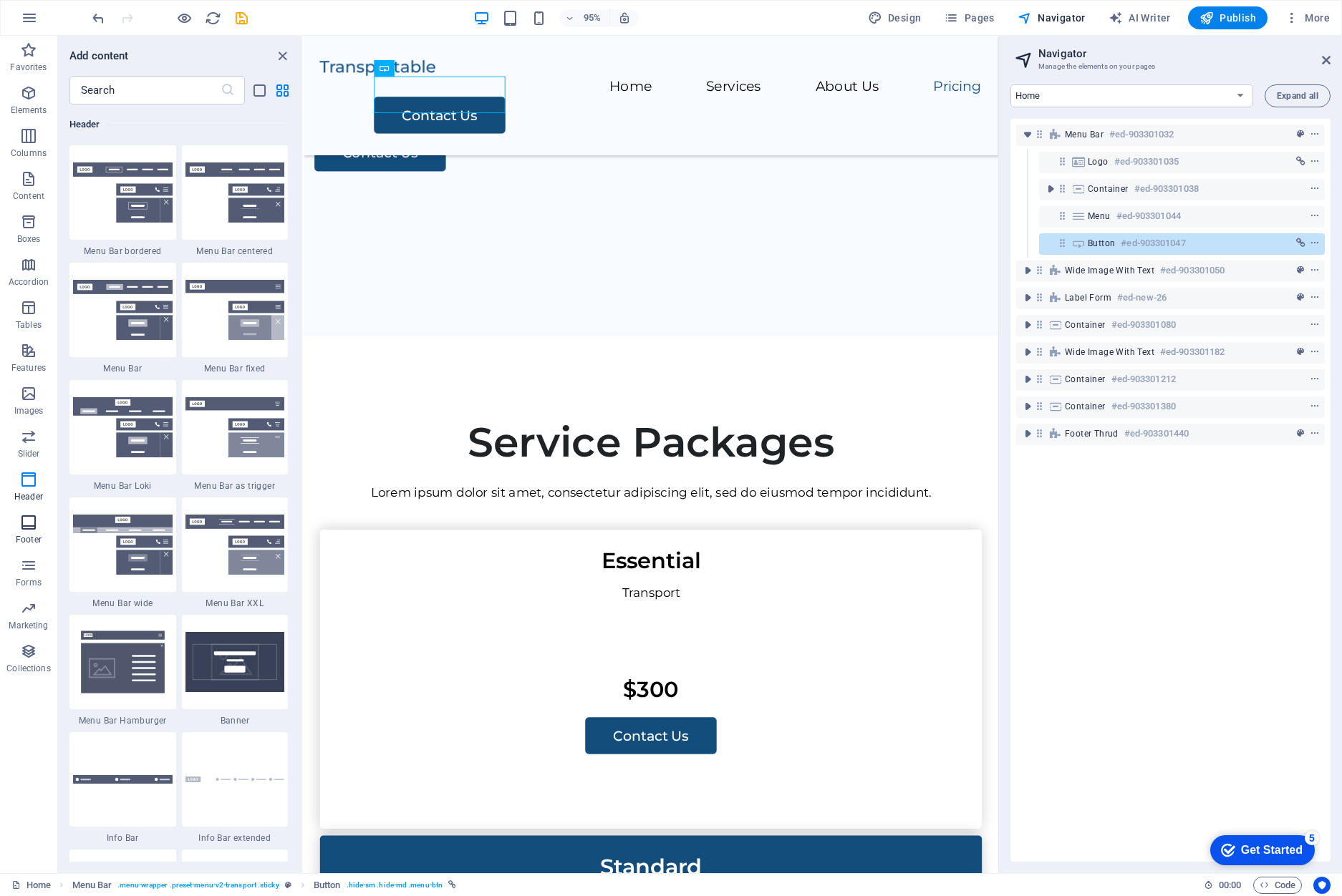
click at [41, 535] on p "Footer" at bounding box center [28, 539] width 26 height 11
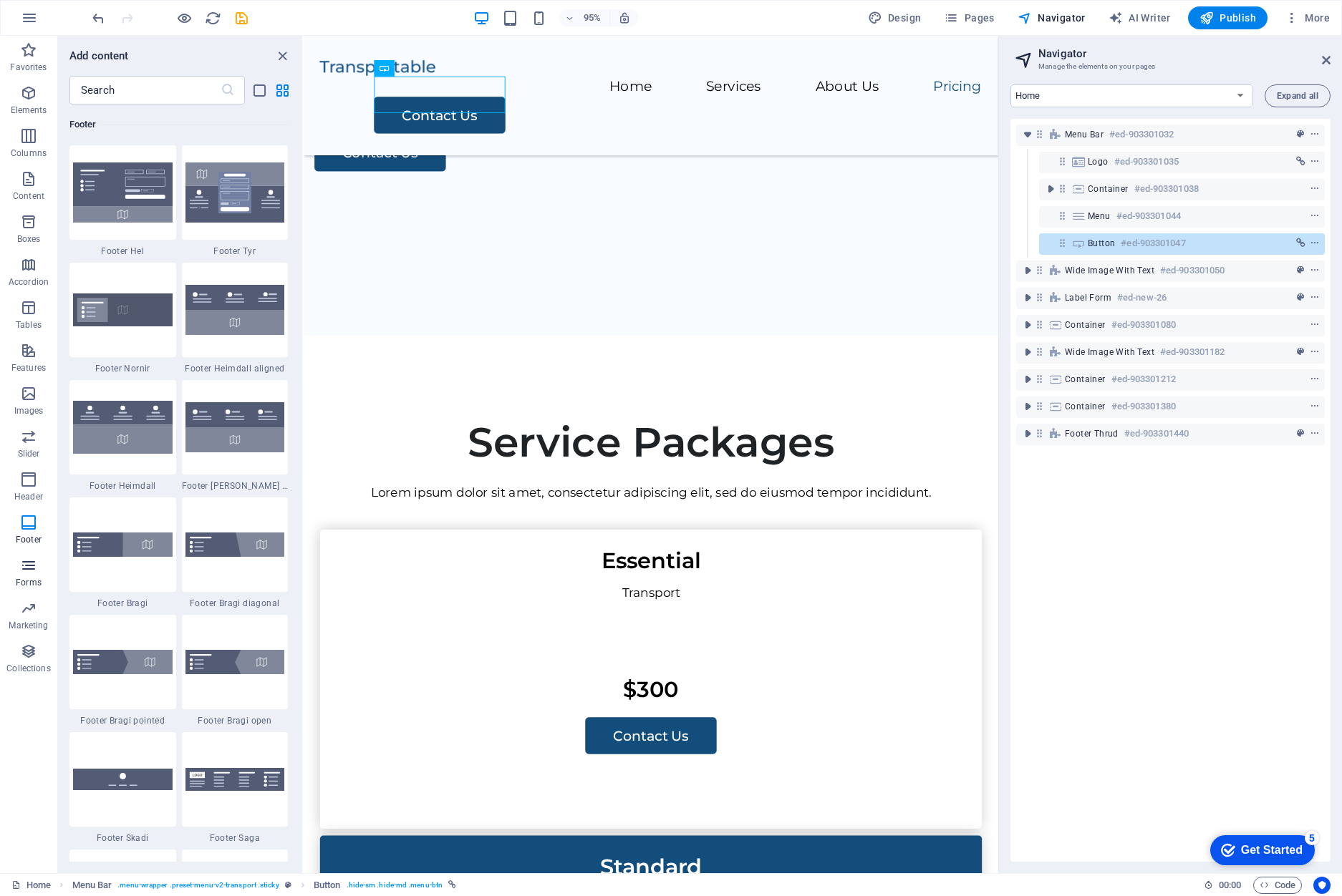
click at [50, 583] on span "Forms" at bounding box center [28, 574] width 57 height 34
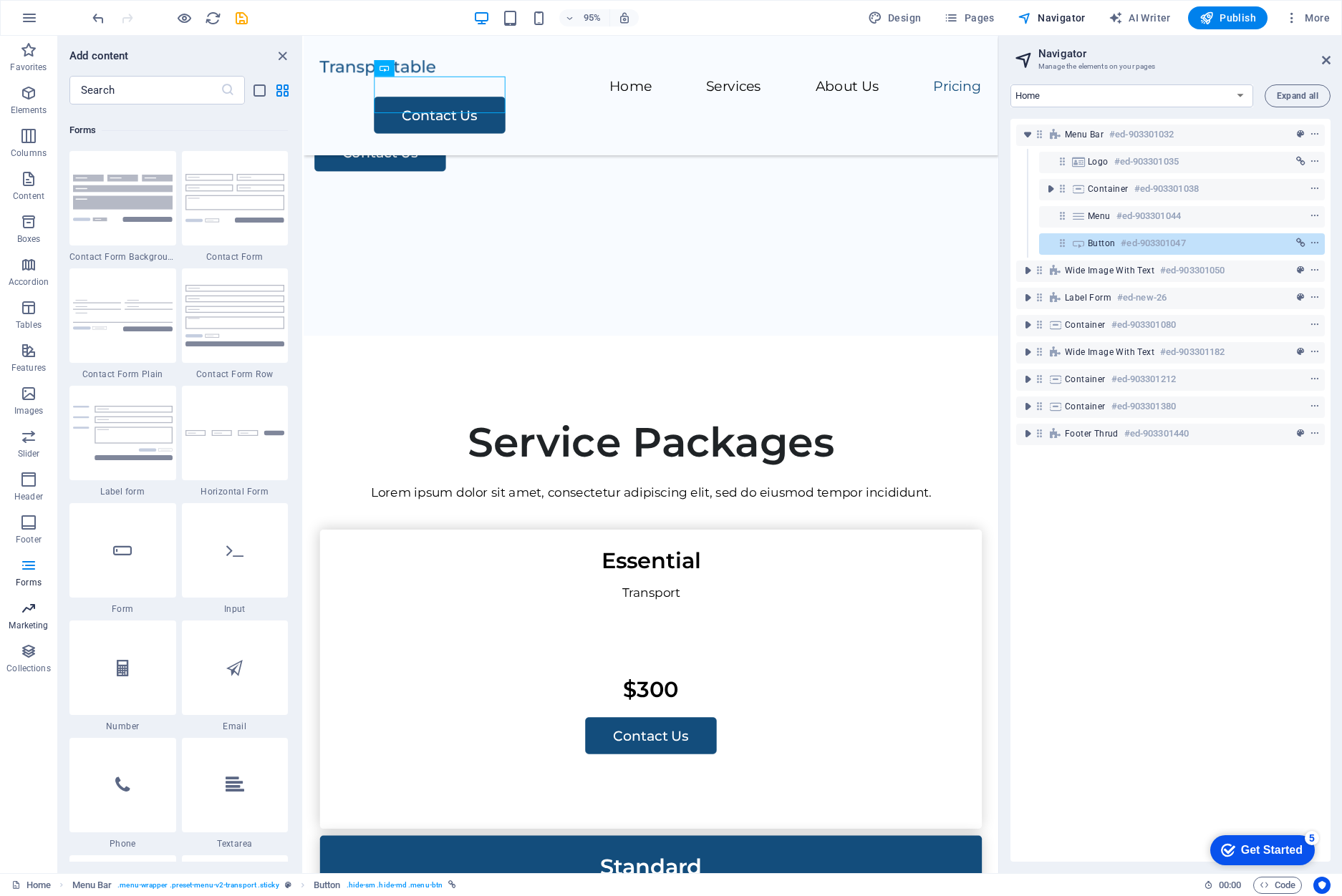
scroll to position [10448, 0]
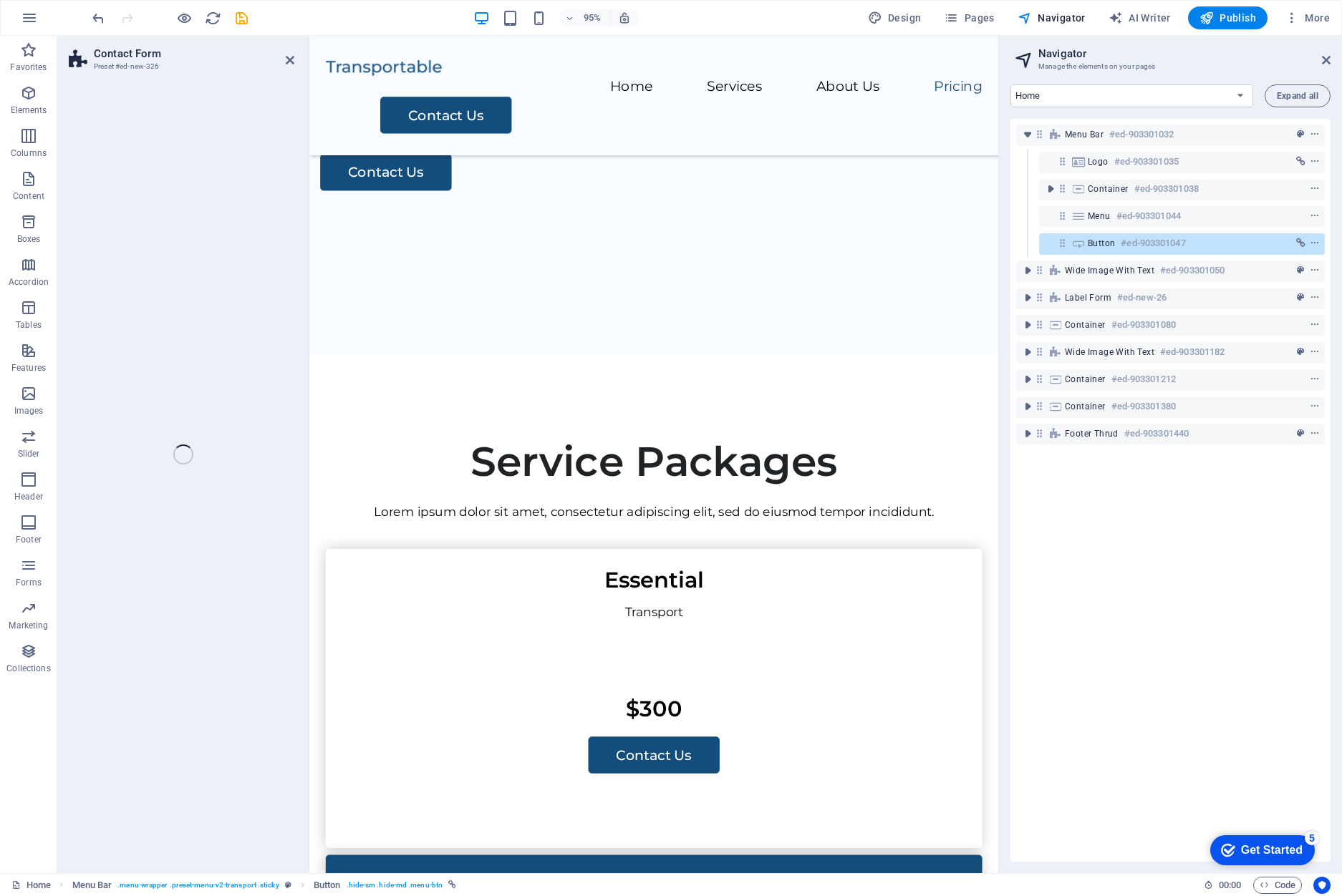
select select "rem"
select select "preset-contact-form-v3-default"
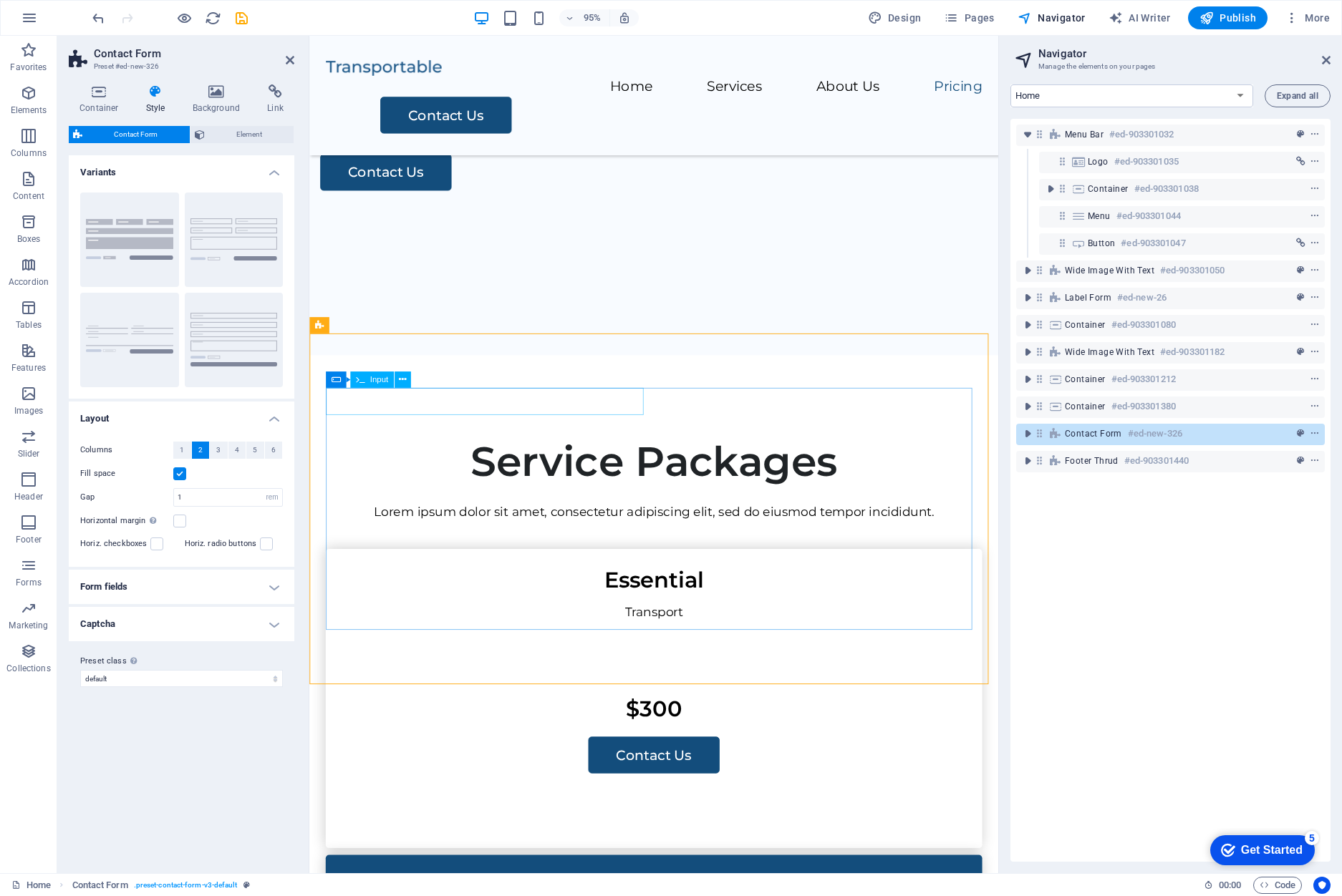
scroll to position [3240, 0]
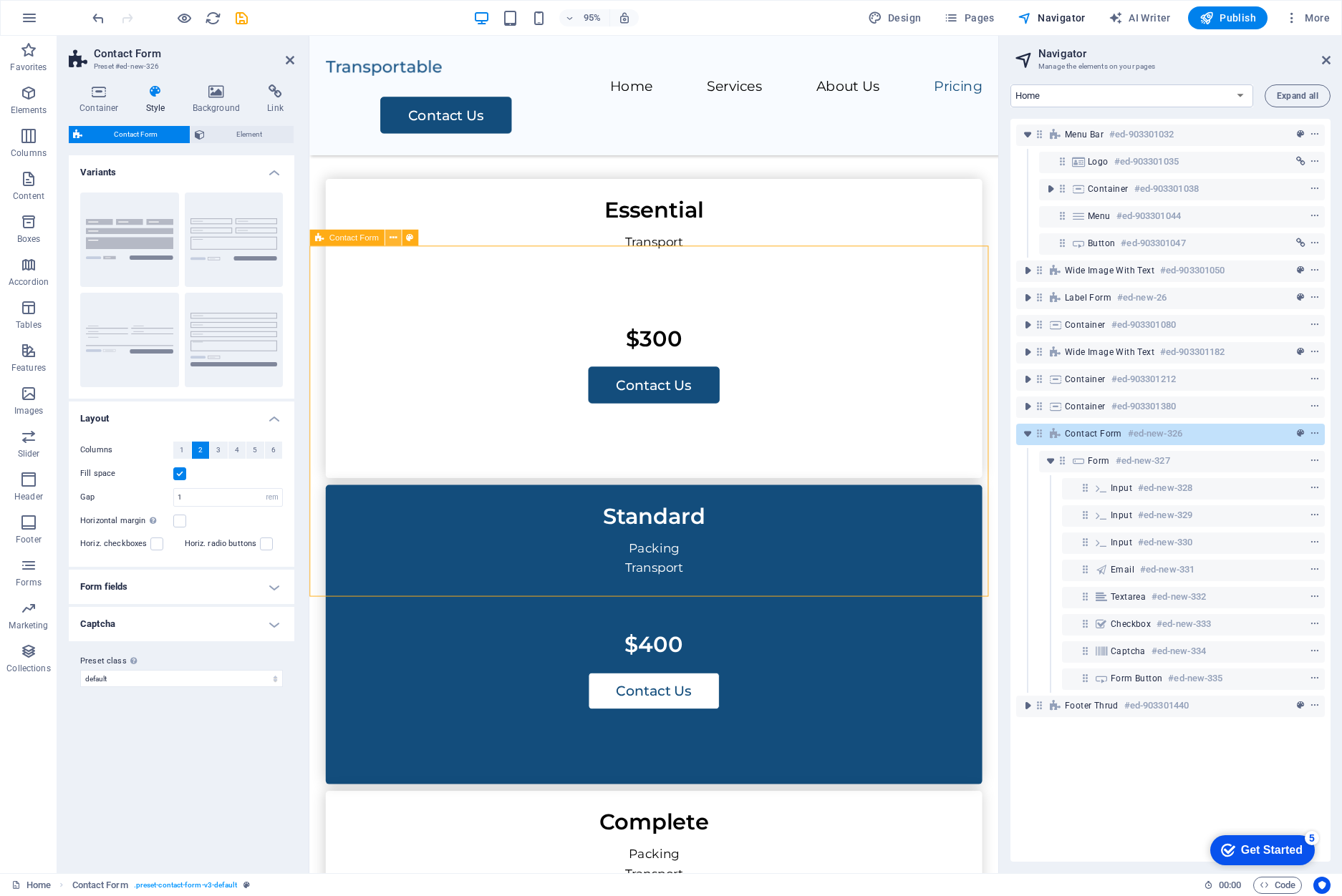
click at [395, 238] on icon at bounding box center [393, 238] width 7 height 14
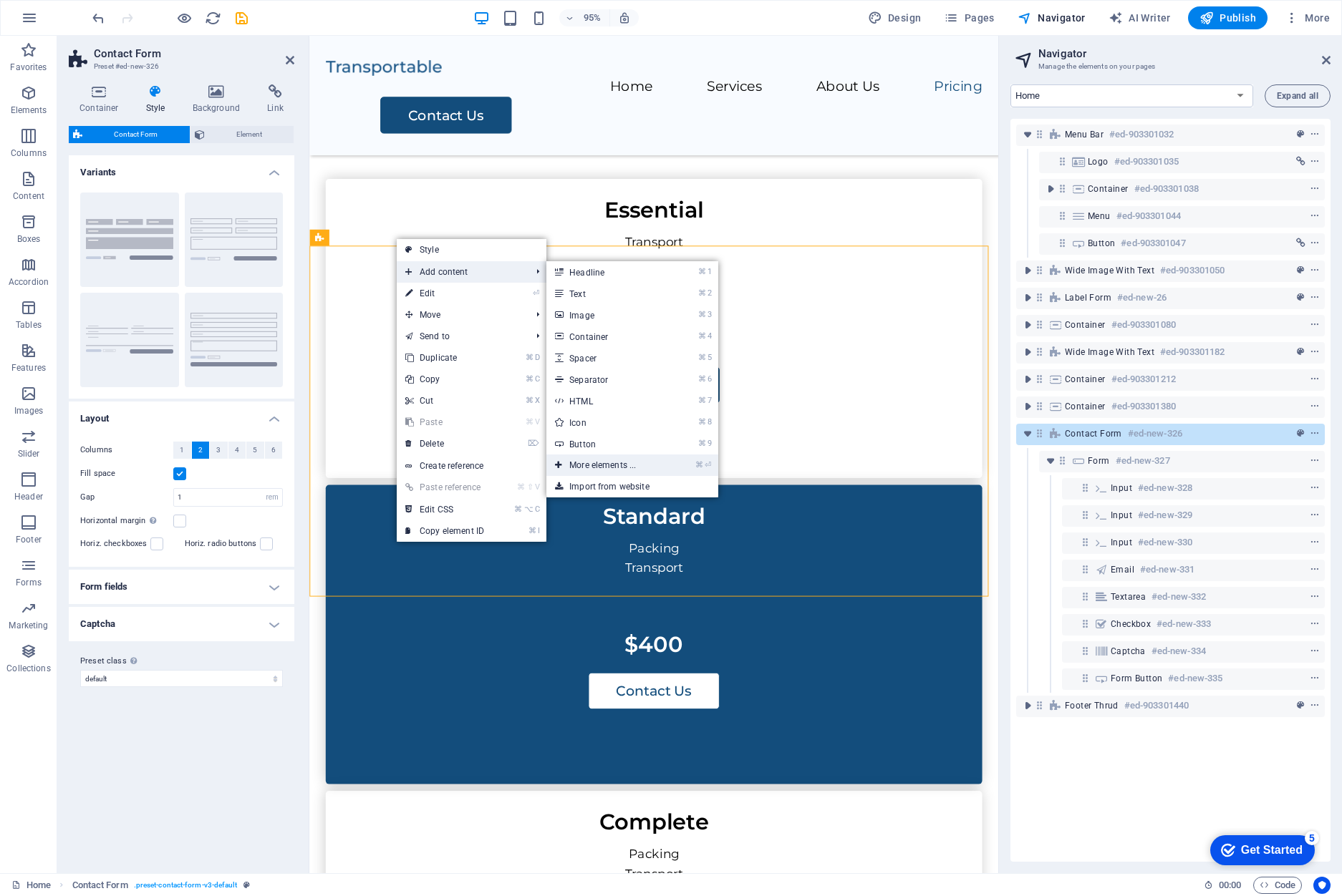
click at [613, 462] on link "⌘ ⏎ More elements ..." at bounding box center [605, 465] width 118 height 22
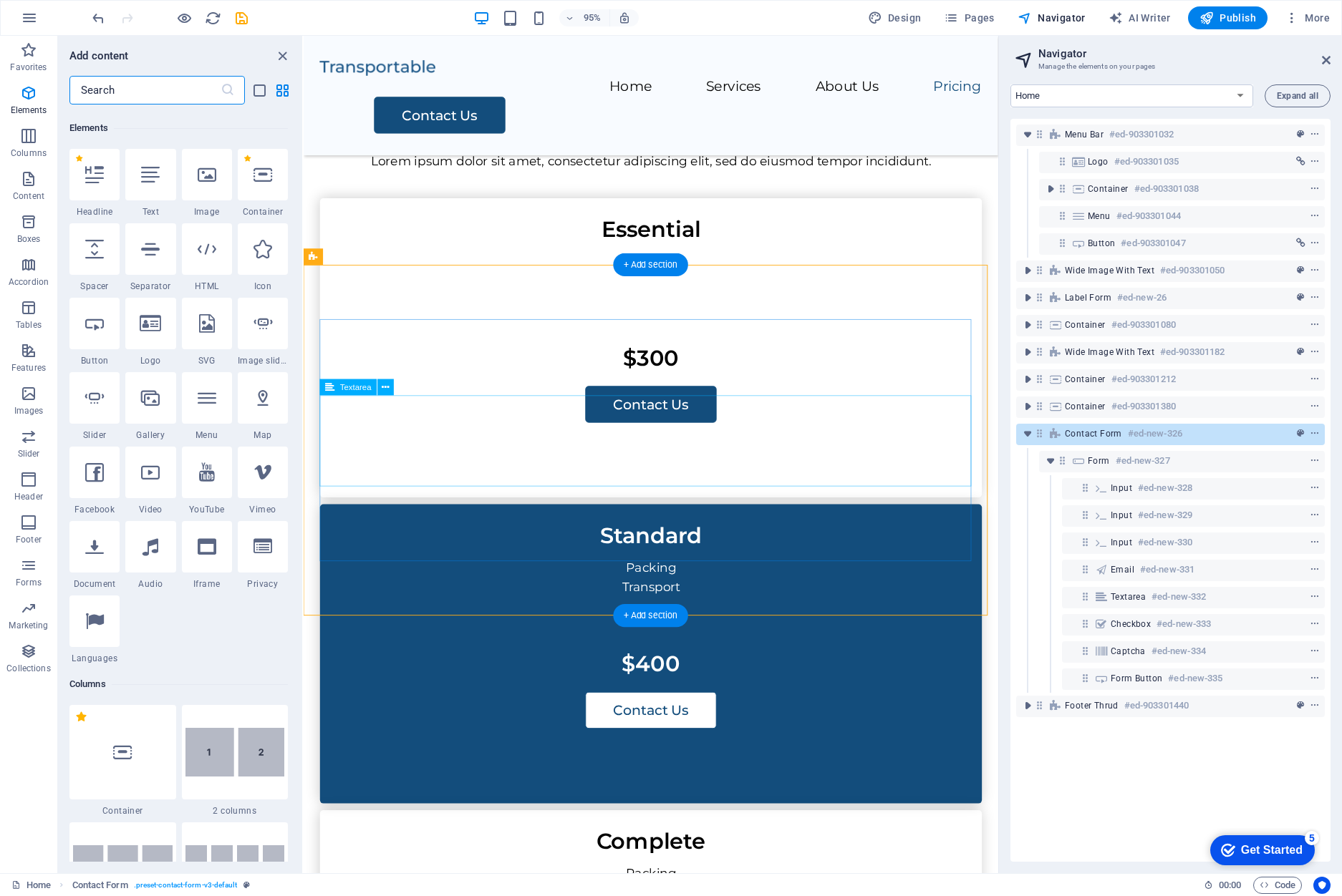
scroll to position [153, 0]
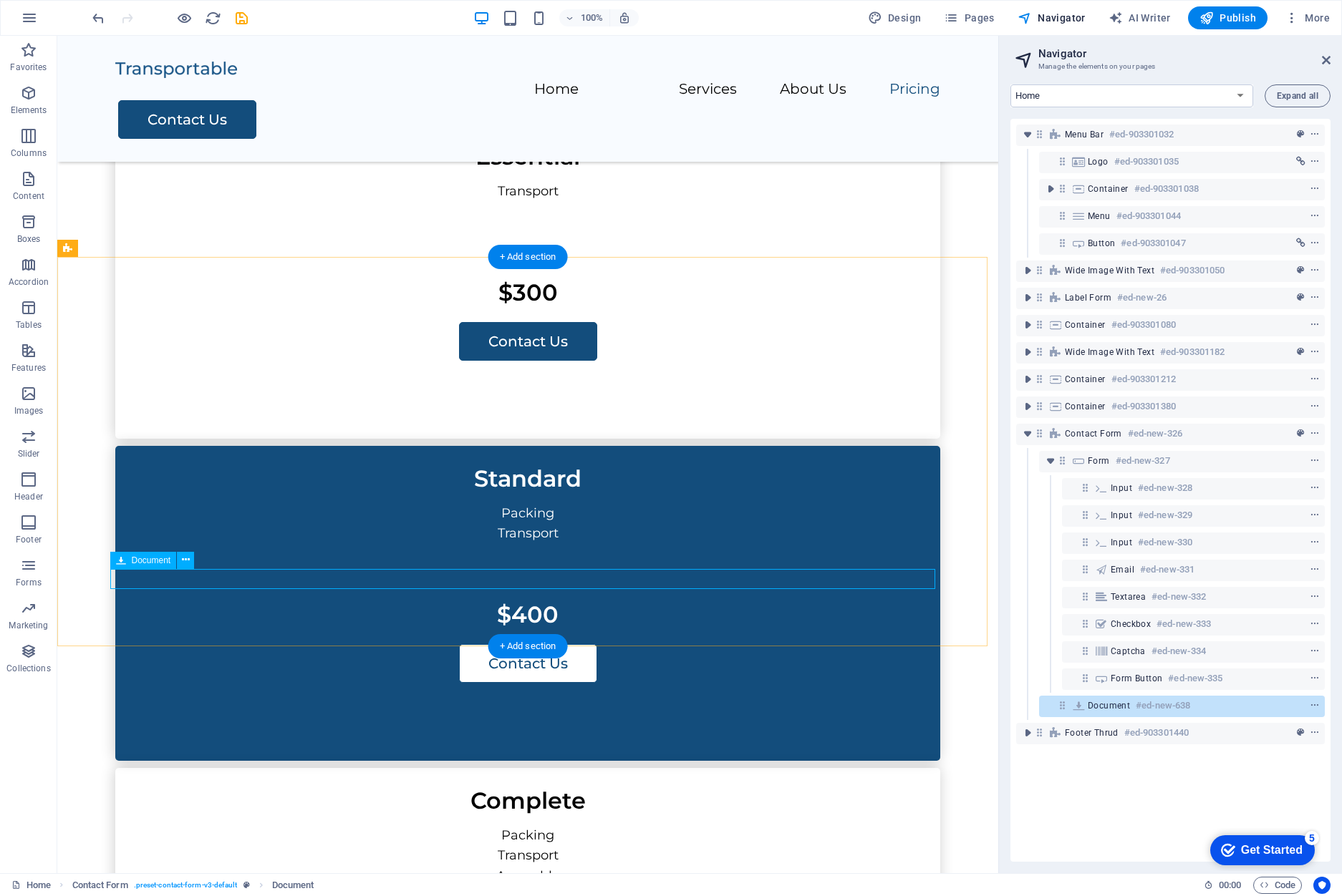
click at [151, 565] on div "Document" at bounding box center [143, 560] width 66 height 17
click at [183, 561] on icon at bounding box center [186, 560] width 8 height 15
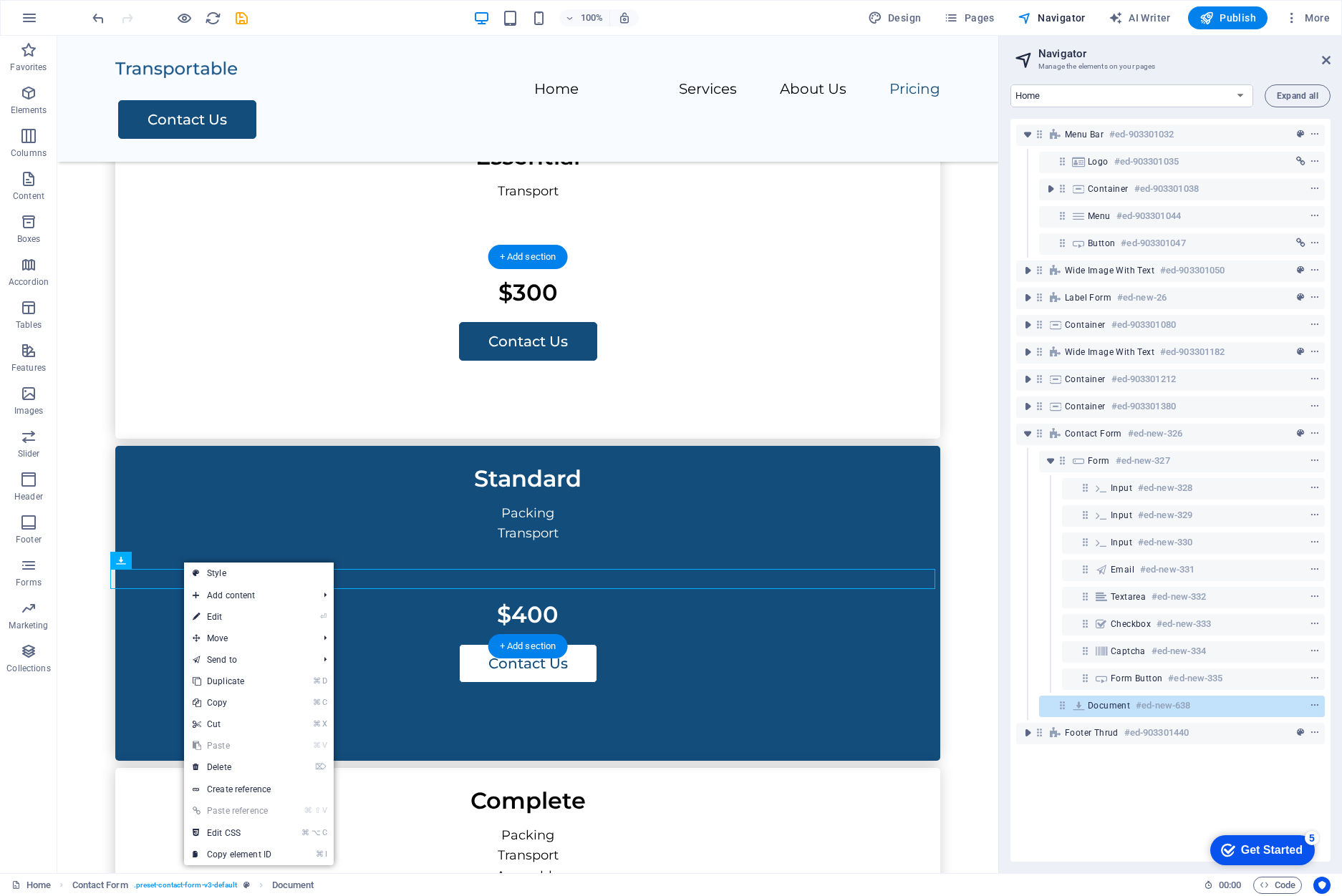
click at [258, 796] on link "Create reference" at bounding box center [259, 789] width 150 height 22
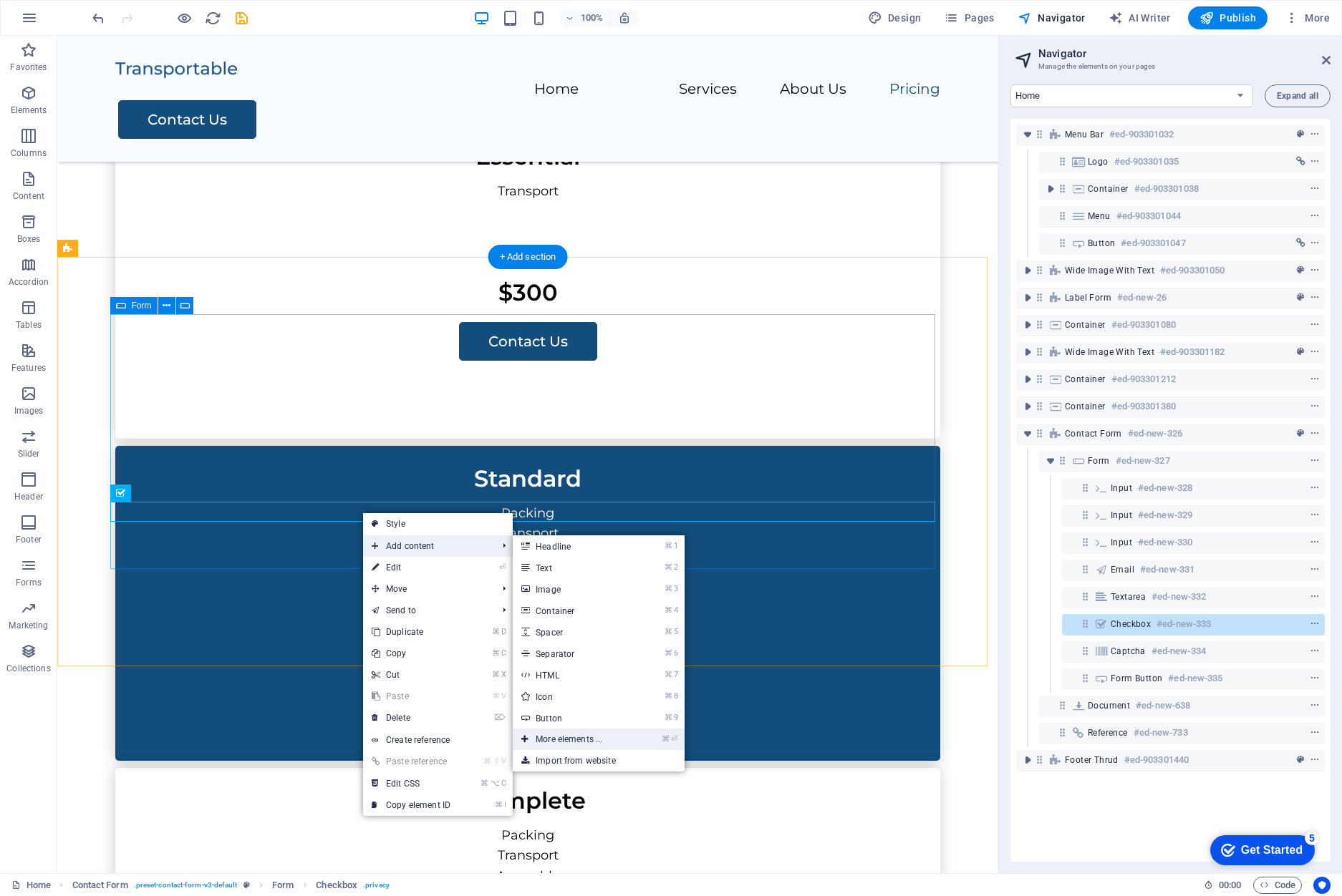
click at [603, 746] on link "⌘ ⏎ More elements ..." at bounding box center [572, 739] width 118 height 22
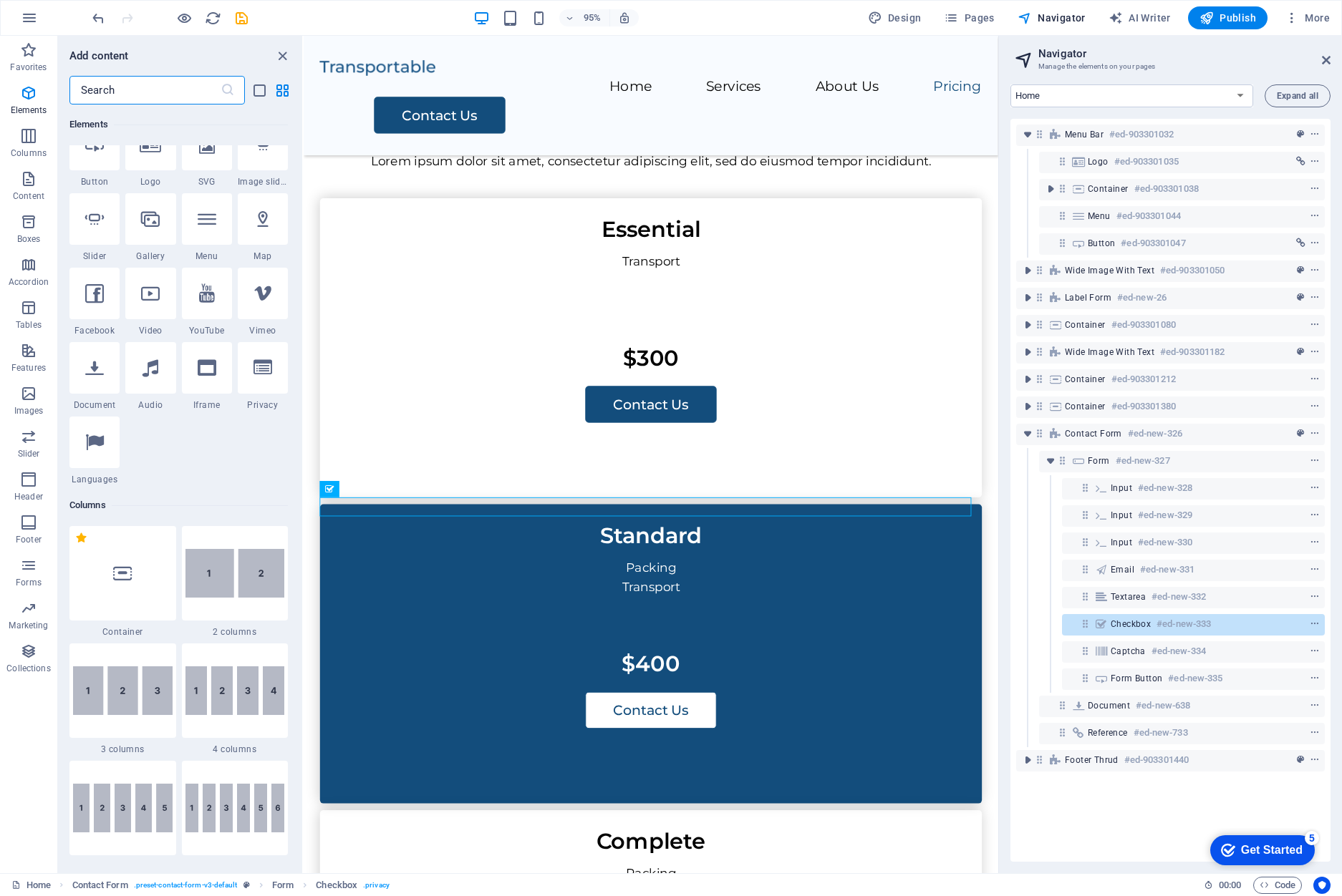
scroll to position [0, 0]
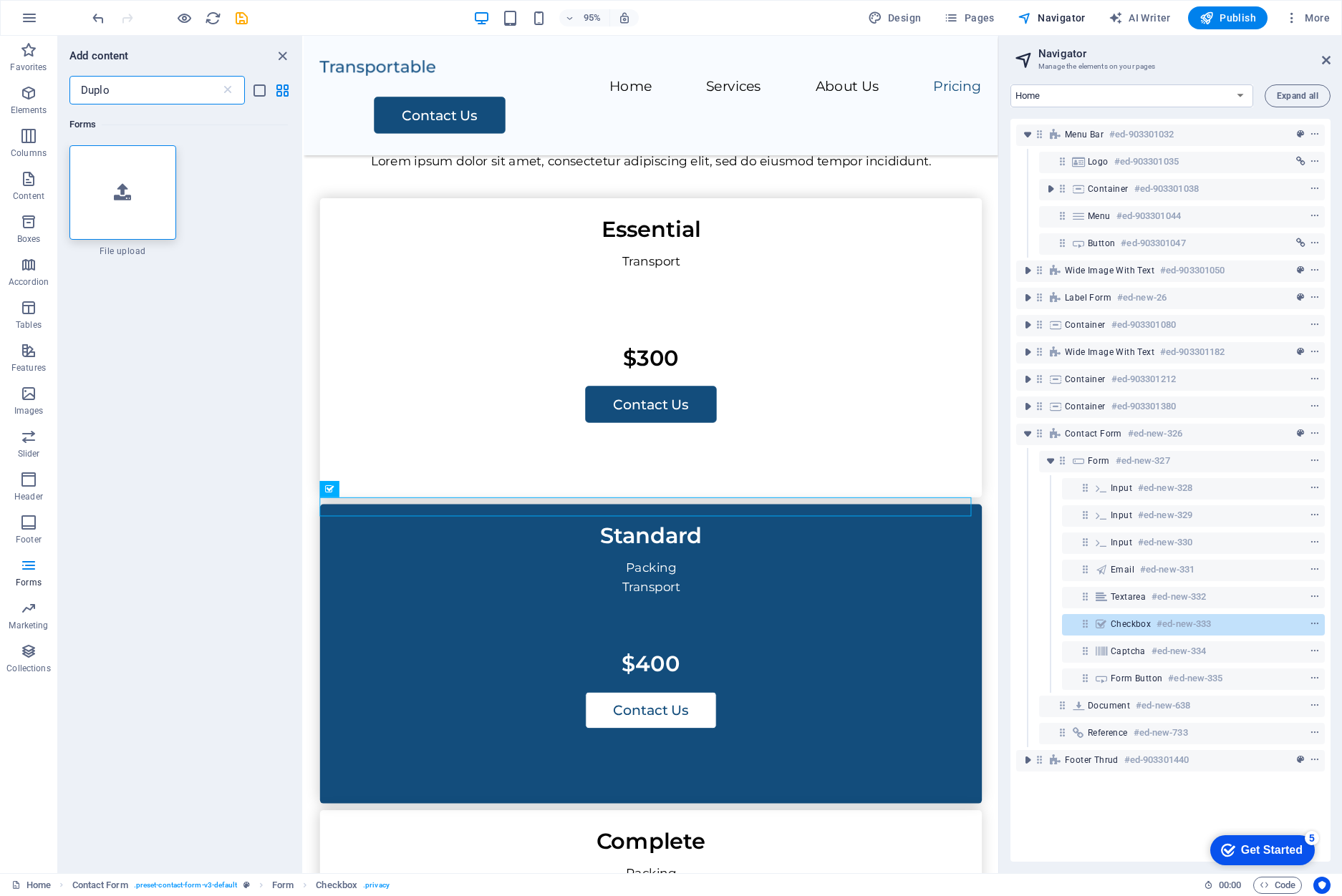
type input "Duplo"
drag, startPoint x: 171, startPoint y: 412, endPoint x: 125, endPoint y: 215, distance: 202.3
click at [125, 215] on div at bounding box center [122, 192] width 107 height 95
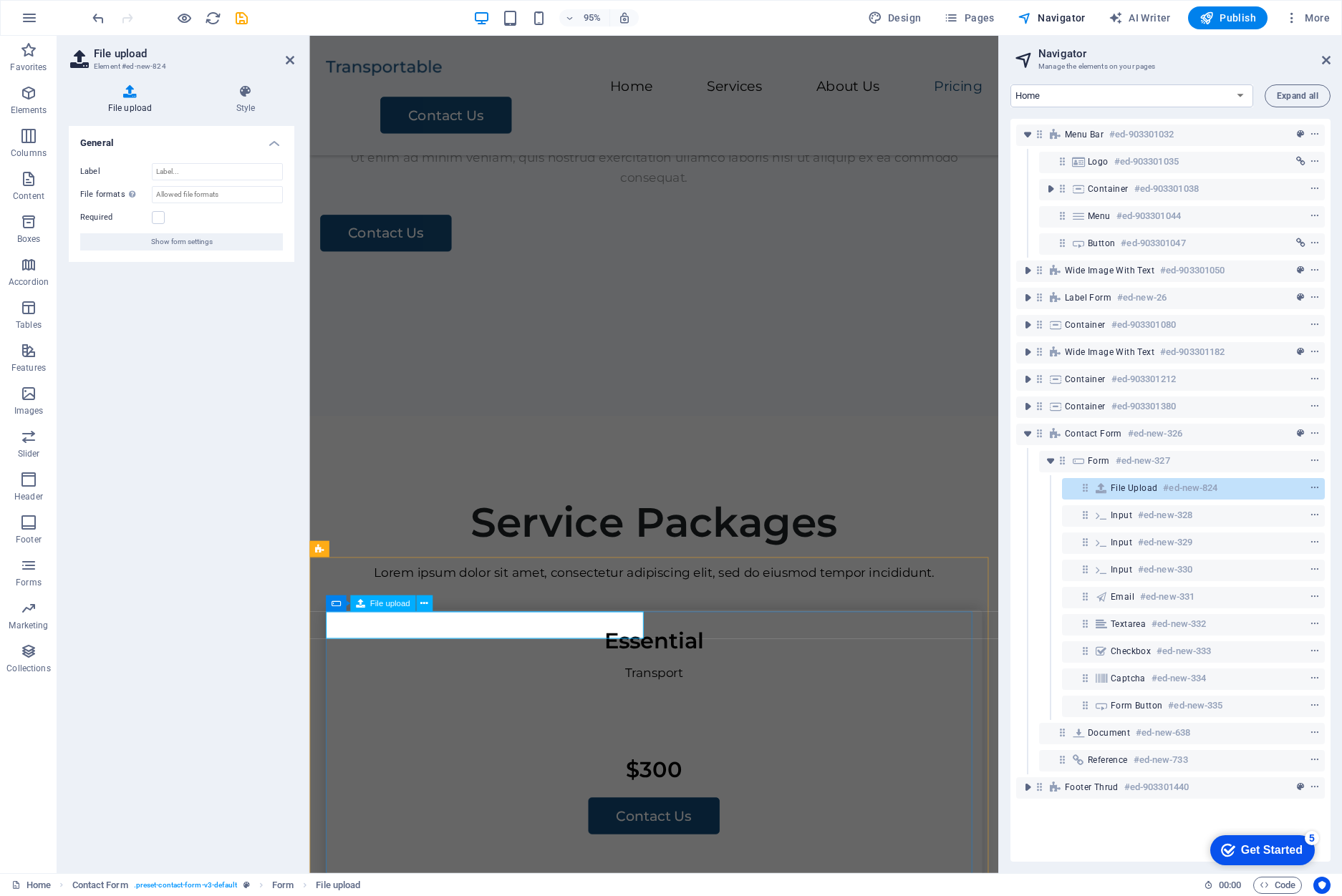
scroll to position [3042, 0]
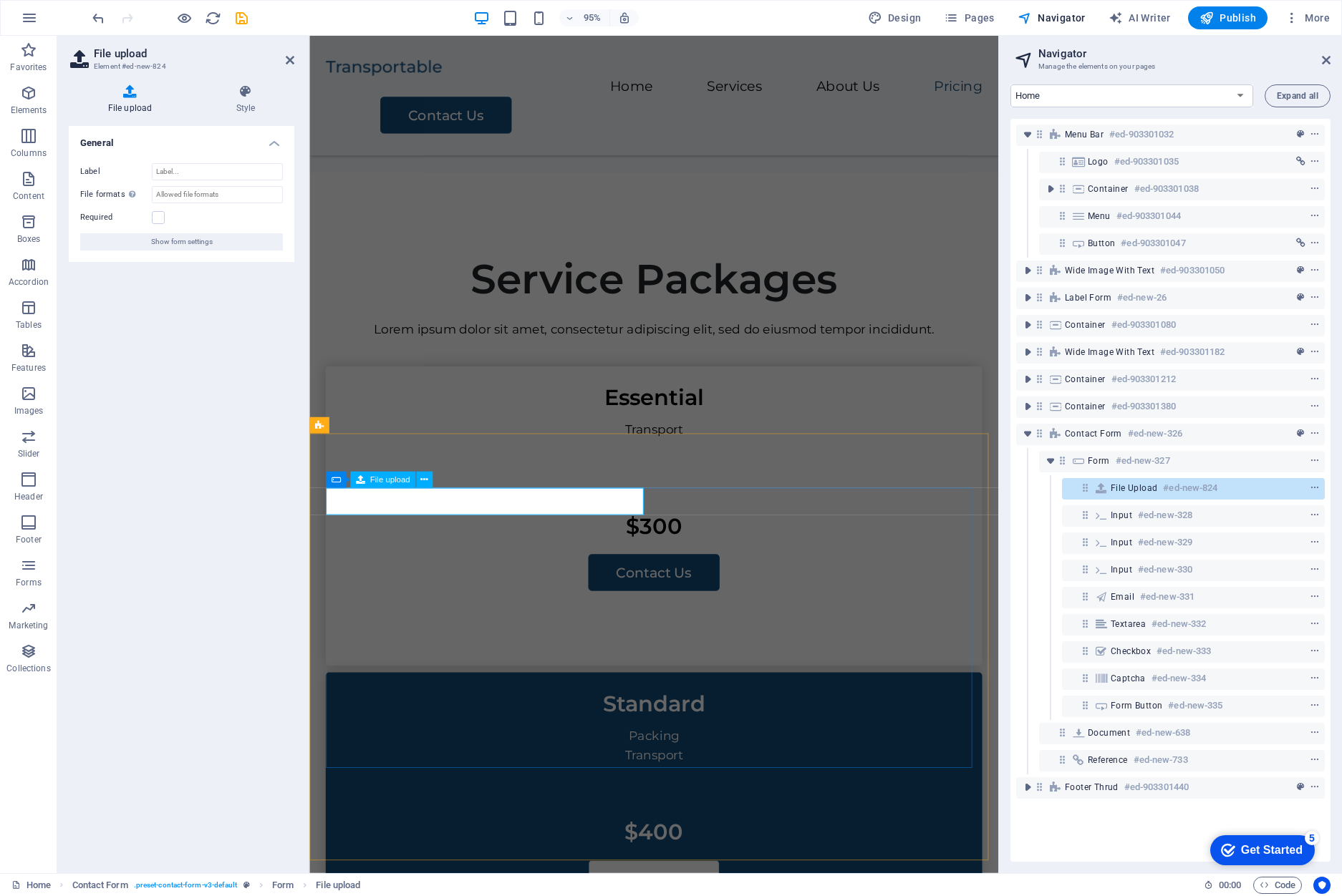
drag, startPoint x: 425, startPoint y: 527, endPoint x: 453, endPoint y: 743, distance: 217.8
drag, startPoint x: 1128, startPoint y: 492, endPoint x: 1135, endPoint y: 585, distance: 93.3
click at [1135, 585] on div "Menu Bar #ed-903301032 Logo #ed-903301035 Container #ed-903301038 Menu #ed-9033…" at bounding box center [1170, 489] width 320 height 743
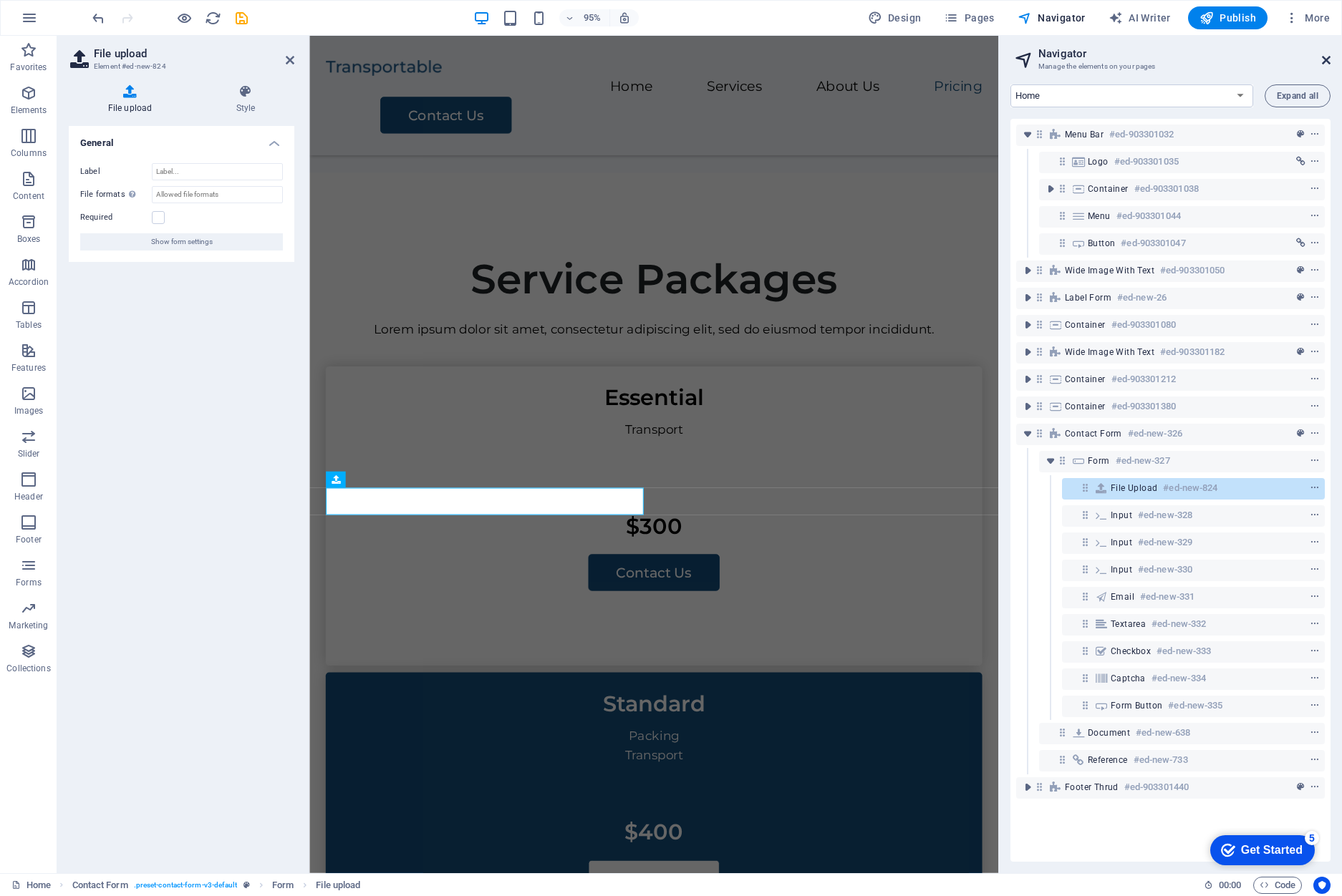
click at [1324, 59] on icon at bounding box center [1326, 60] width 9 height 11
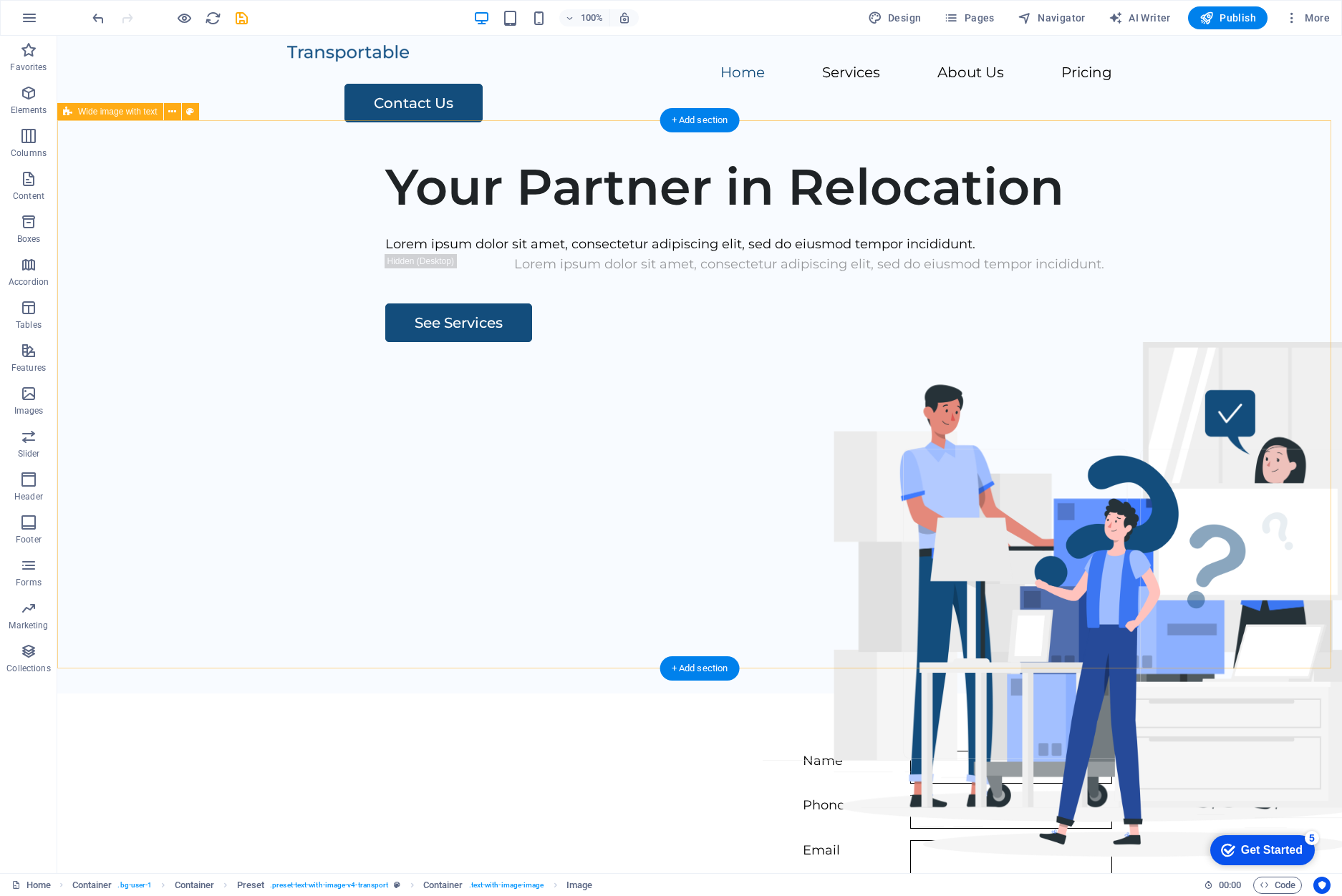
scroll to position [0, 0]
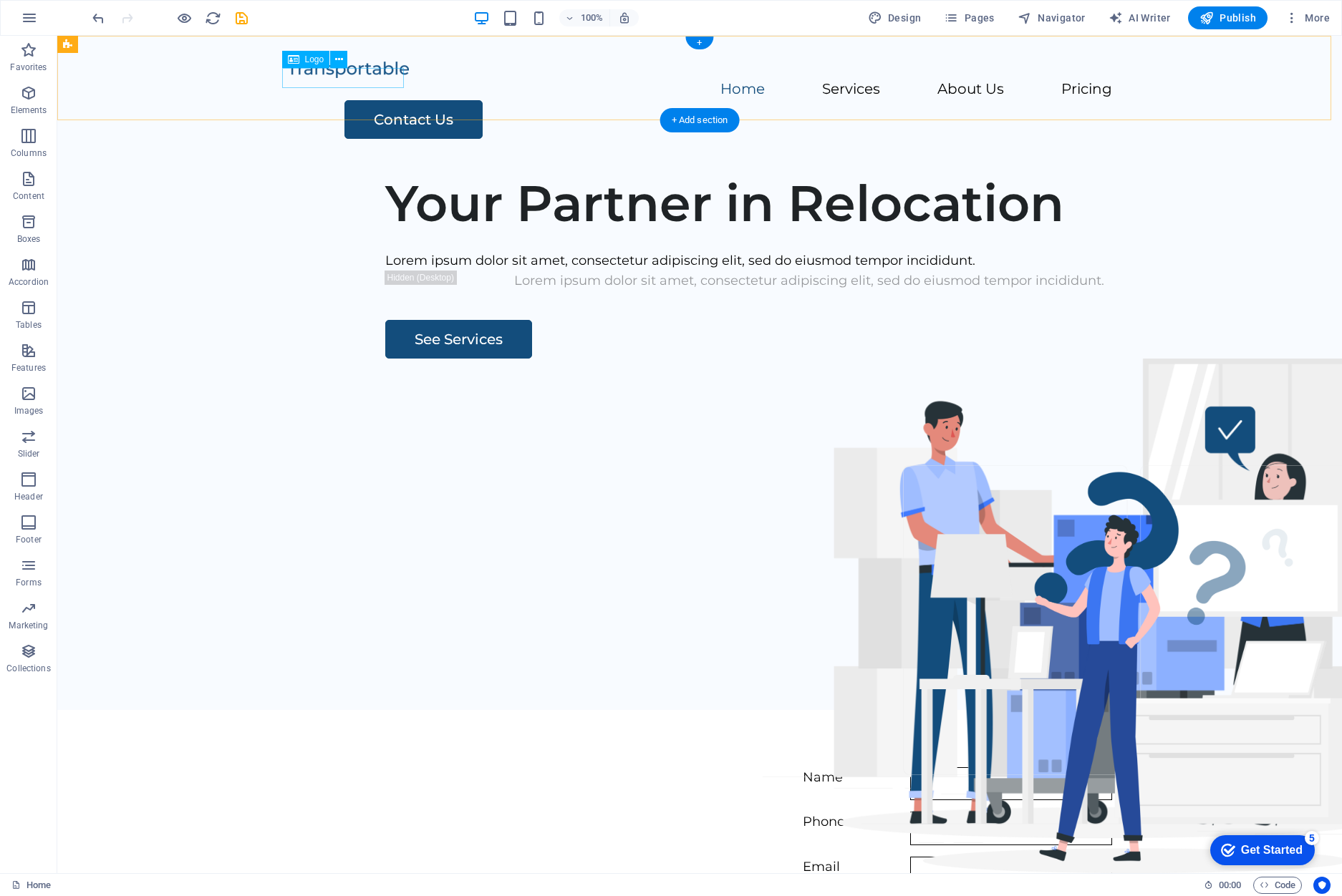
click at [364, 80] on div at bounding box center [699, 69] width 825 height 21
click at [552, 80] on nav "Home Services About Us Pricing" at bounding box center [699, 90] width 825 height 21
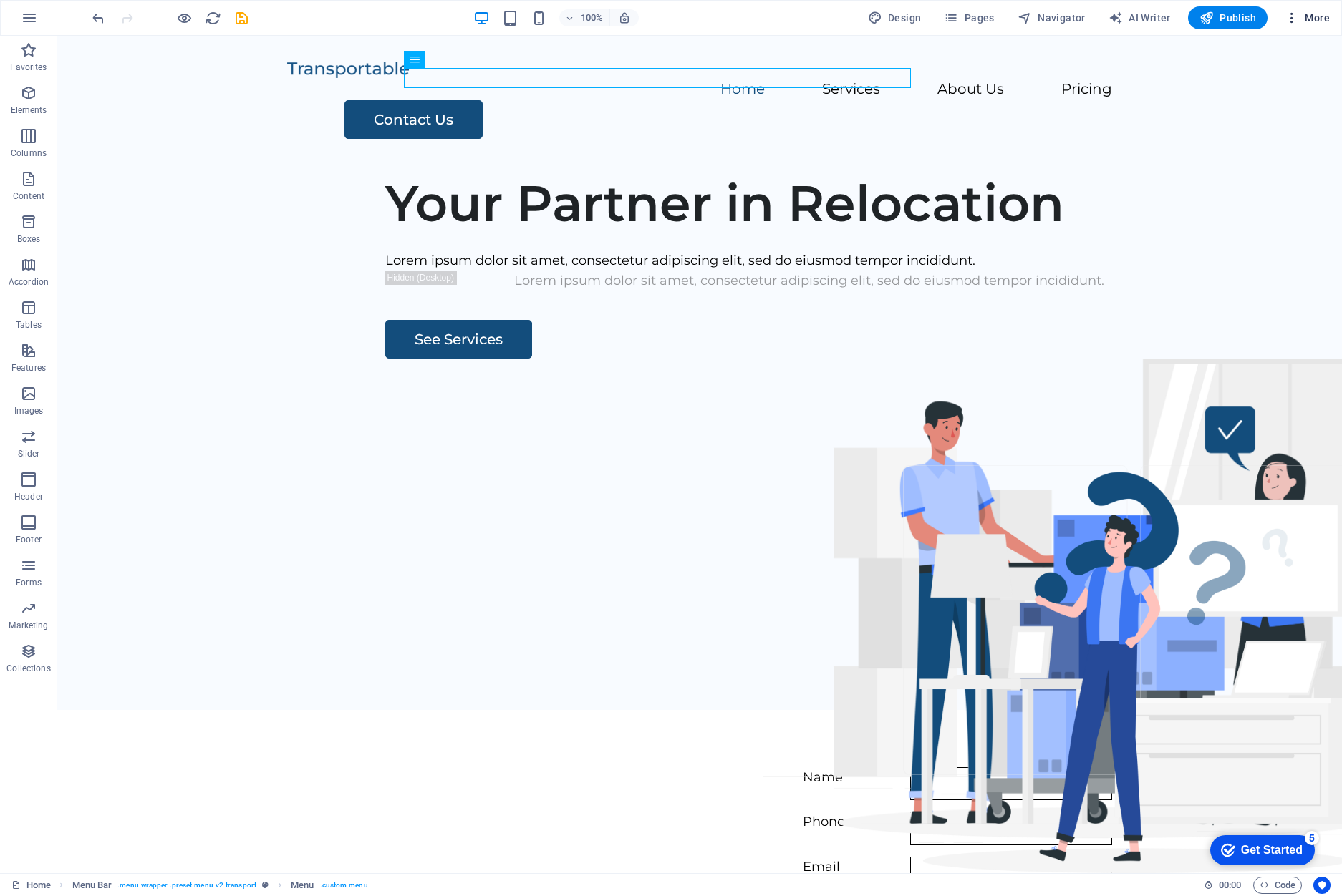
click at [1303, 19] on span "More" at bounding box center [1307, 17] width 45 height 14
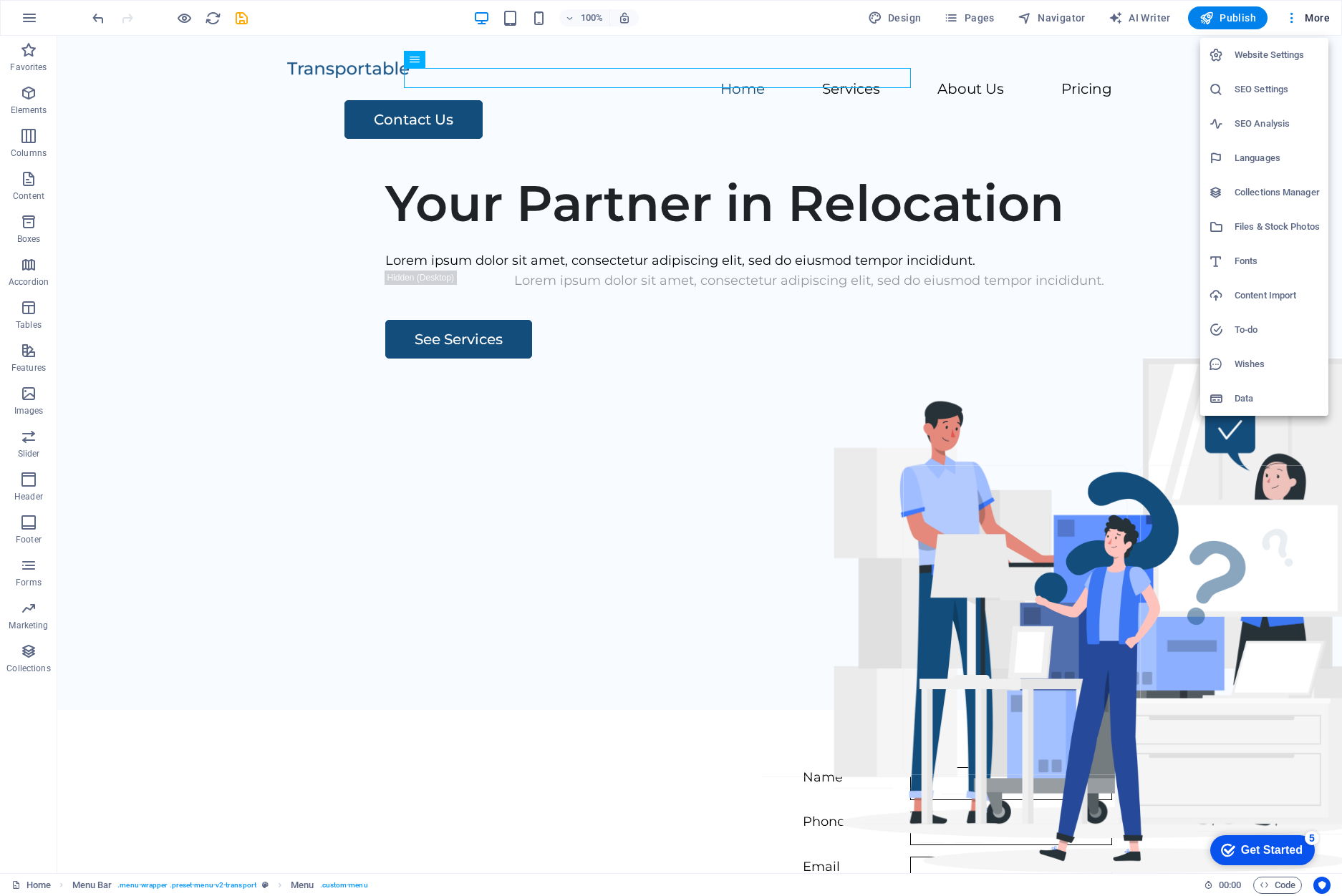
click at [615, 80] on div at bounding box center [671, 448] width 1342 height 896
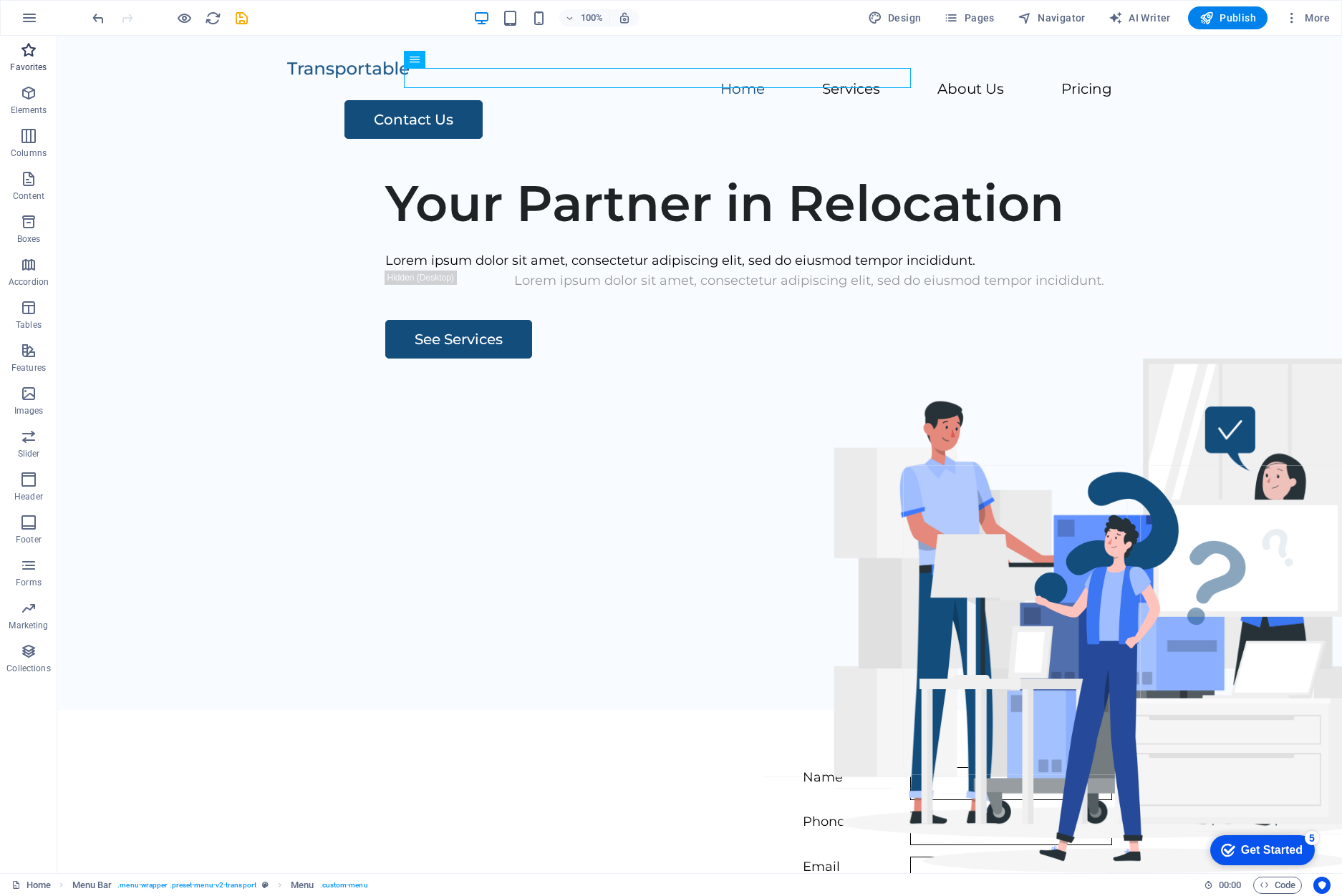
click at [37, 48] on icon "button" at bounding box center [28, 50] width 17 height 17
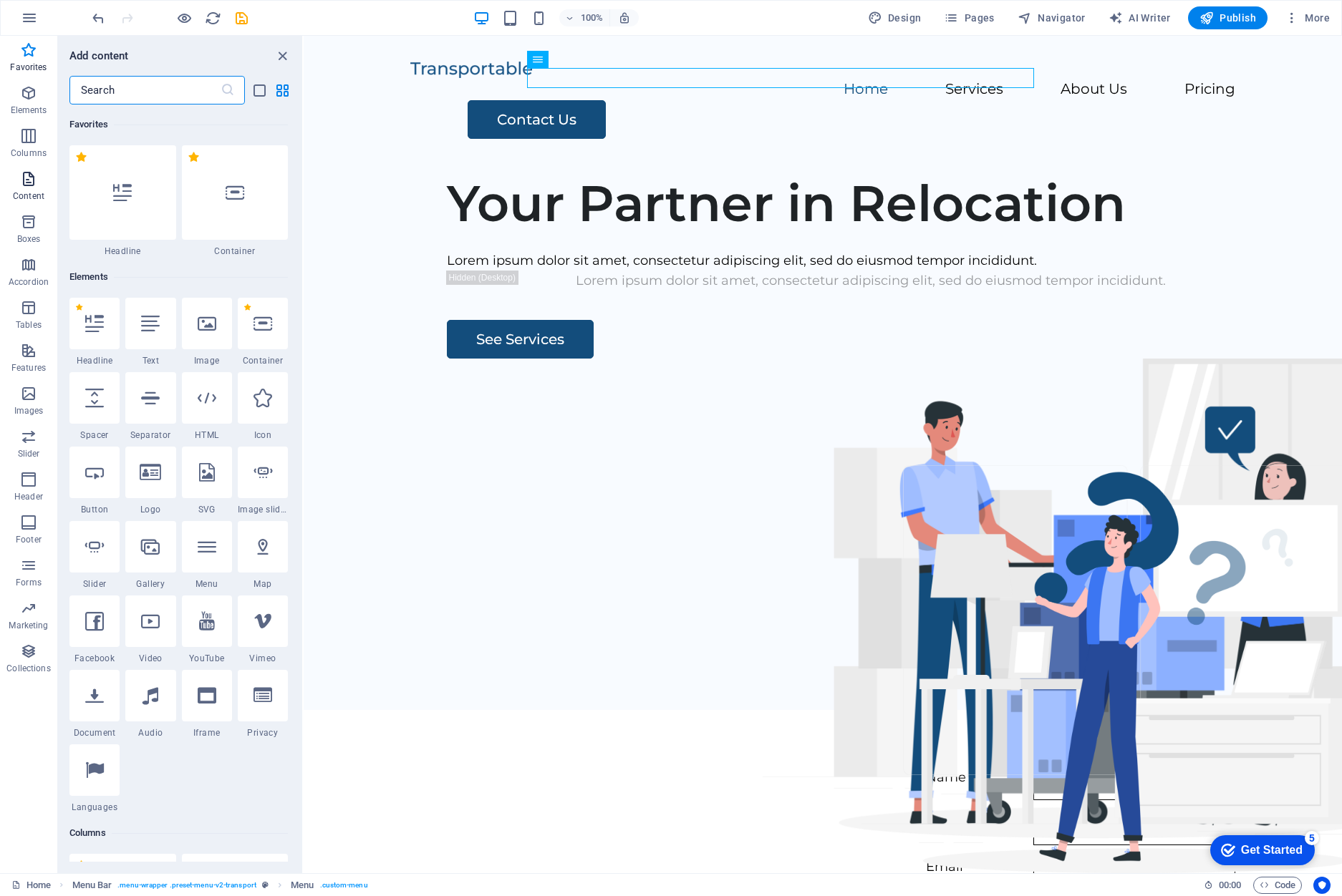
click at [42, 183] on span "Content" at bounding box center [28, 188] width 57 height 34
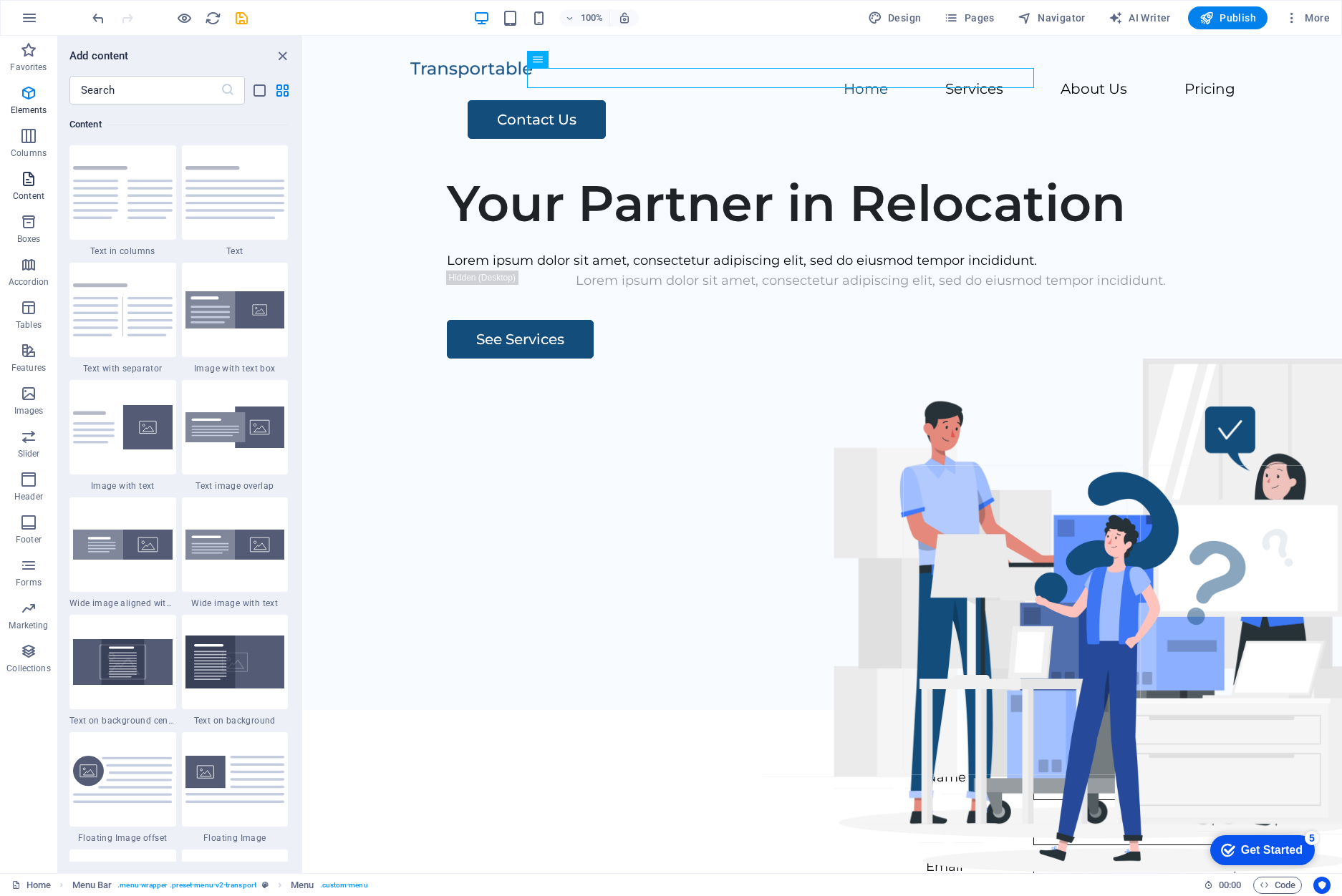
click at [43, 206] on button "Content" at bounding box center [28, 186] width 57 height 43
click at [36, 235] on p "Boxes" at bounding box center [29, 238] width 24 height 11
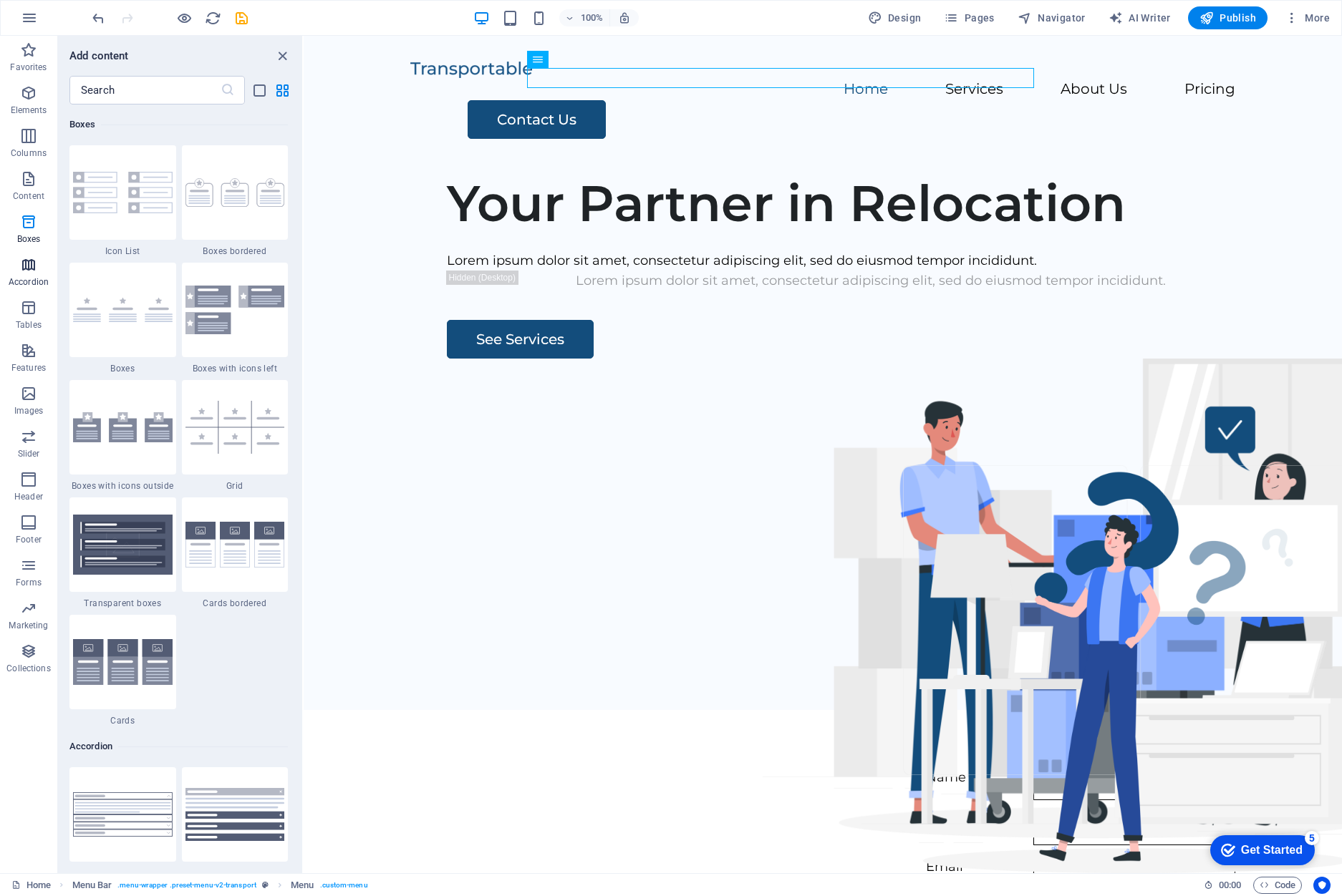
click at [47, 272] on span "Accordion" at bounding box center [28, 273] width 57 height 34
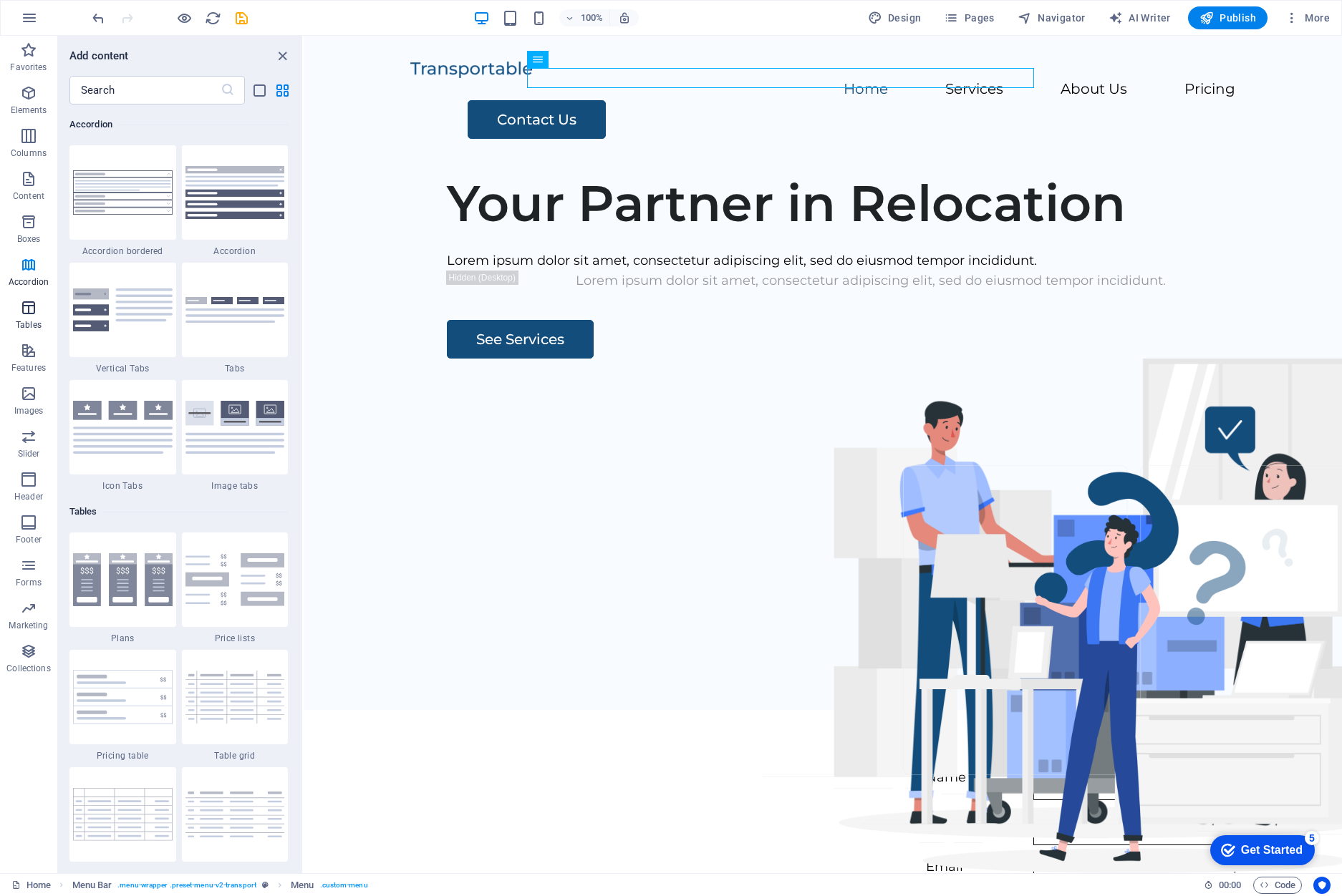
click at [41, 328] on p "Tables" at bounding box center [28, 325] width 26 height 11
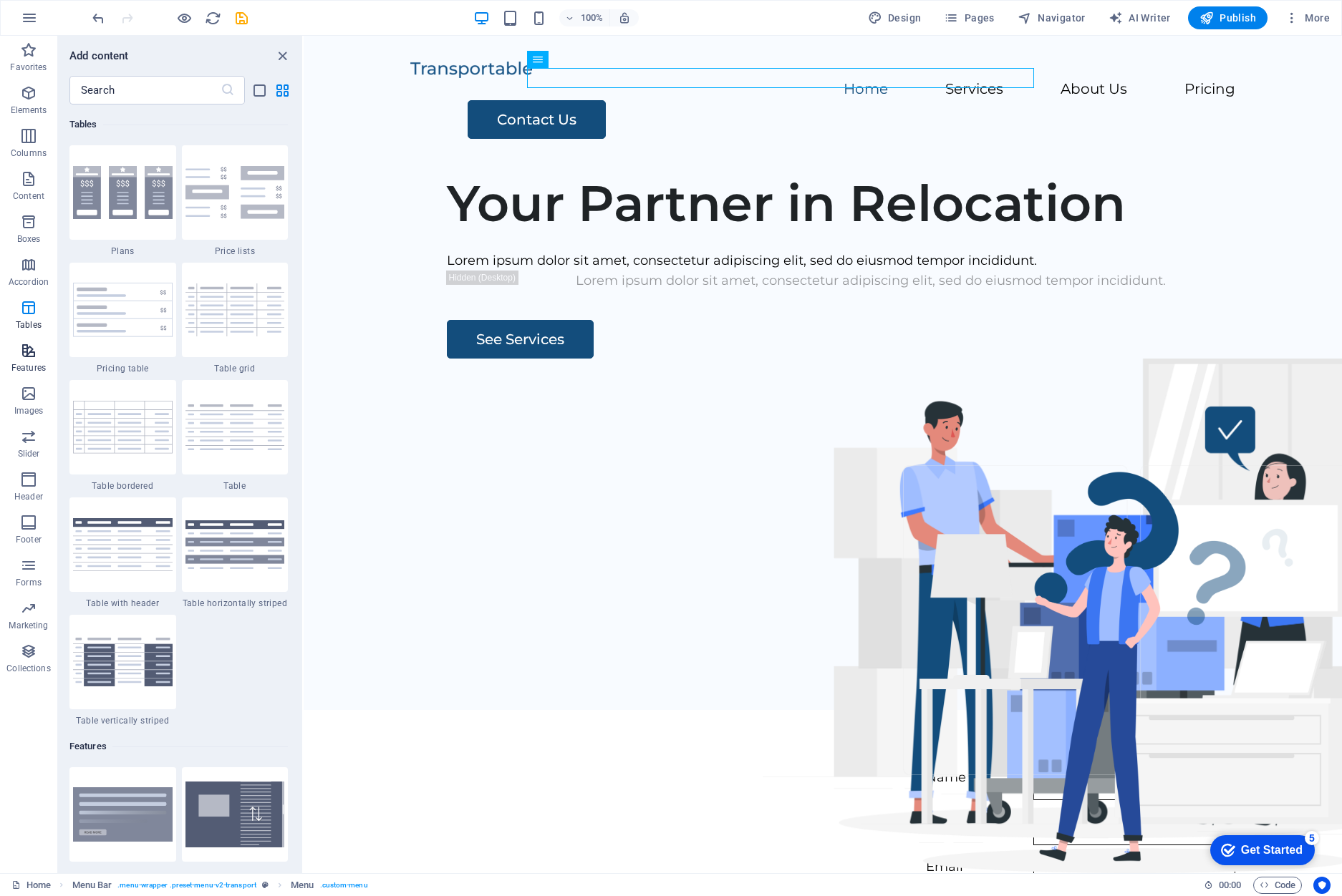
scroll to position [4957, 0]
click at [26, 388] on icon "button" at bounding box center [28, 393] width 17 height 17
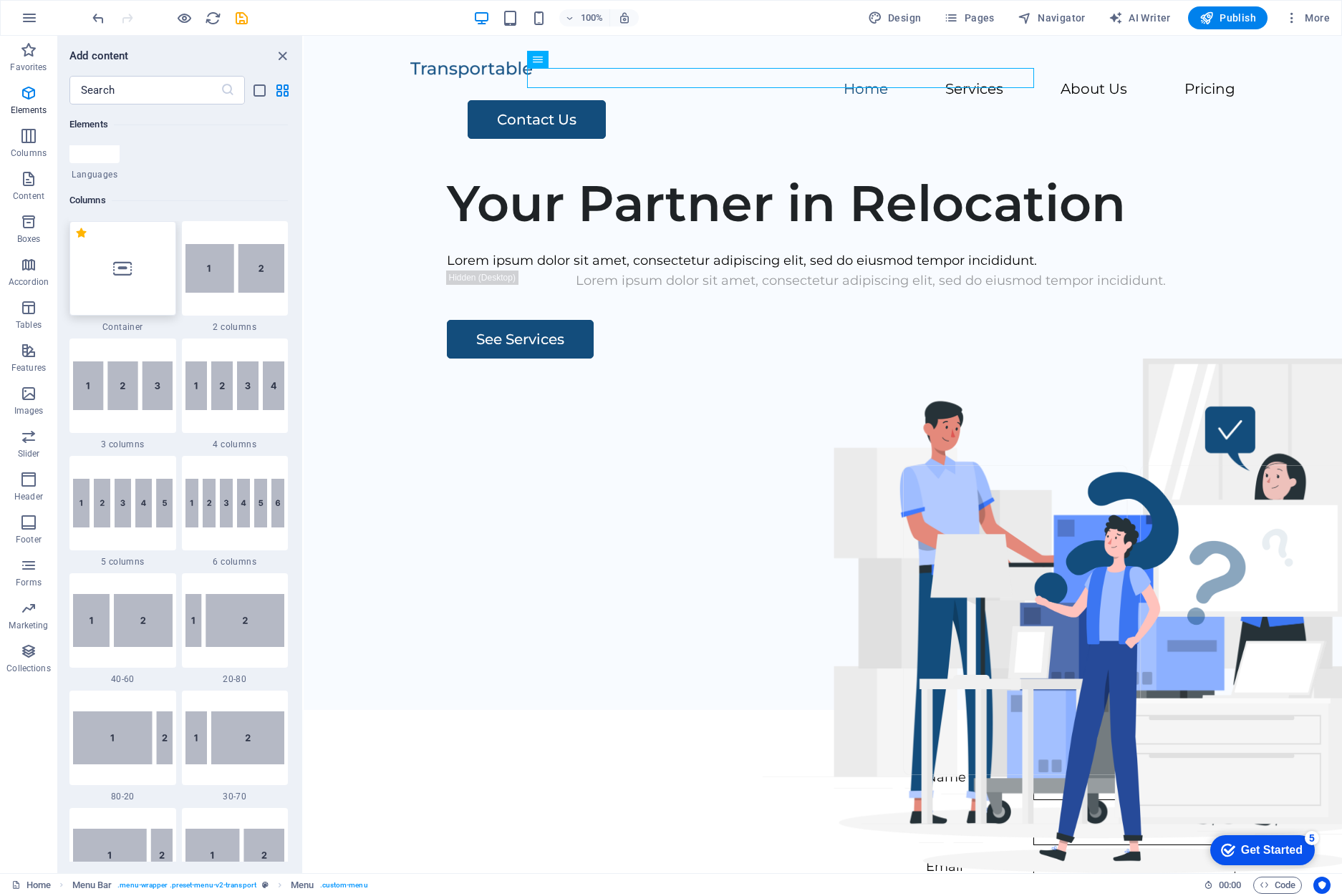
scroll to position [0, 0]
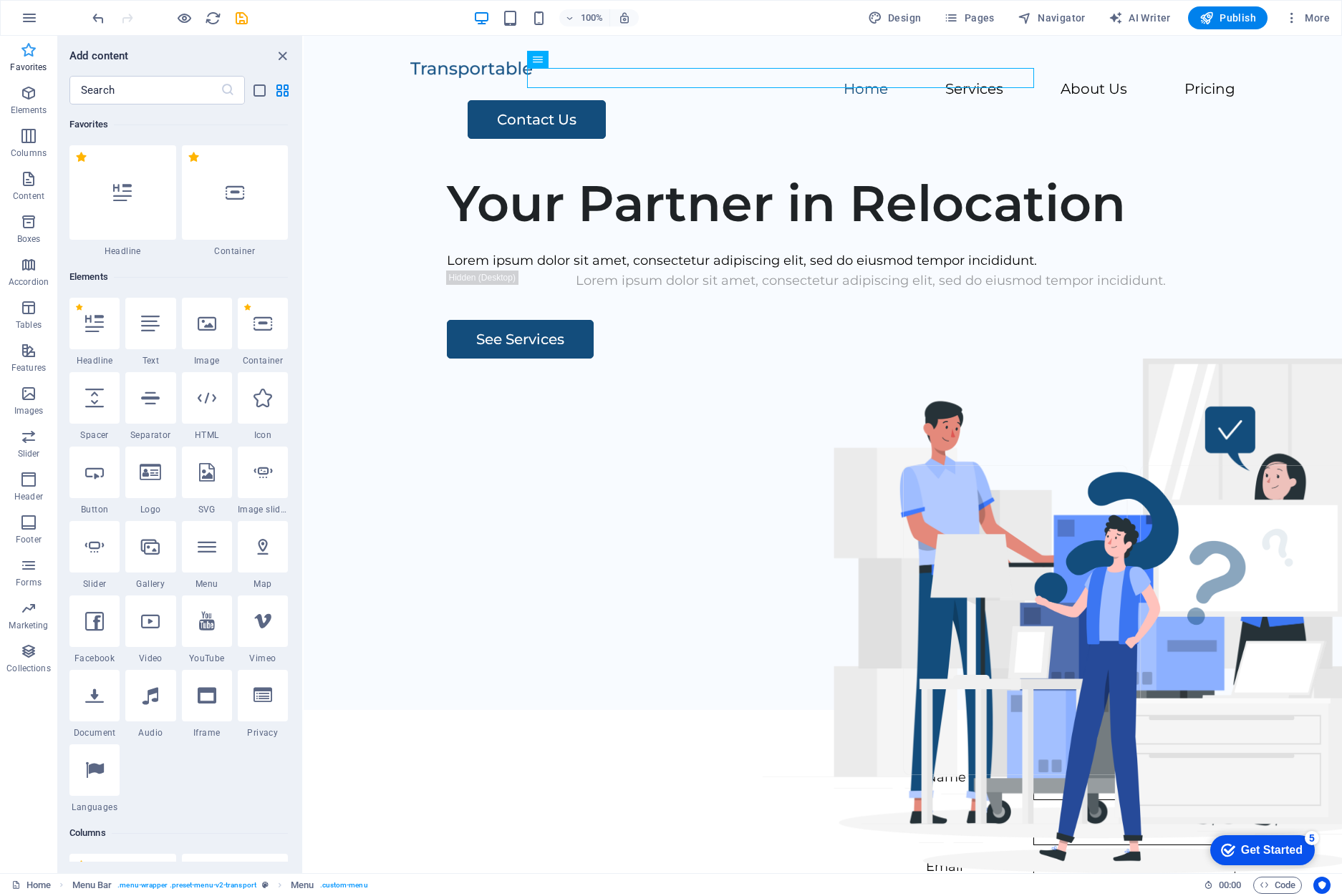
click at [25, 55] on icon "button" at bounding box center [28, 50] width 17 height 17
click at [24, 39] on button "Favorites" at bounding box center [28, 57] width 57 height 43
click at [27, 23] on icon "button" at bounding box center [29, 17] width 17 height 17
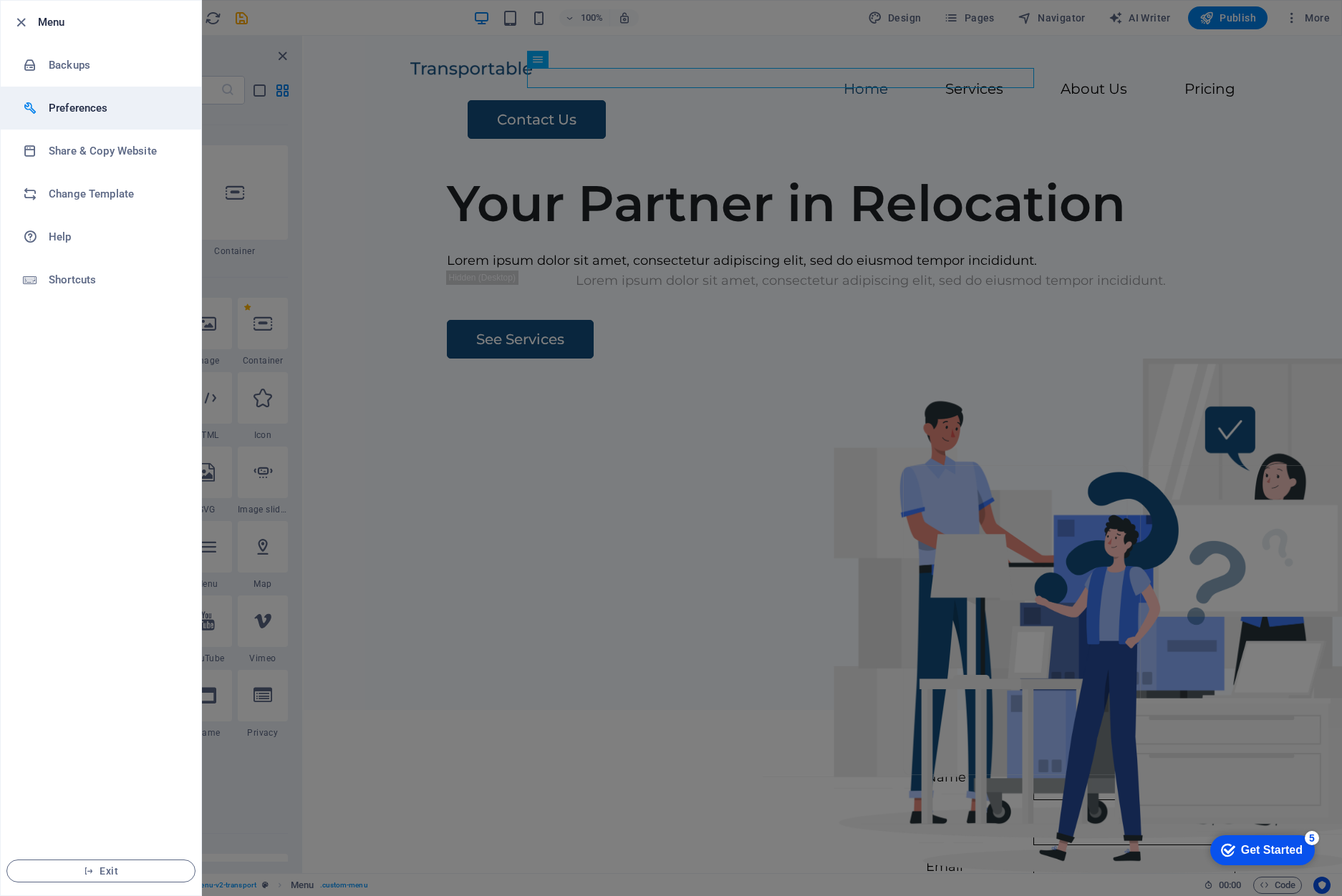
click at [127, 108] on h6 "Preferences" at bounding box center [115, 108] width 133 height 17
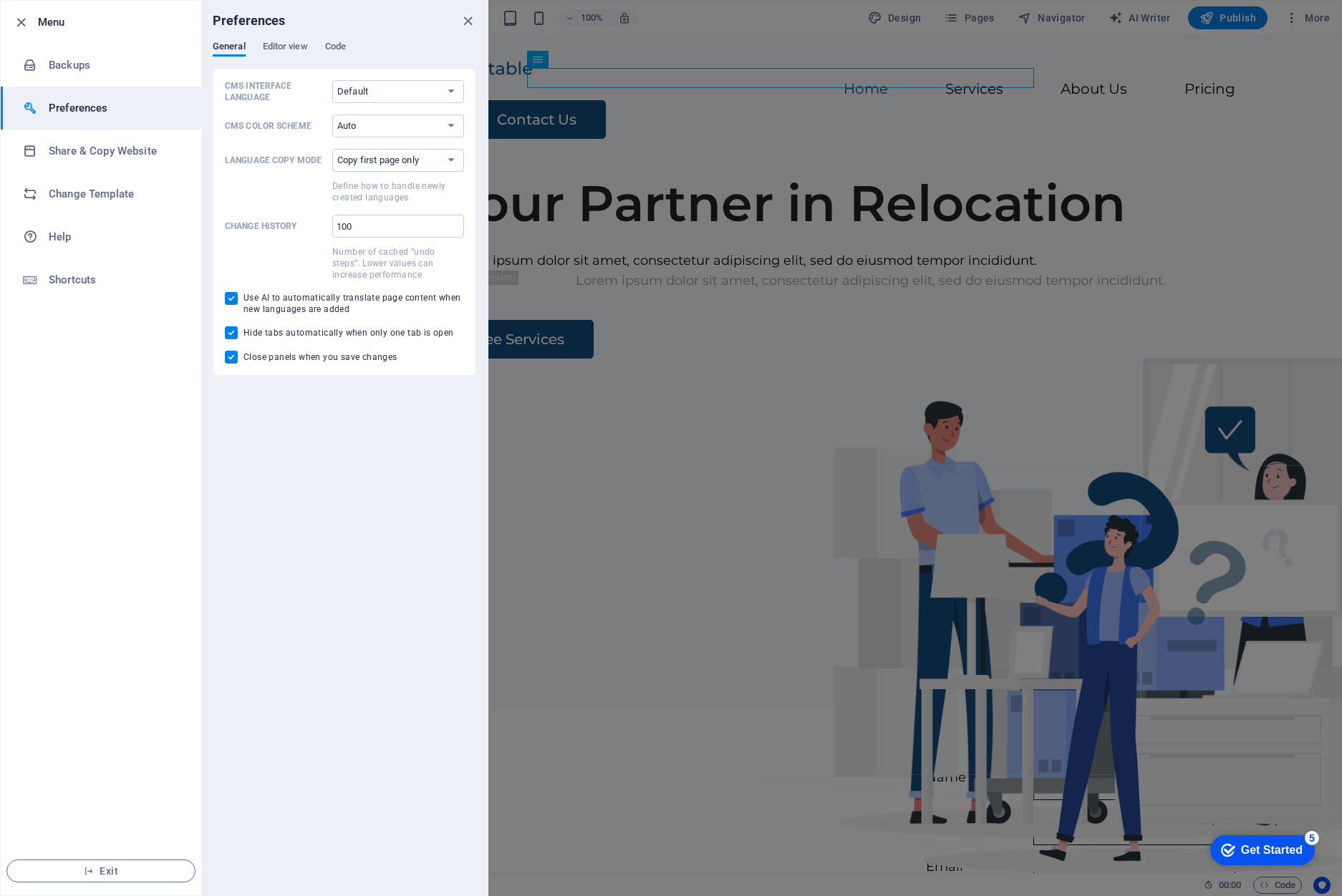
click at [285, 59] on div "General Editor view Code" at bounding box center [344, 54] width 264 height 28
click at [288, 57] on div "General Editor view Code" at bounding box center [344, 54] width 264 height 28
click at [288, 51] on span "Editor view" at bounding box center [285, 48] width 45 height 20
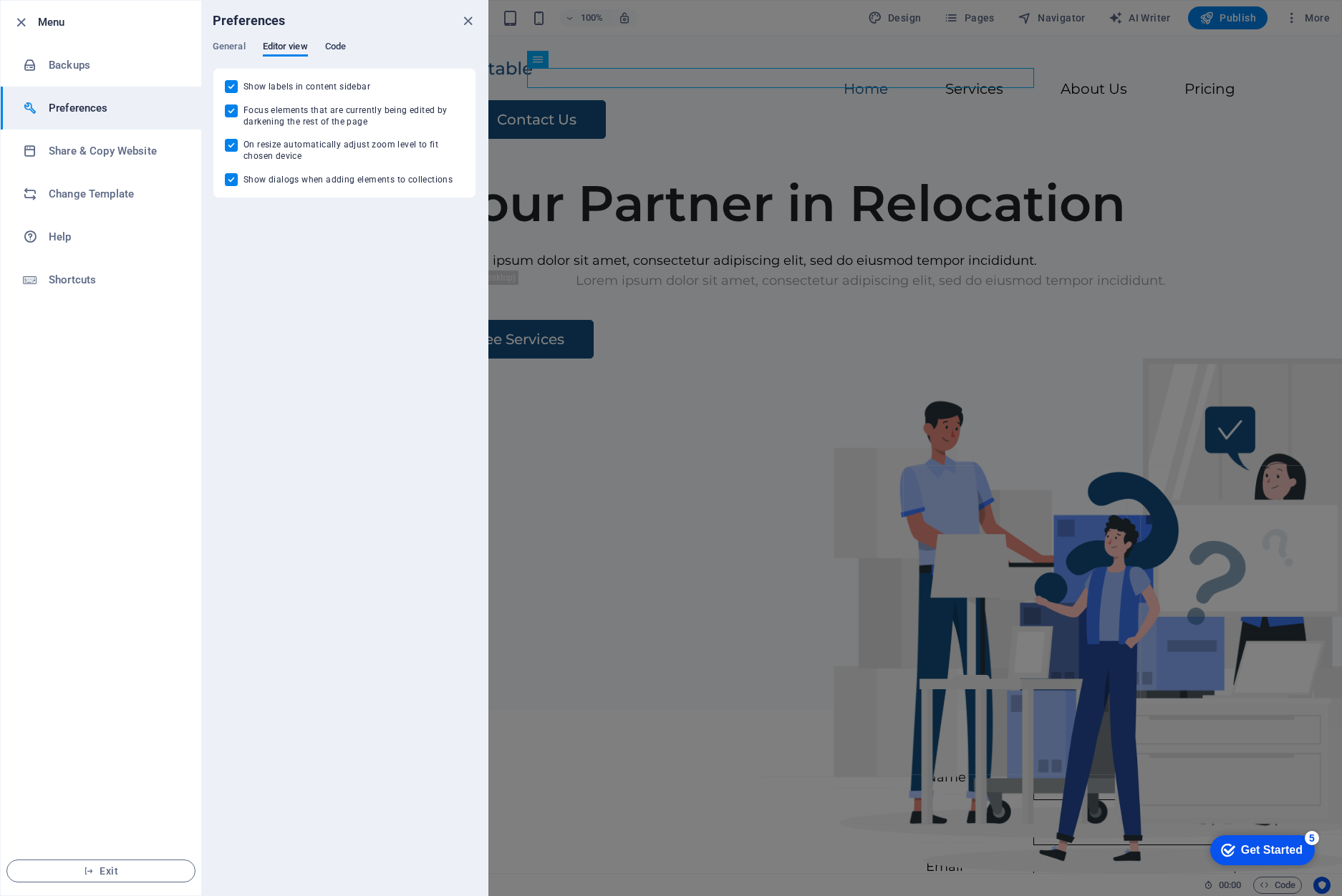
click at [342, 43] on span "Code" at bounding box center [335, 48] width 21 height 20
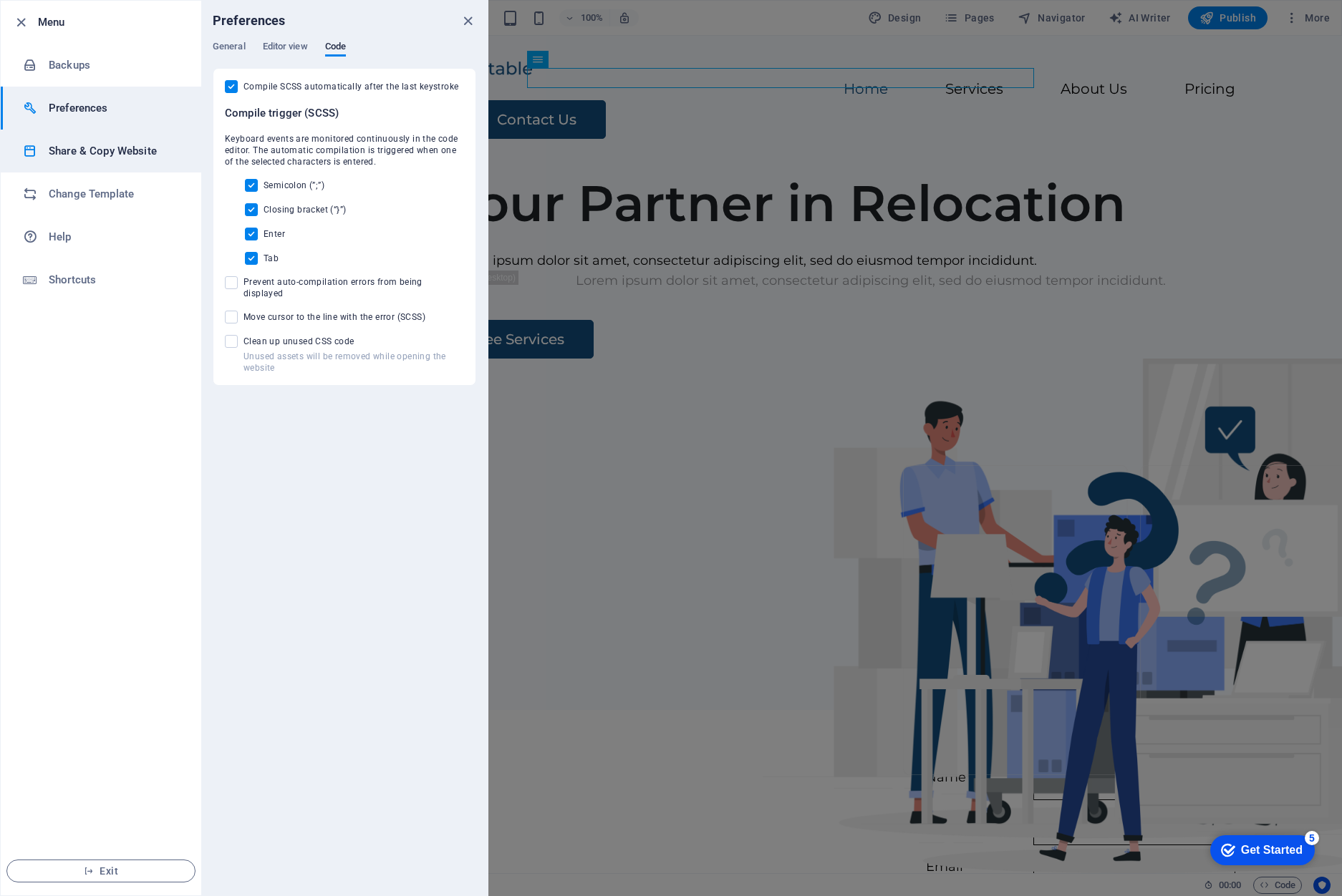
click at [81, 163] on li "Share & Copy Website" at bounding box center [101, 151] width 200 height 43
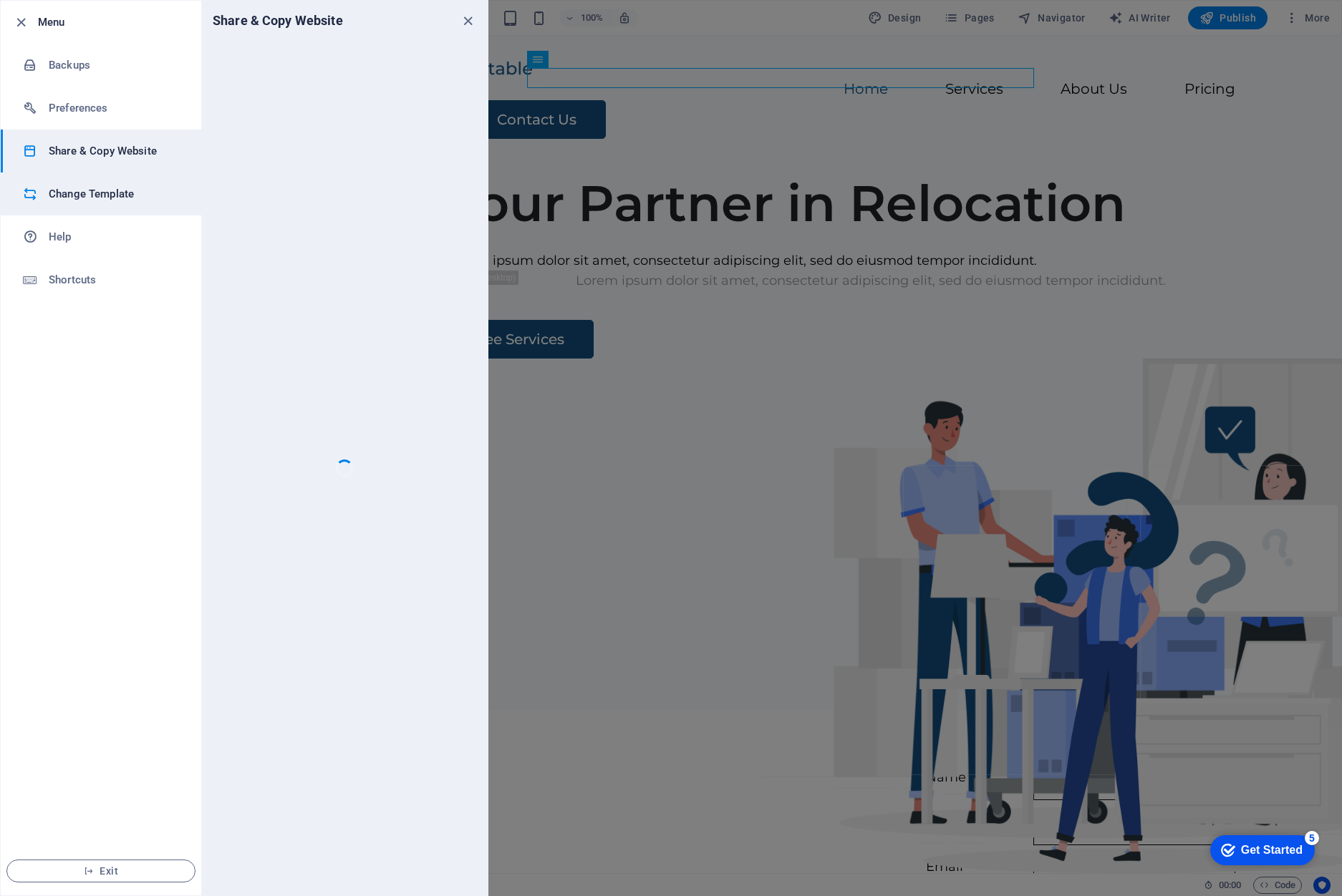
click at [84, 188] on h6 "Change Template" at bounding box center [115, 194] width 133 height 17
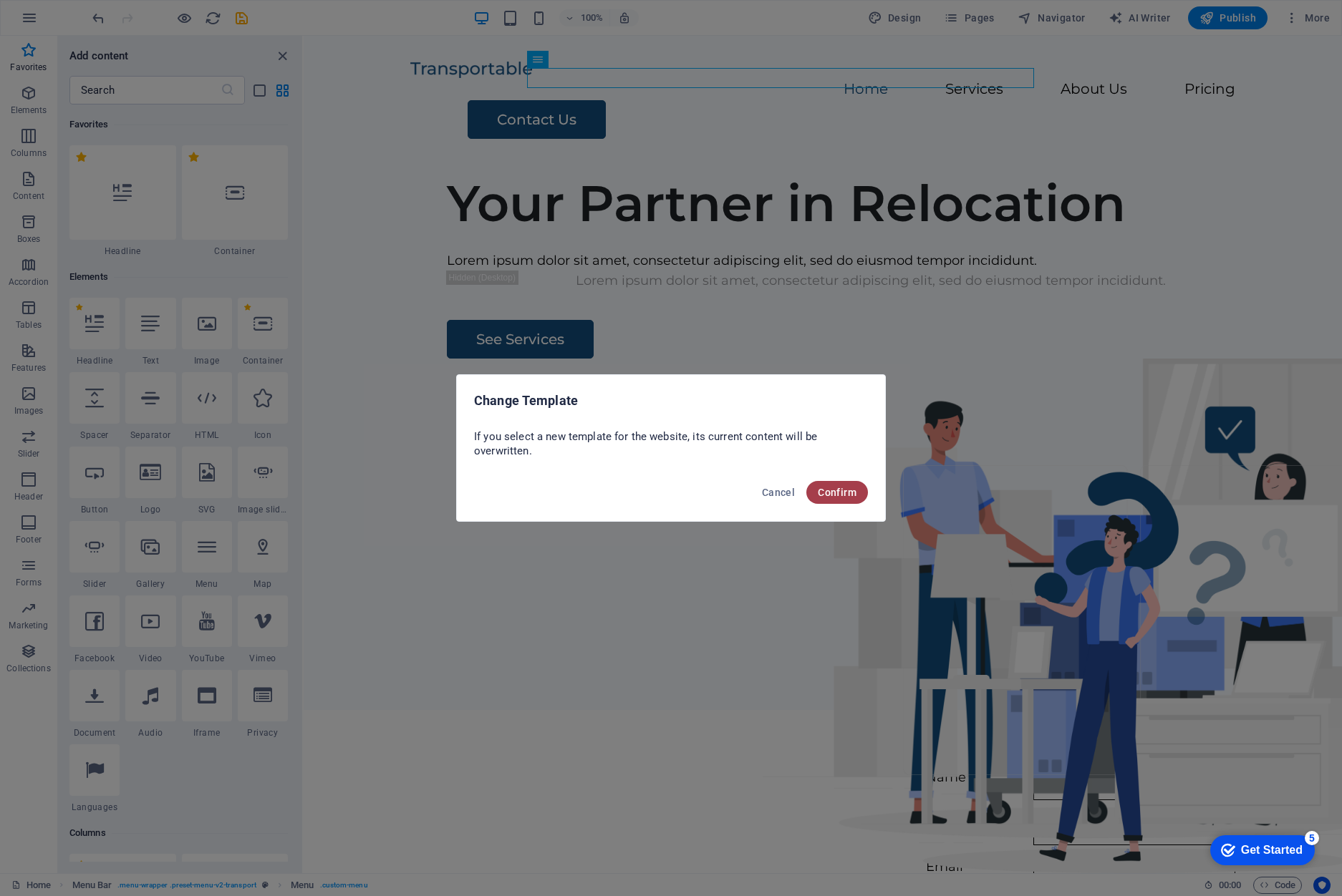
click at [832, 482] on button "Confirm" at bounding box center [837, 492] width 62 height 23
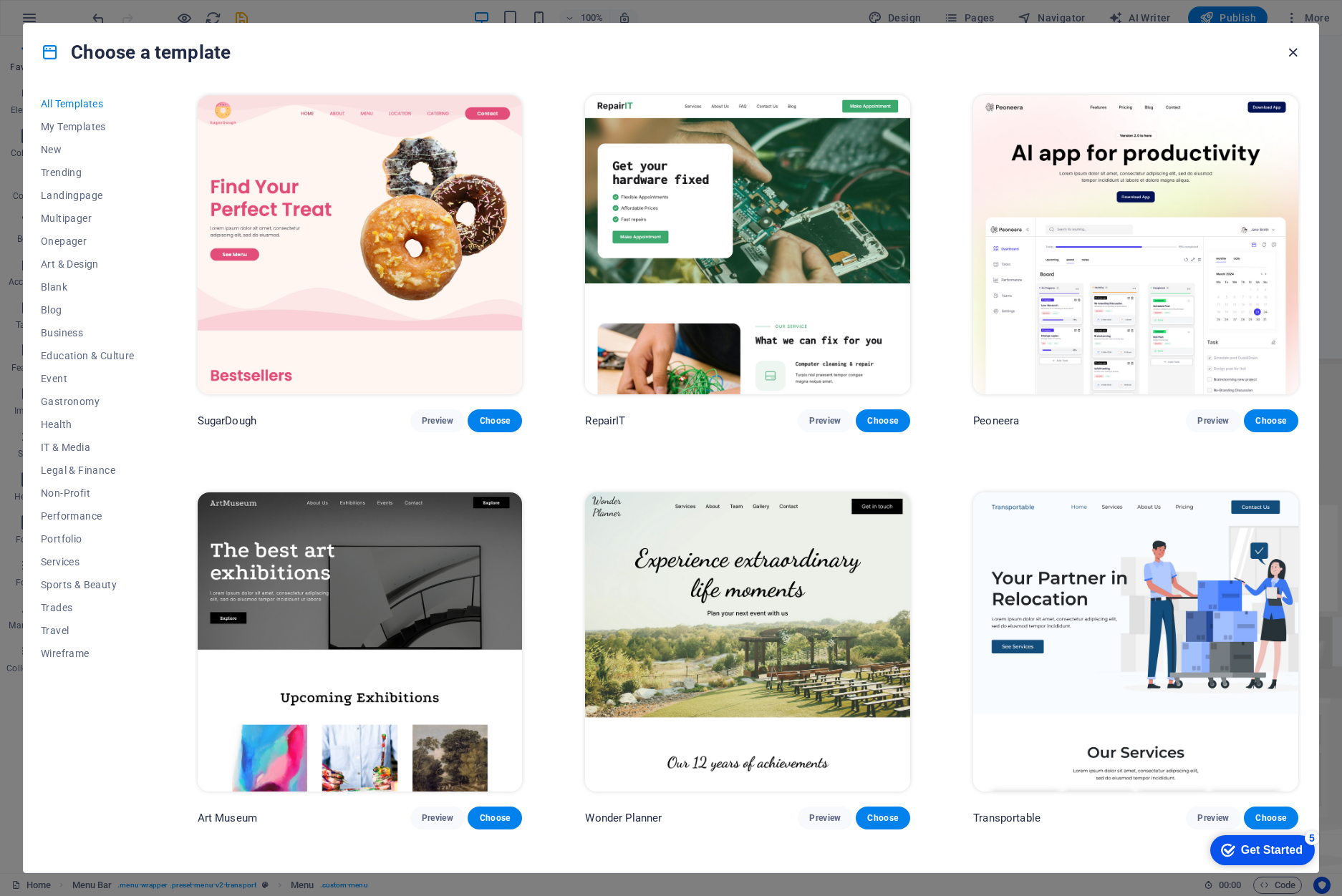
click at [1288, 45] on icon "button" at bounding box center [1293, 53] width 16 height 16
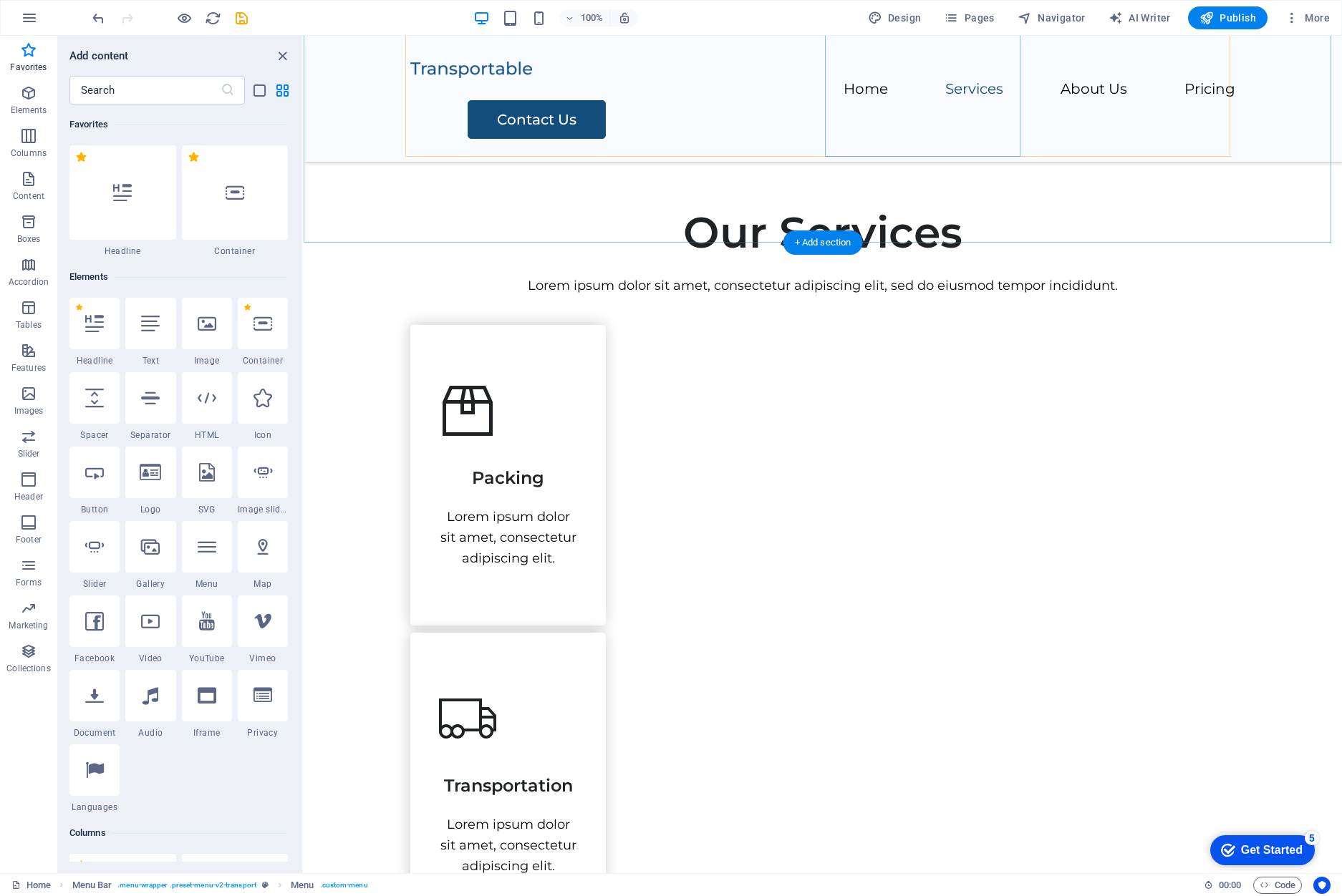
scroll to position [1417, 0]
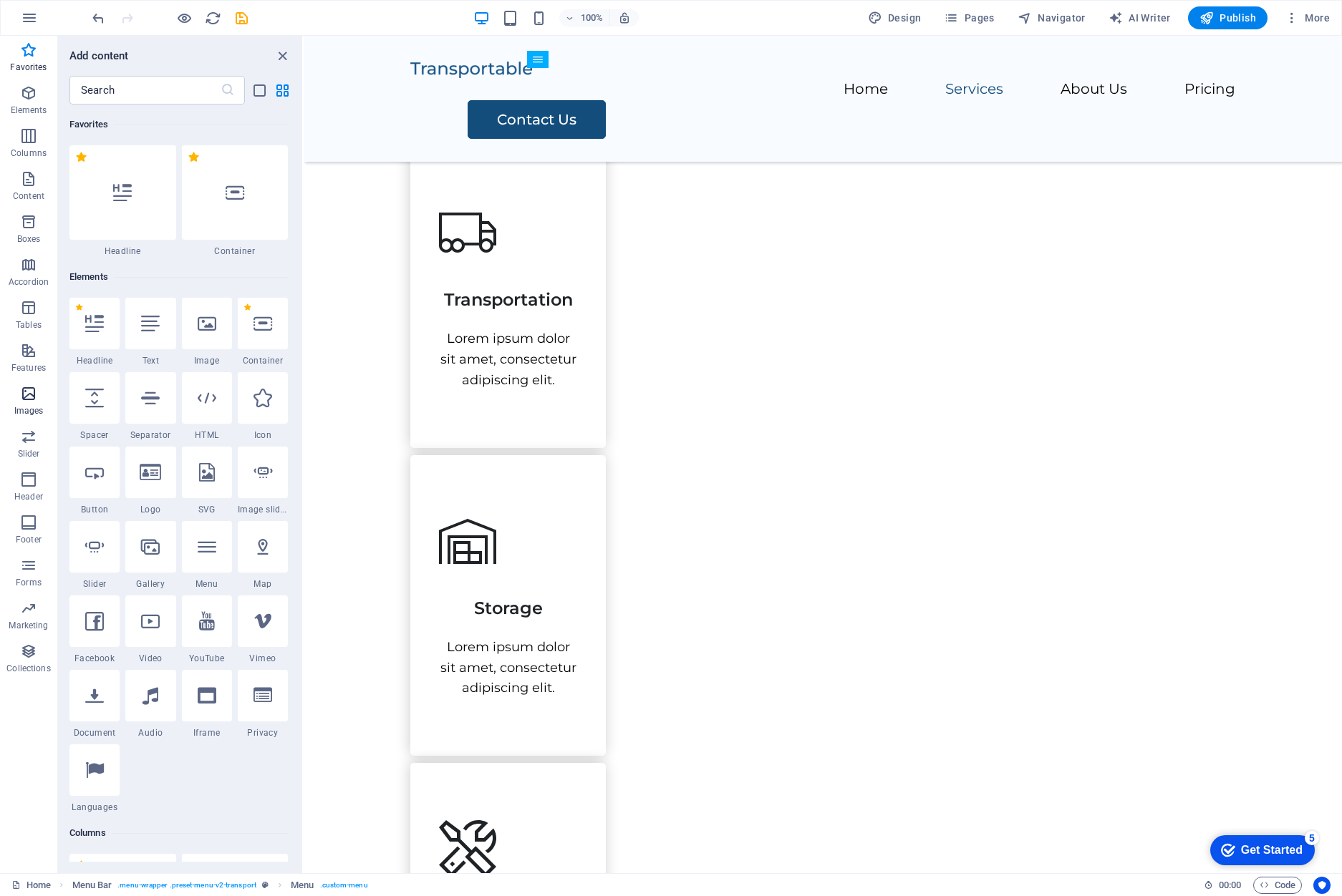
click at [28, 393] on icon "button" at bounding box center [28, 393] width 17 height 17
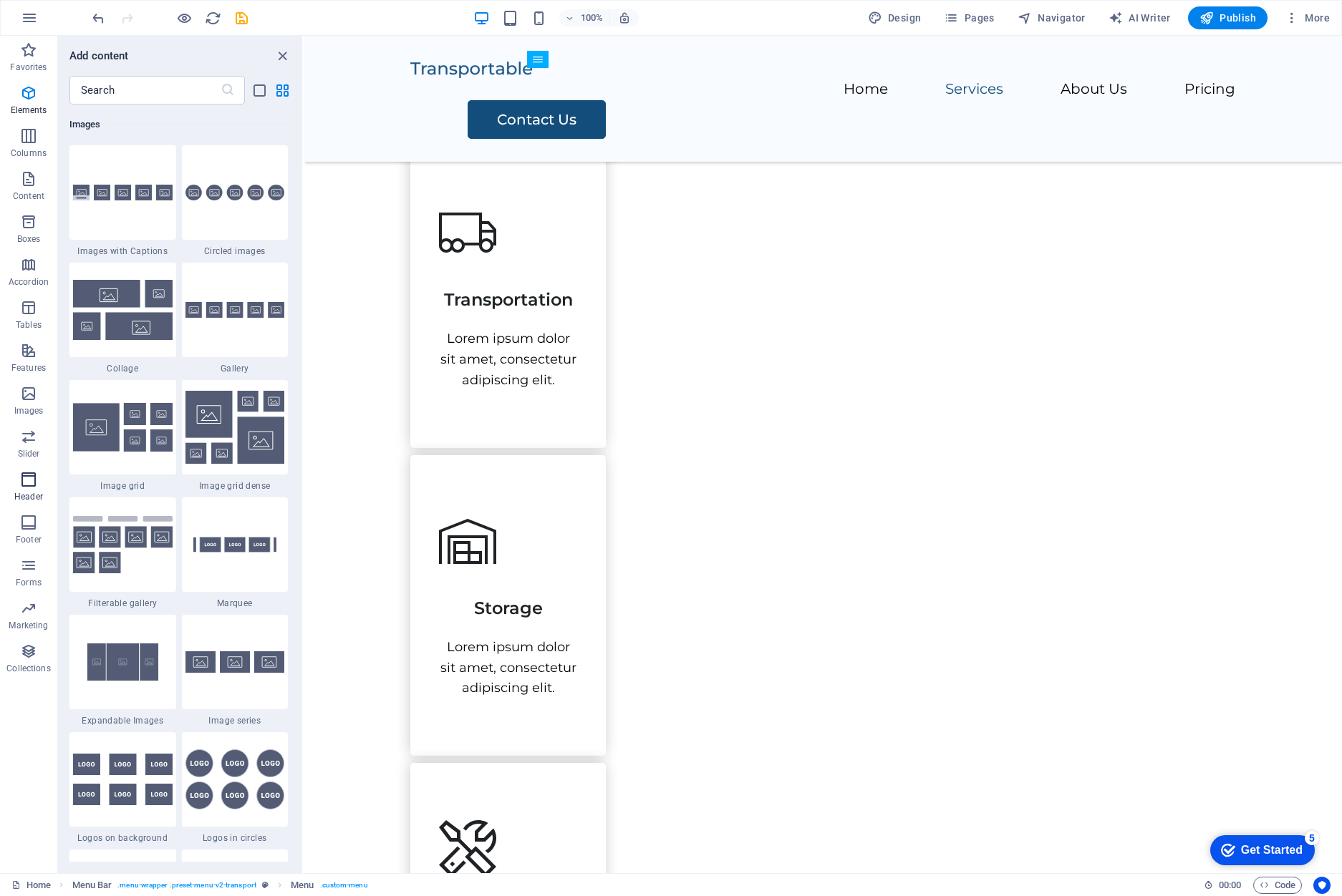
click at [28, 466] on button "Header" at bounding box center [28, 487] width 57 height 43
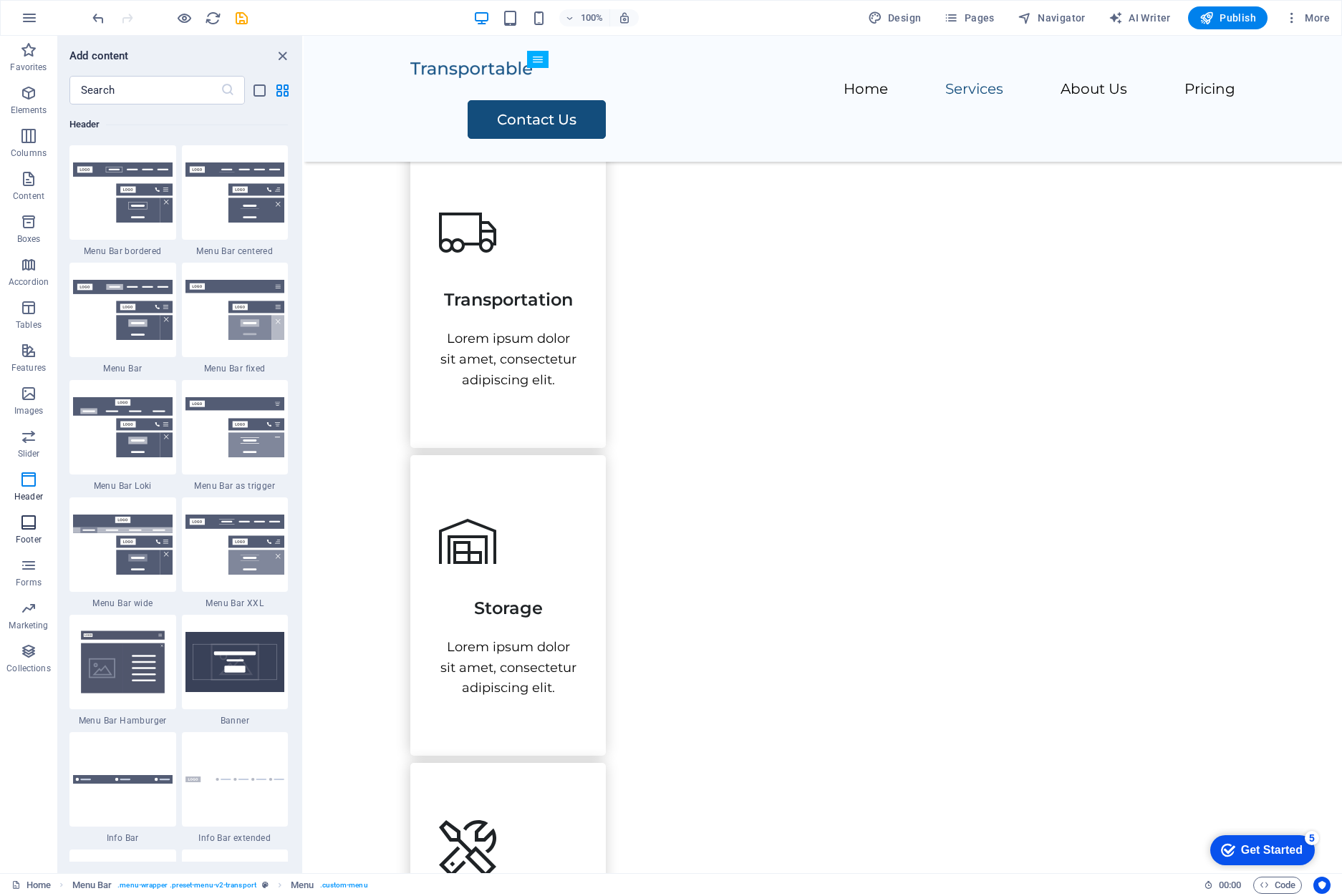
click at [30, 518] on icon "button" at bounding box center [28, 522] width 17 height 17
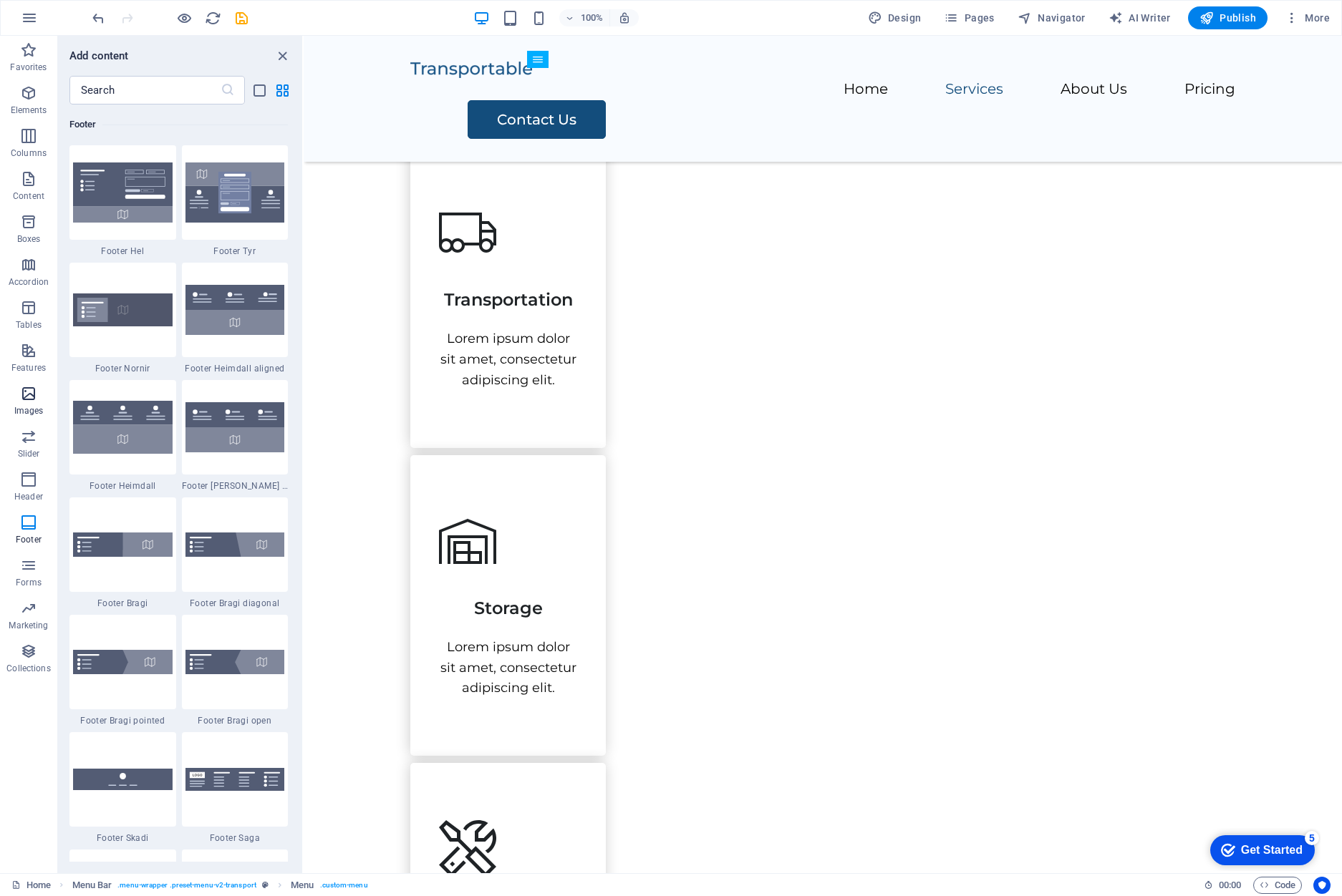
click at [54, 381] on button "Images" at bounding box center [28, 401] width 57 height 43
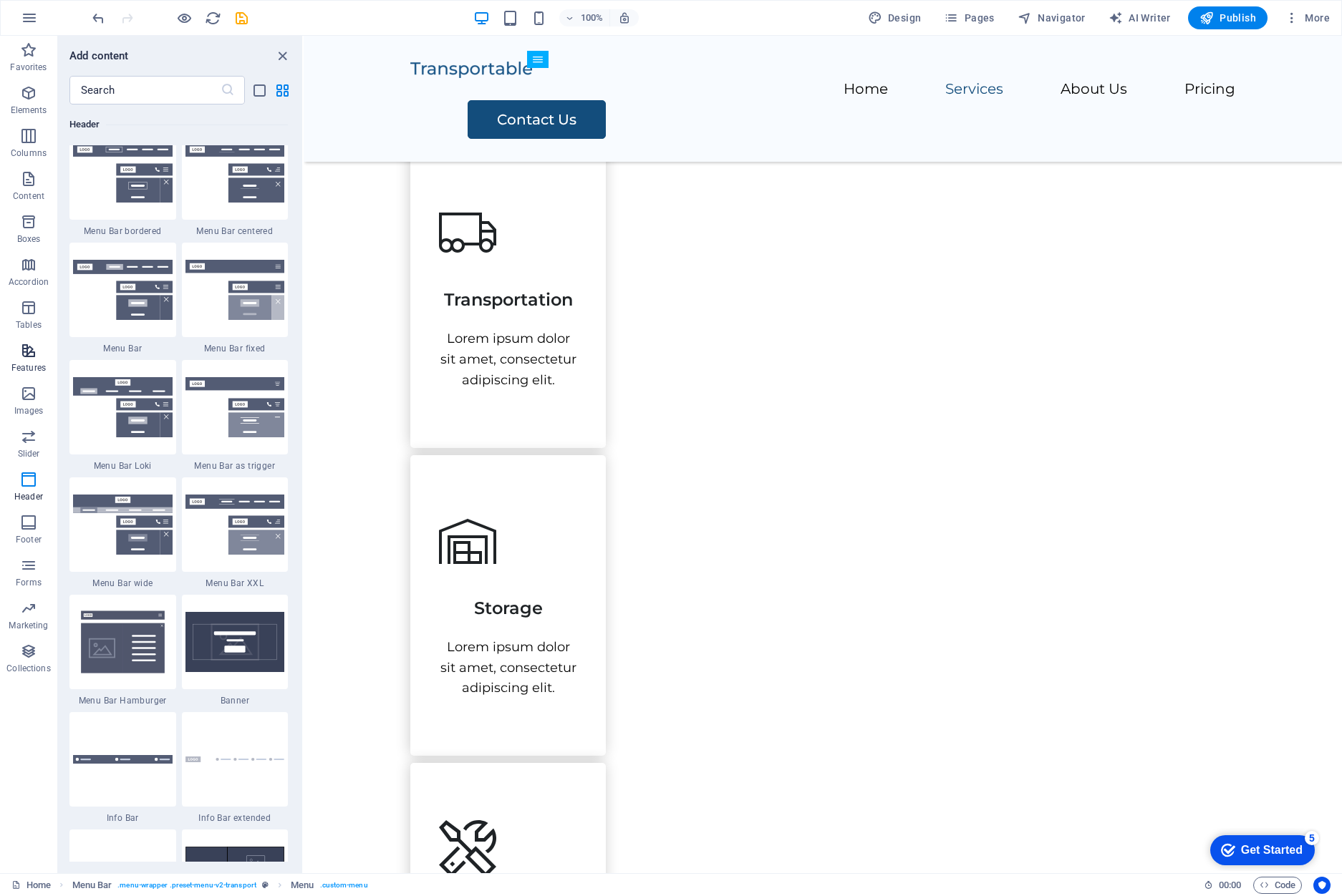
click at [42, 353] on span "Features" at bounding box center [28, 359] width 57 height 34
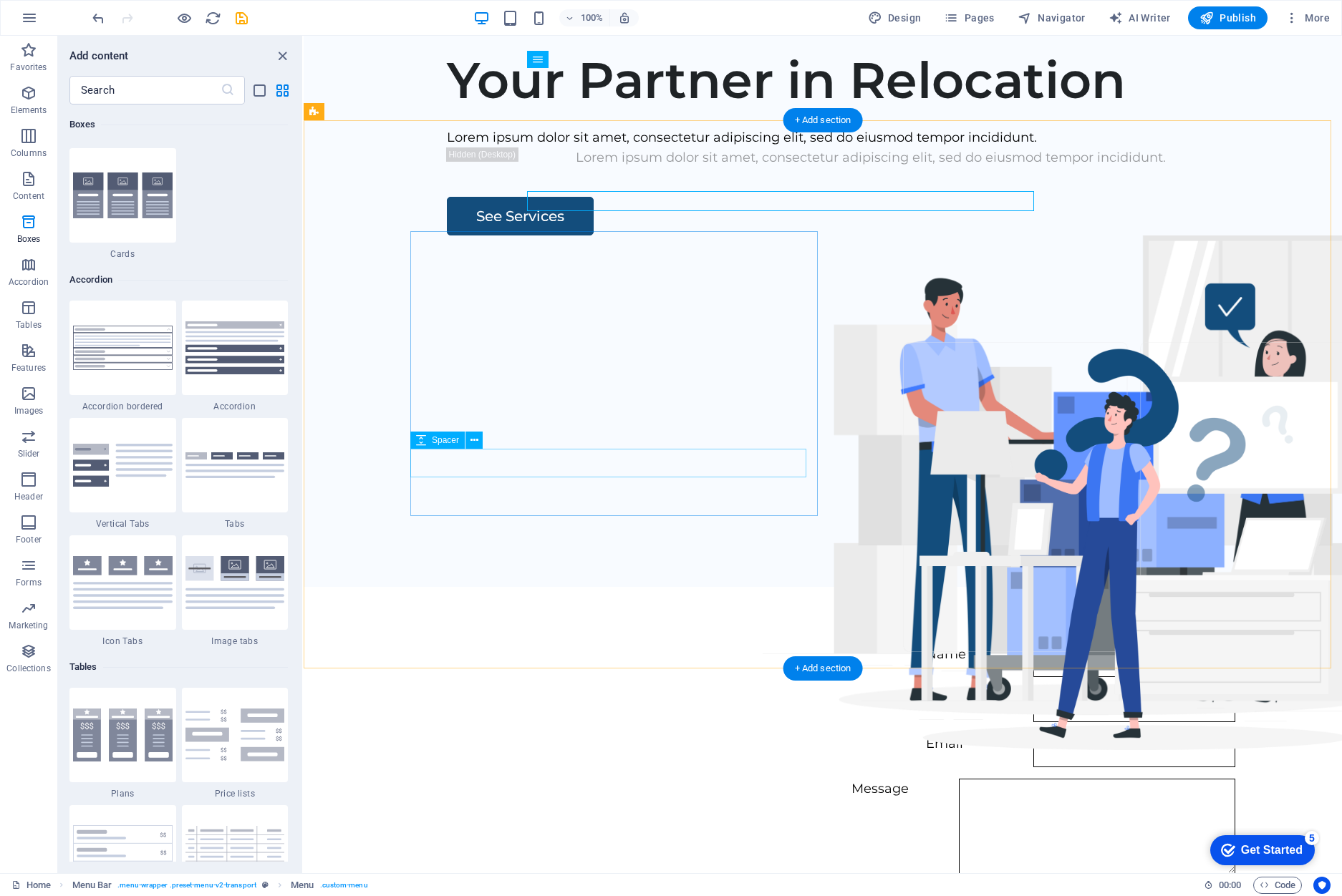
scroll to position [0, 0]
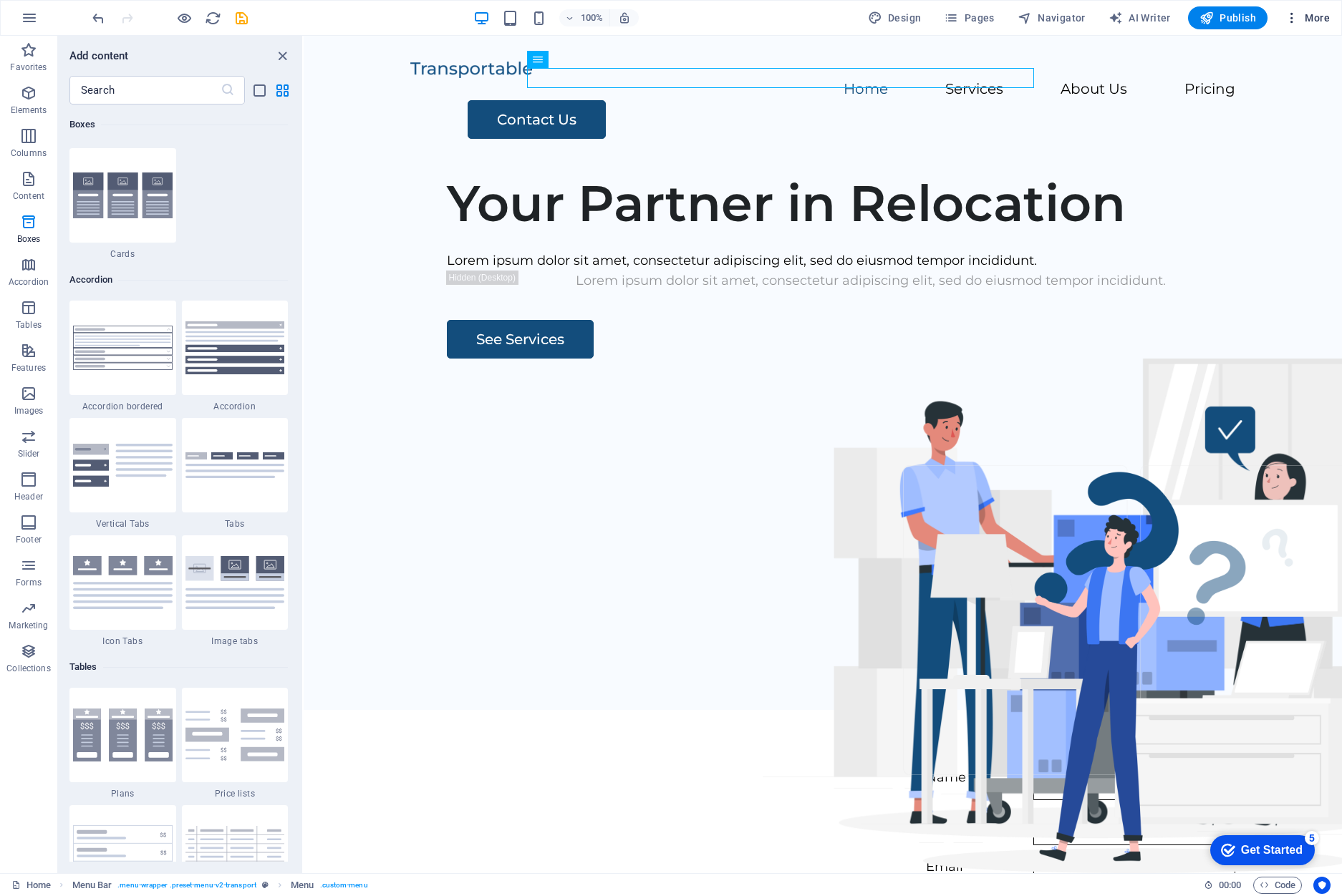
click at [1292, 19] on icon "button" at bounding box center [1291, 17] width 14 height 14
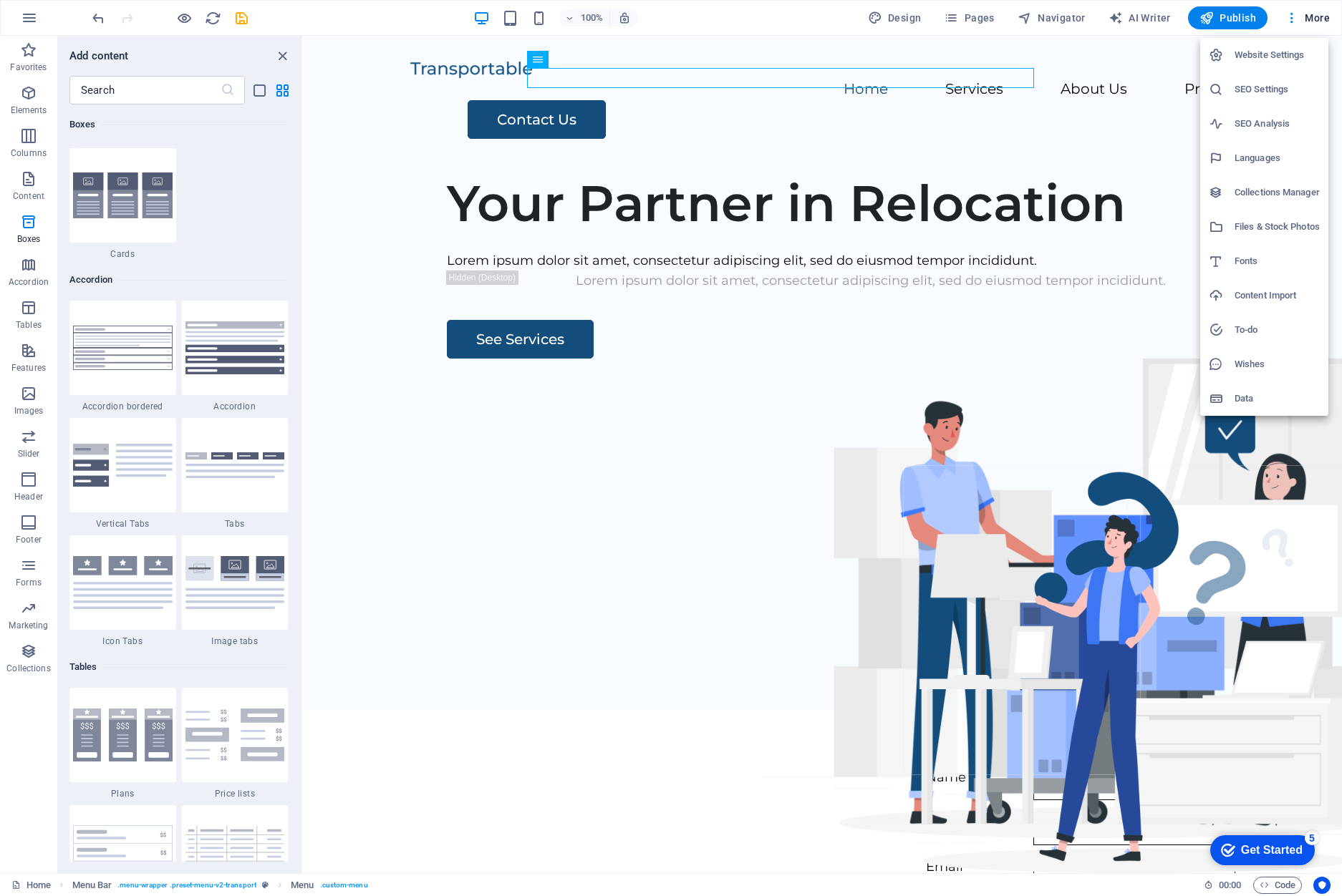
click at [1250, 402] on h6 "Data" at bounding box center [1276, 398] width 85 height 17
